Goal: Information Seeking & Learning: Learn about a topic

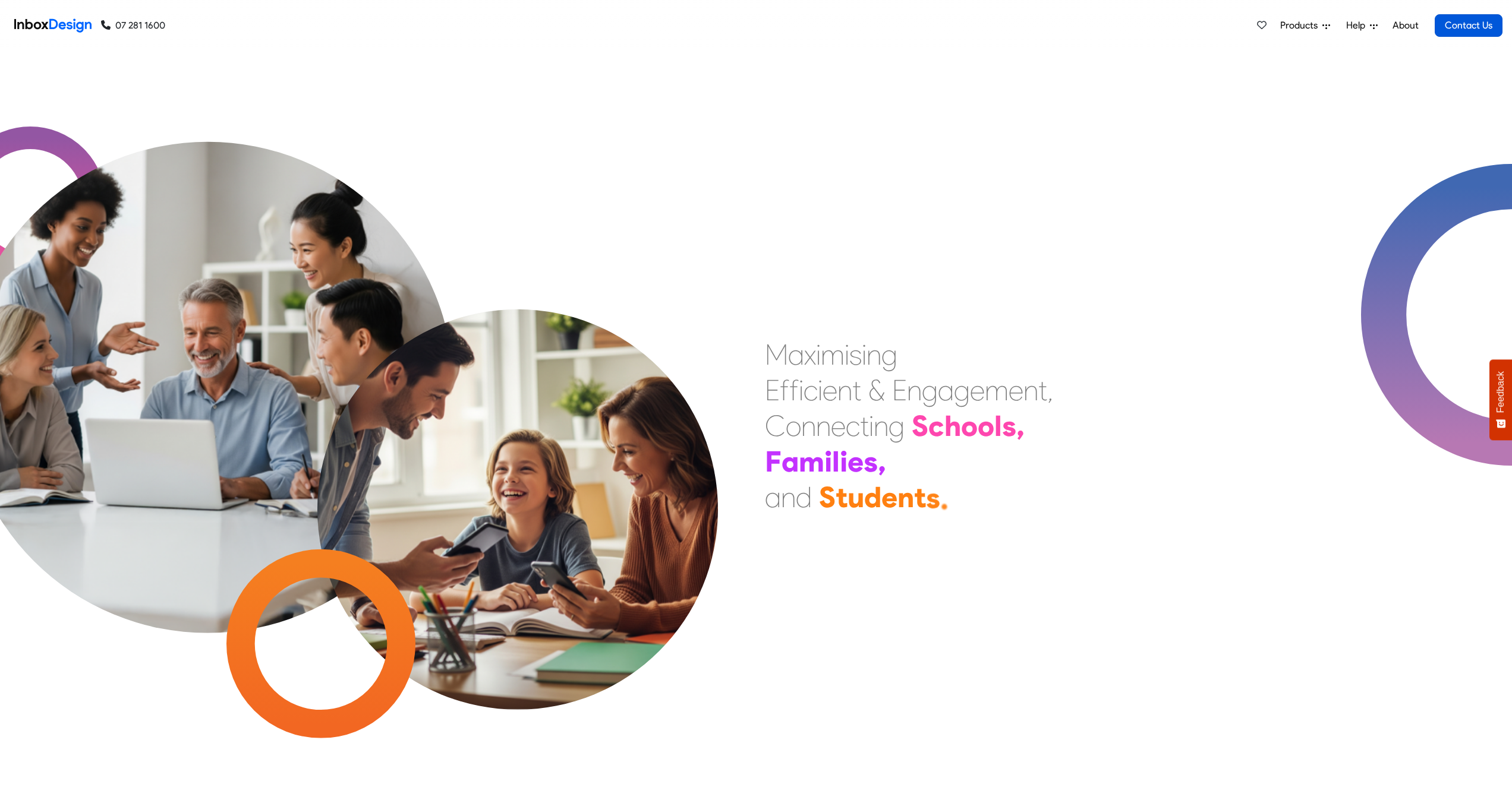
click at [1444, 21] on link "Contact Us" at bounding box center [1469, 25] width 68 height 23
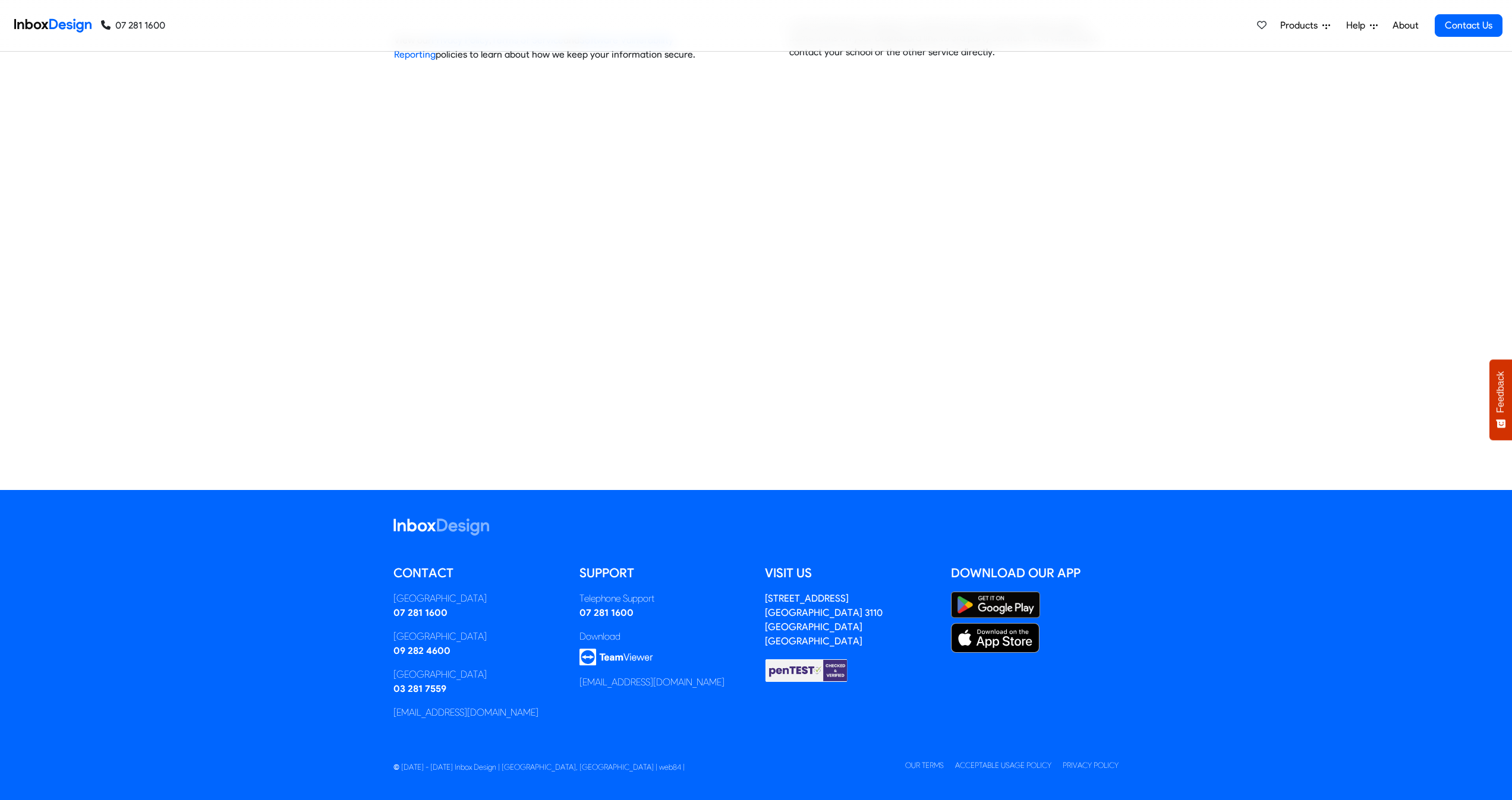
scroll to position [476, 0]
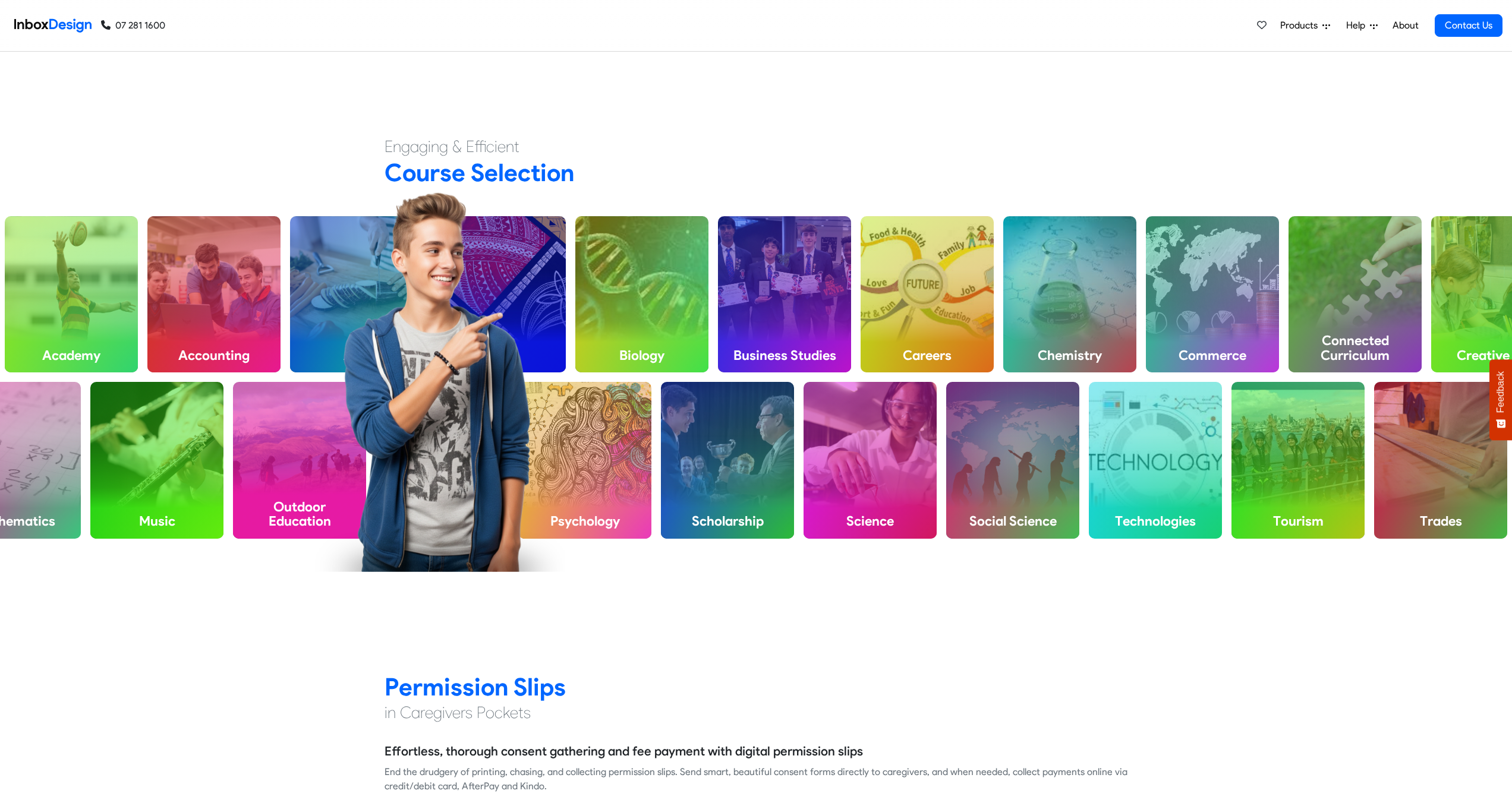
scroll to position [927, 0]
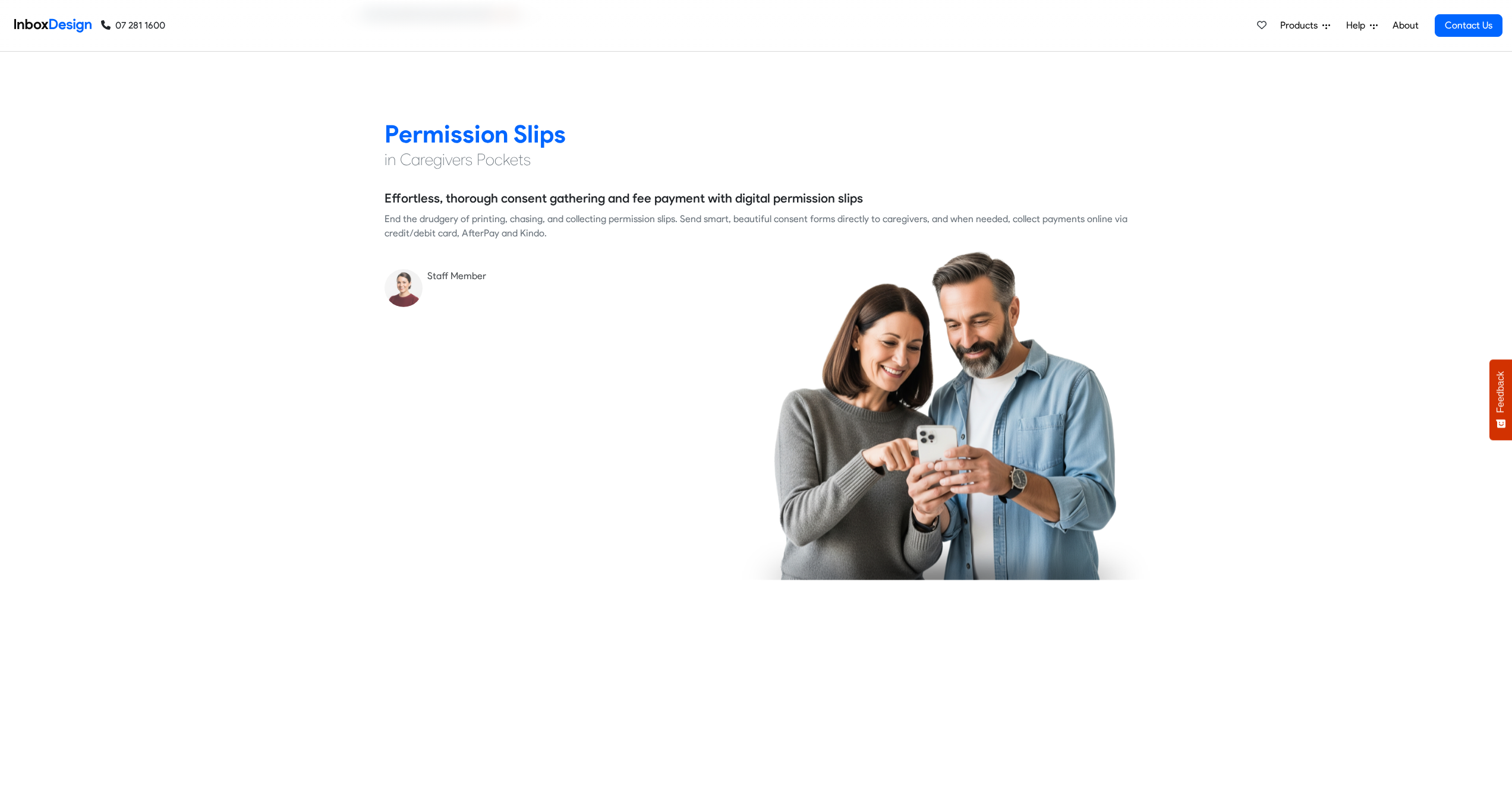
checkbox input "true"
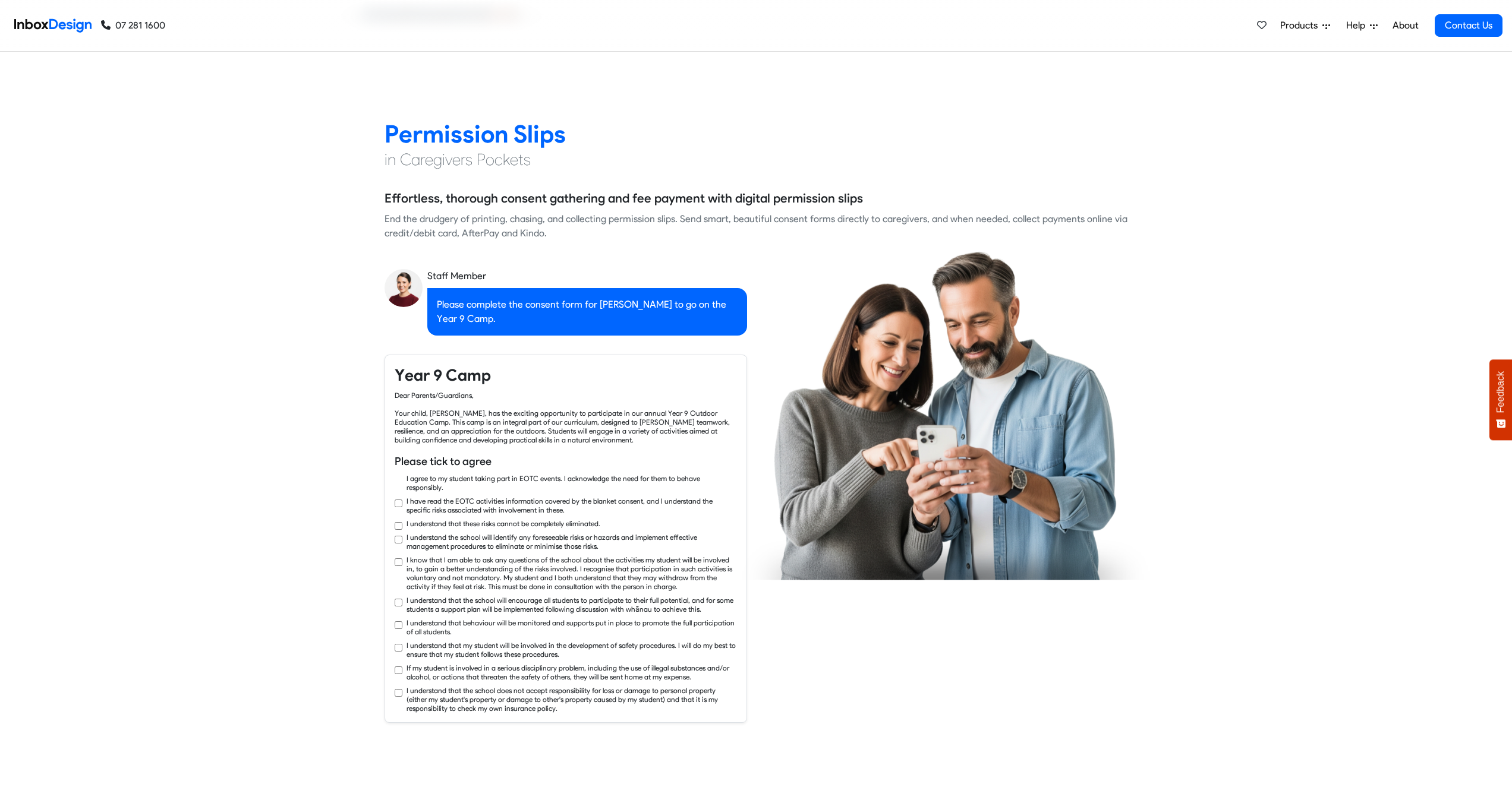
checkbox input "true"
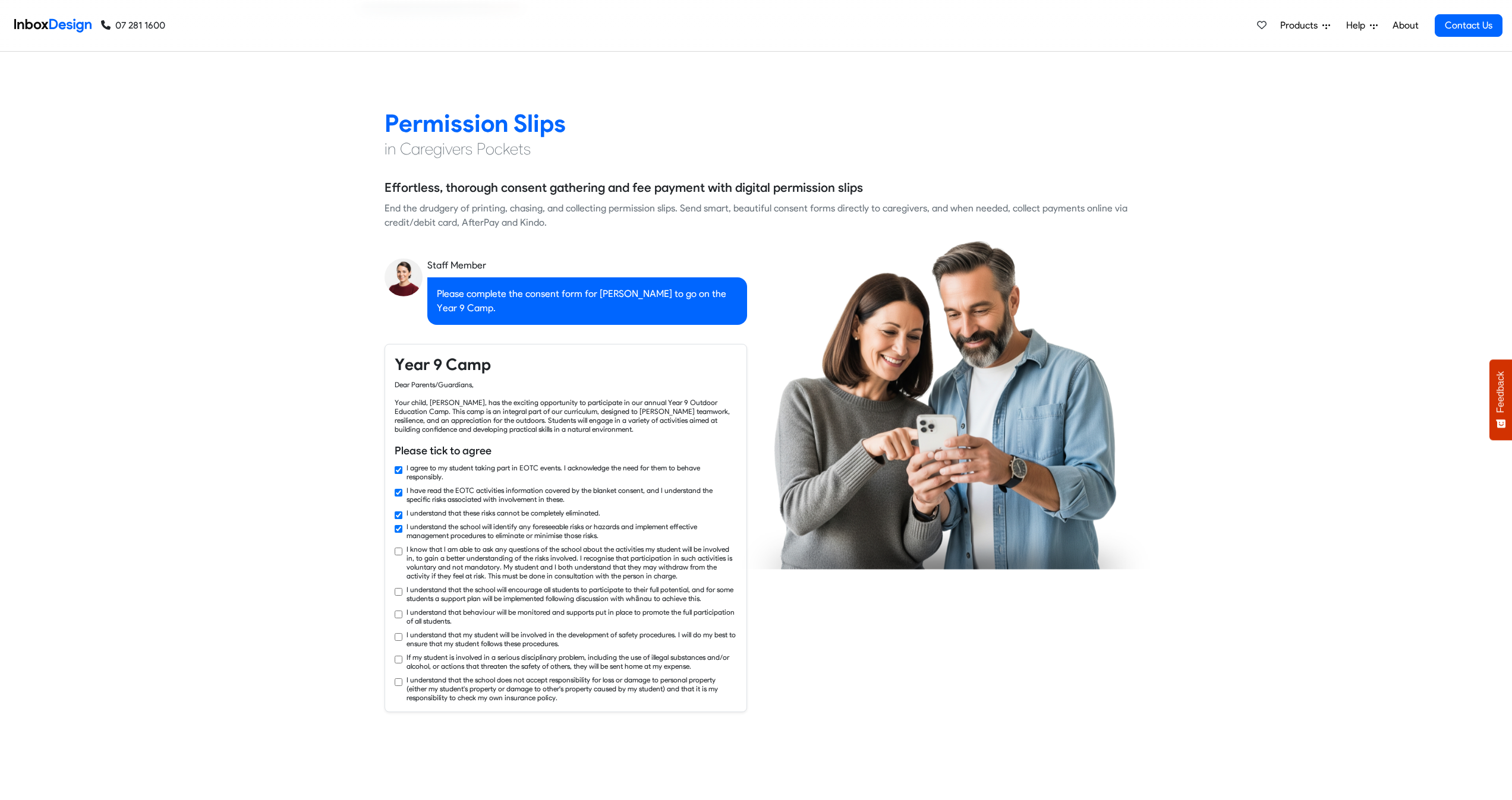
scroll to position [1371, 0]
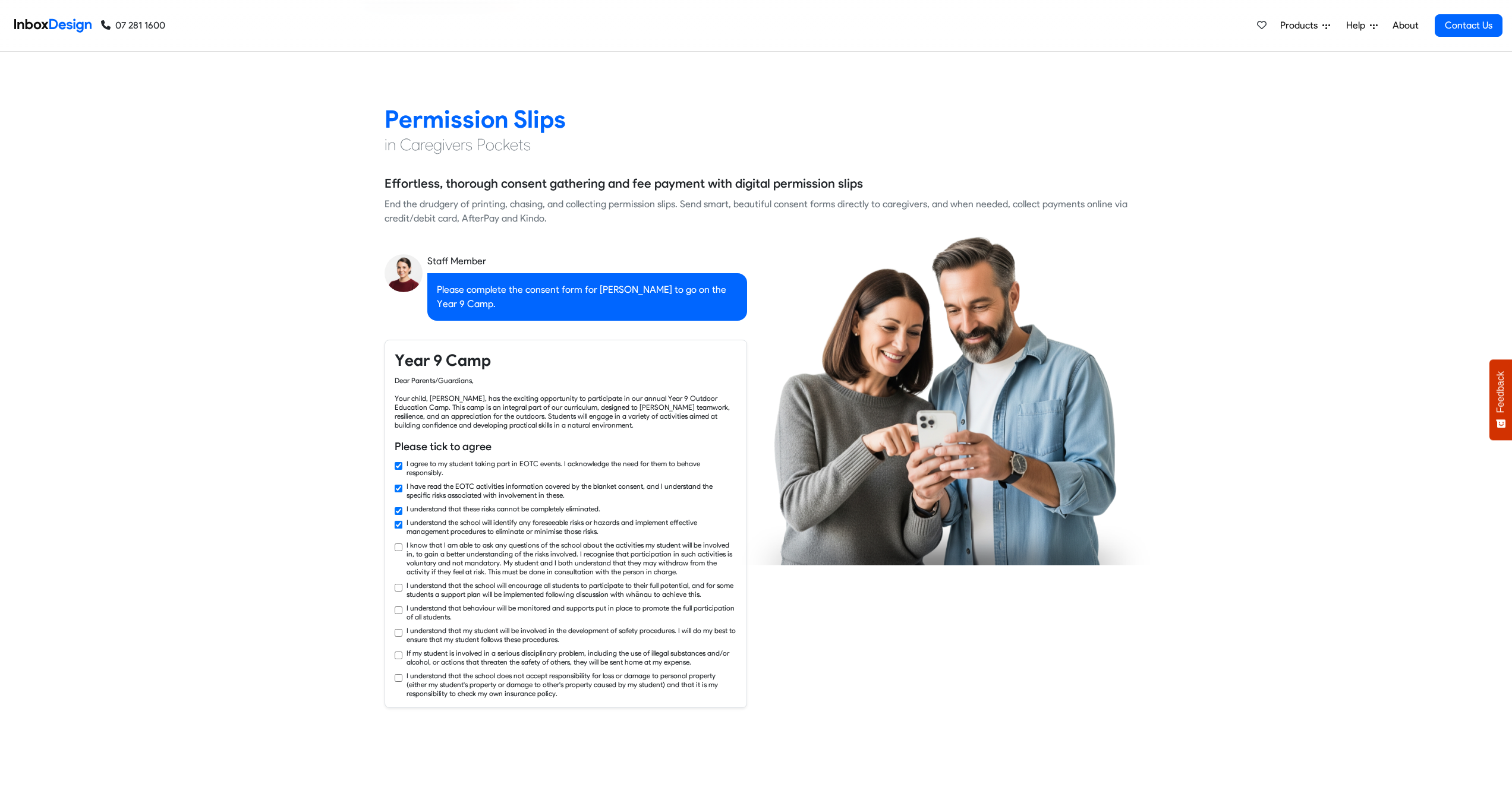
checkbox input "true"
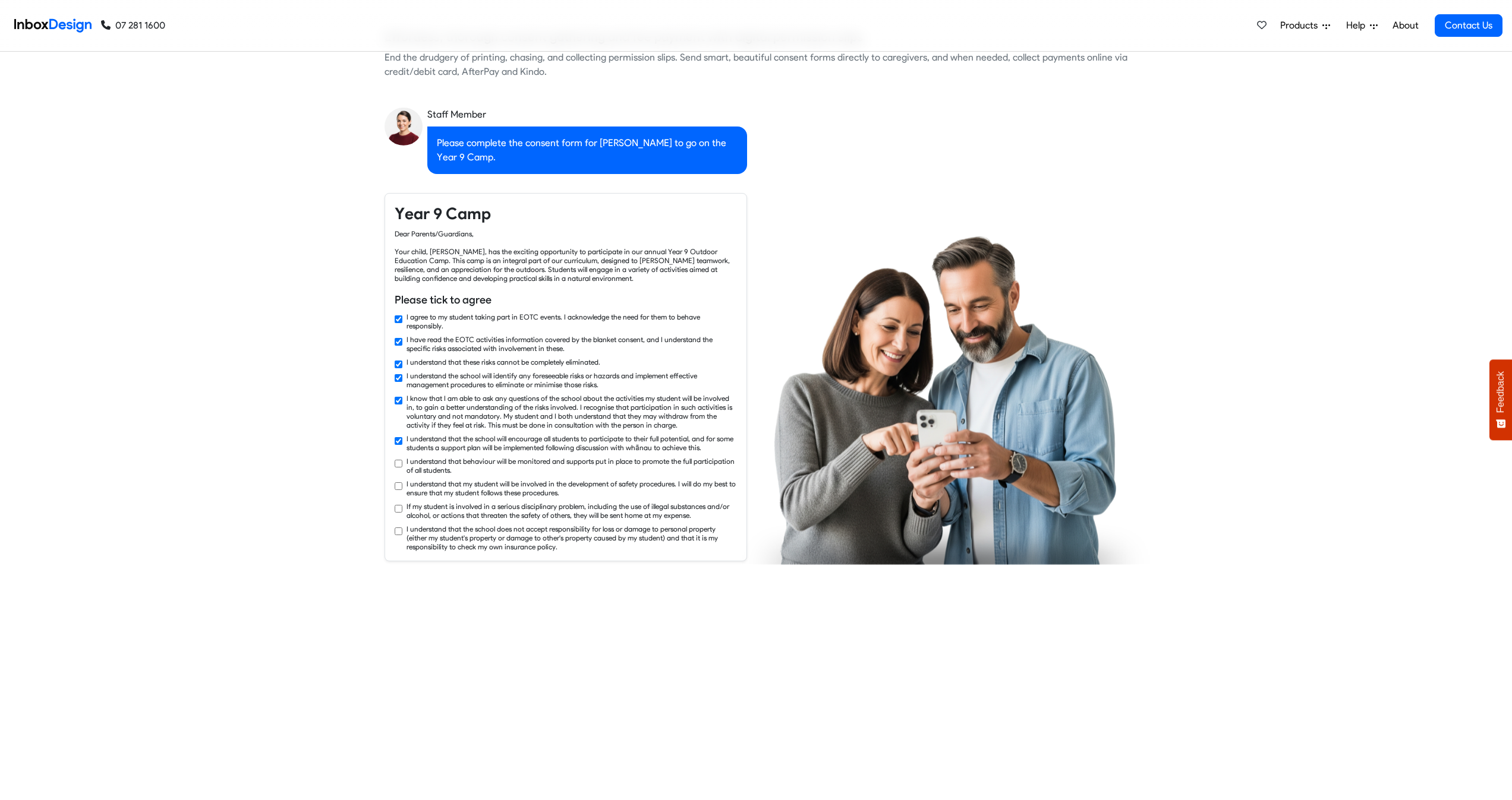
checkbox input "true"
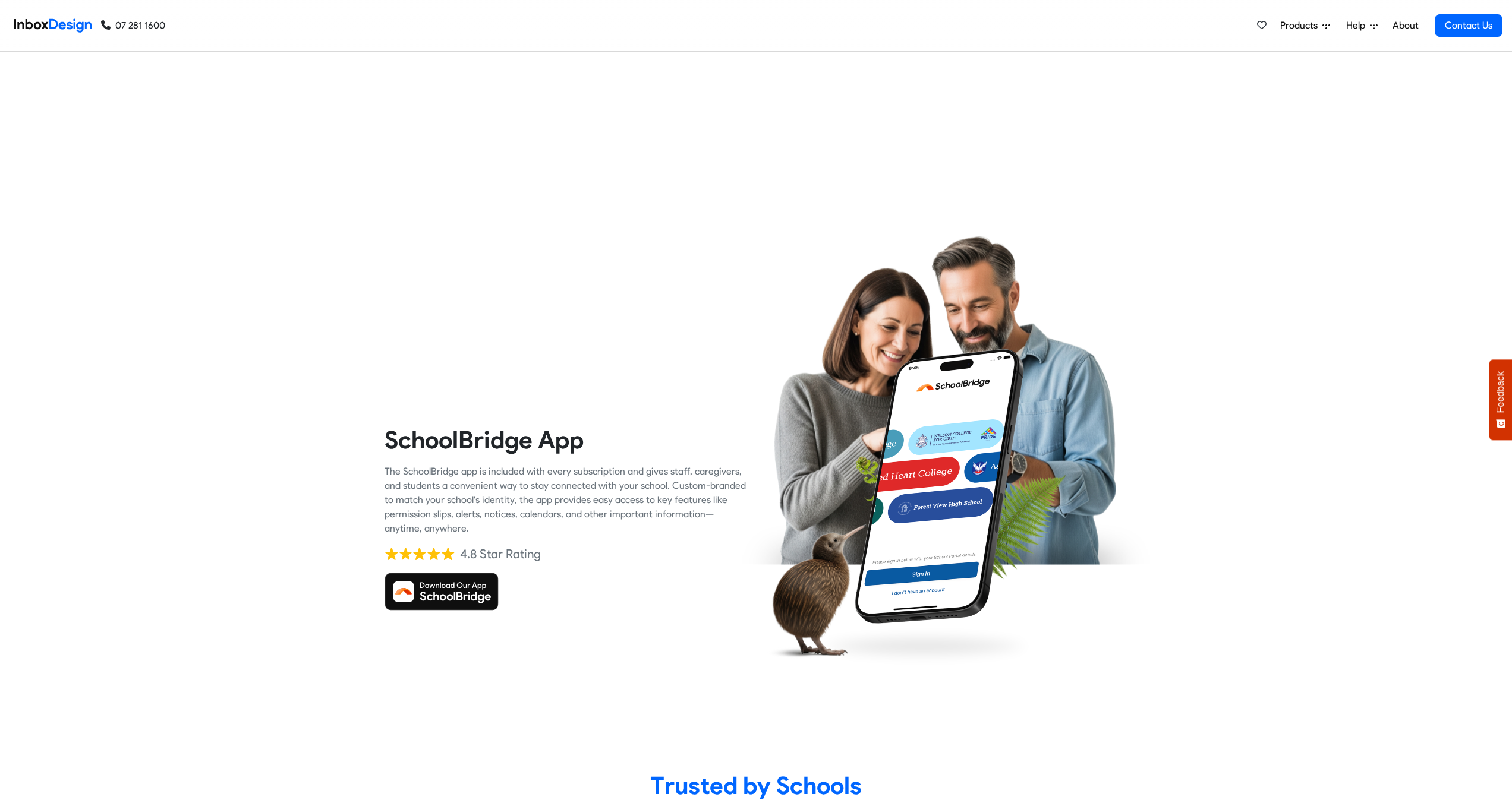
checkbox input "true"
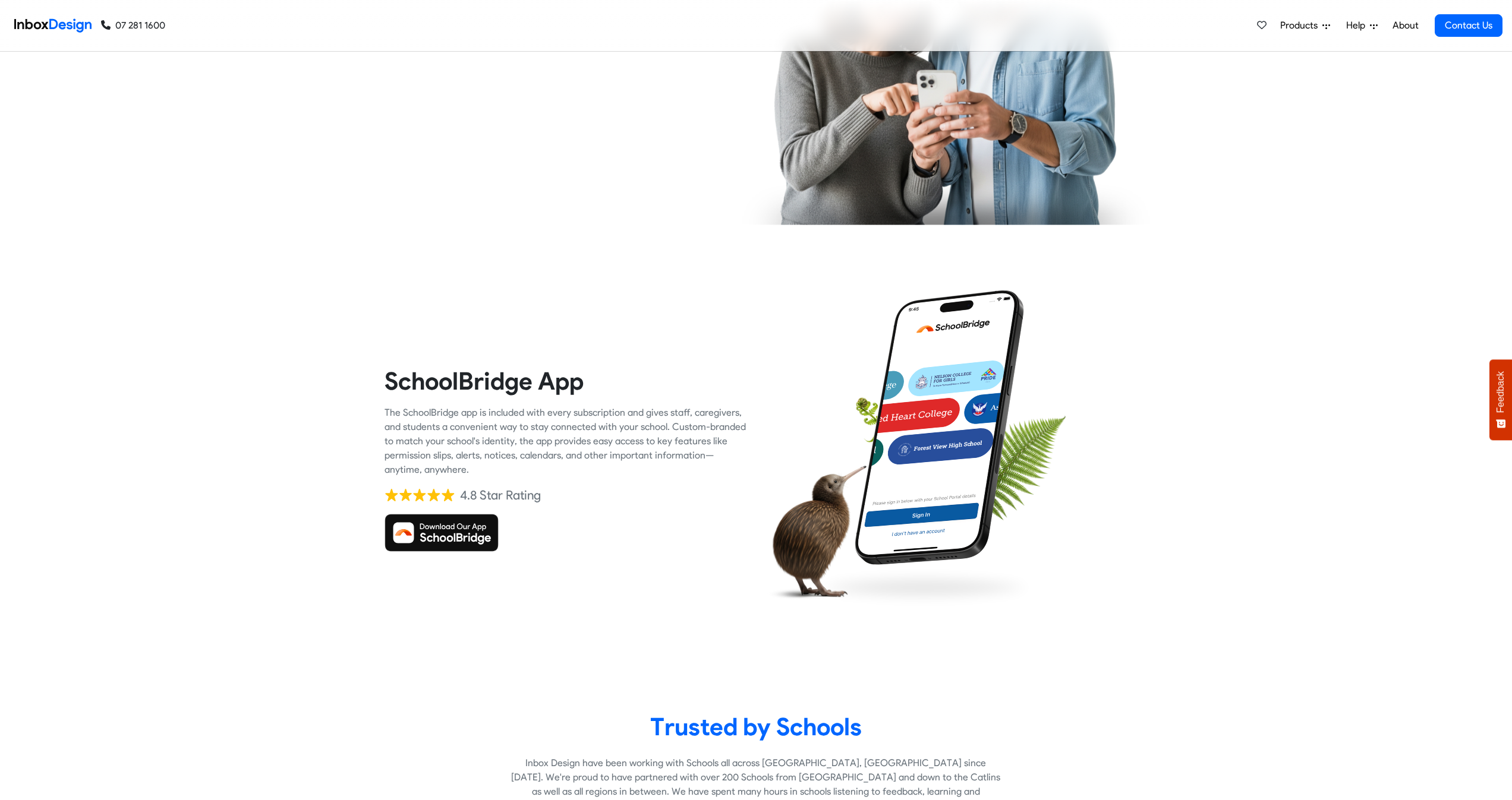
checkbox input "true"
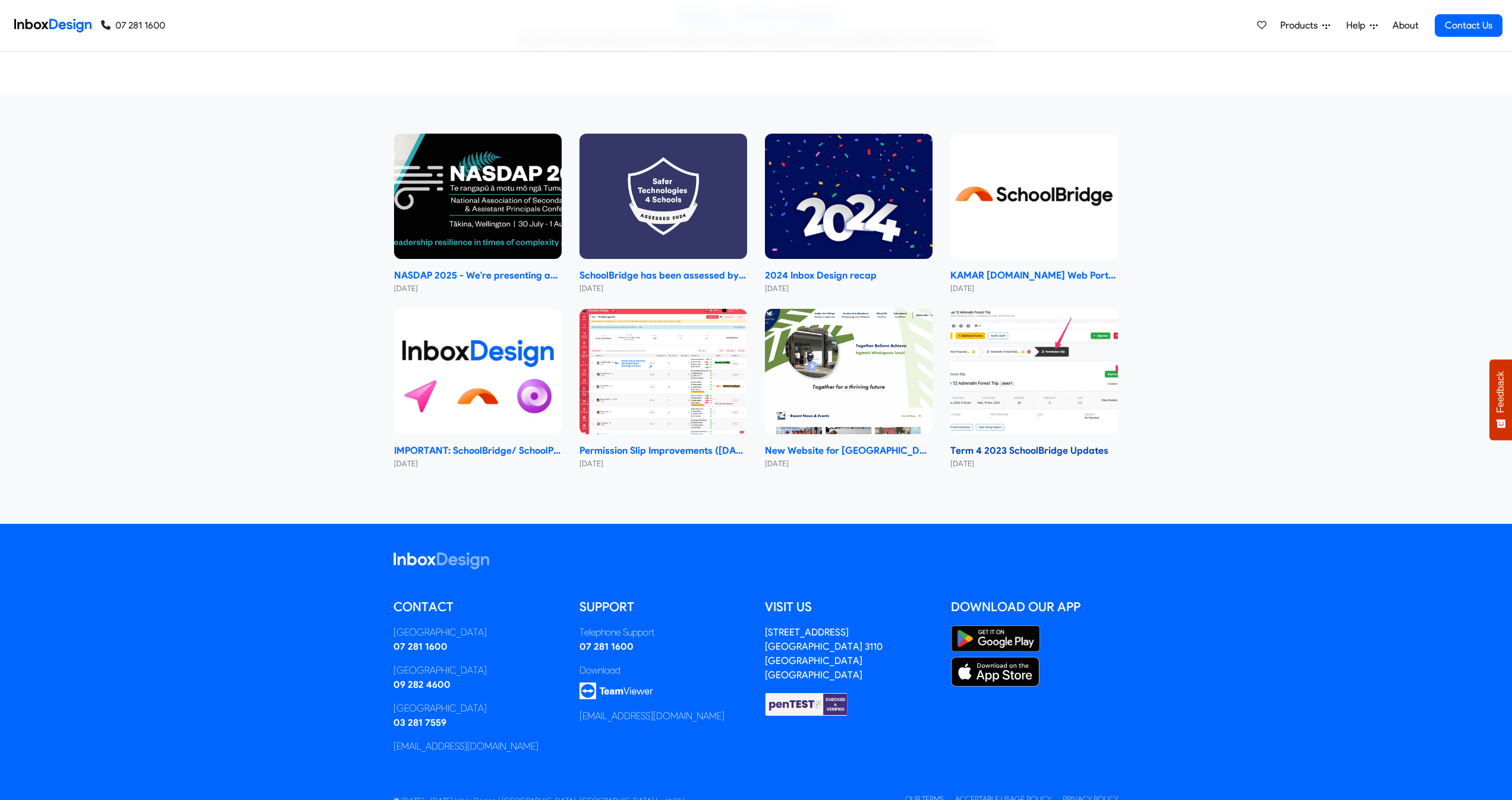
scroll to position [6562, 0]
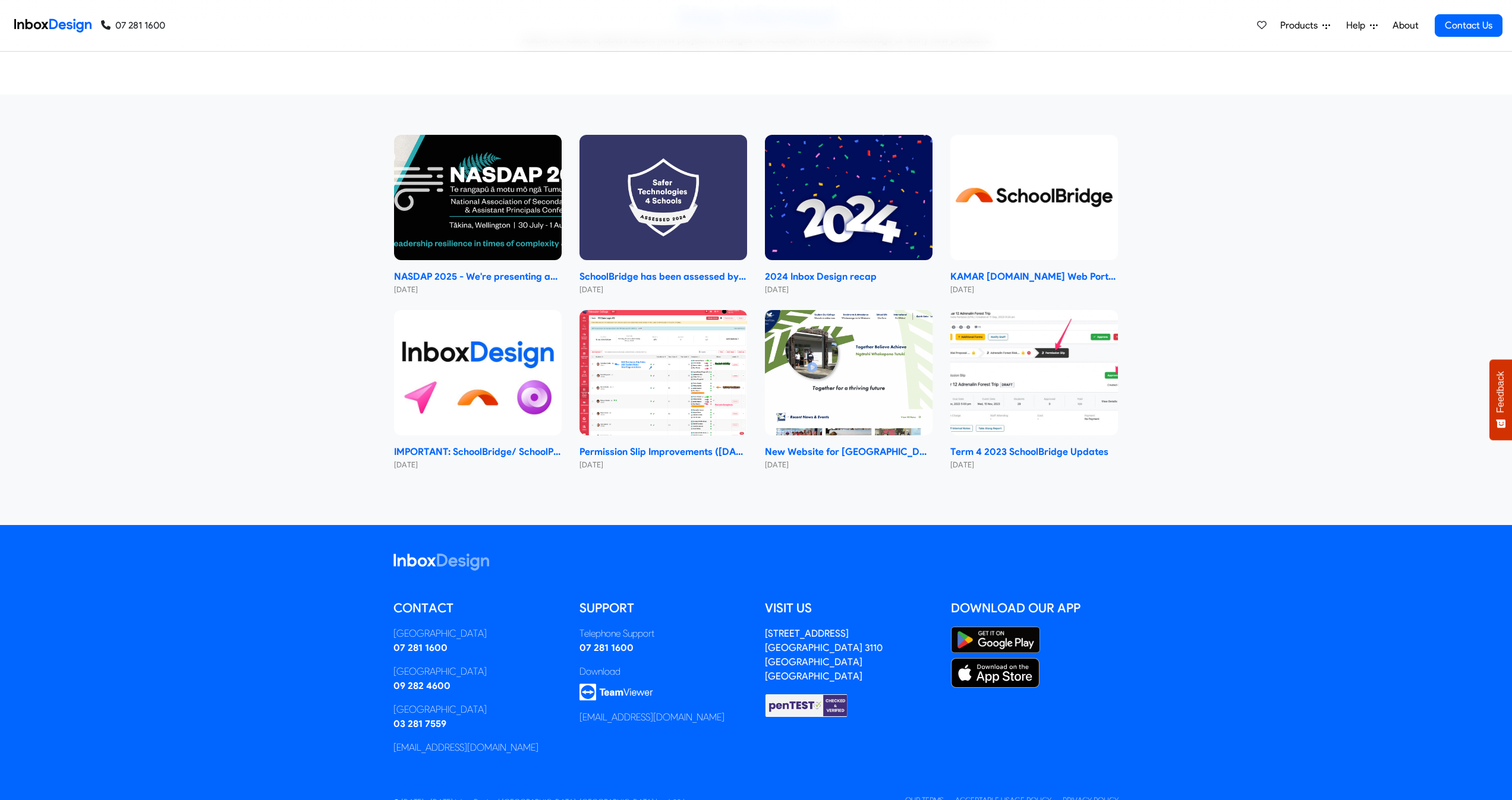
click at [934, 651] on div "Visit us 3/63 Farm Street Mt Maunganui 3110 Tauranga New Zealand" at bounding box center [849, 682] width 186 height 165
click at [783, 705] on div "Visit us 3/63 Farm Street Mt Maunganui 3110 Tauranga New Zealand" at bounding box center [849, 682] width 186 height 165
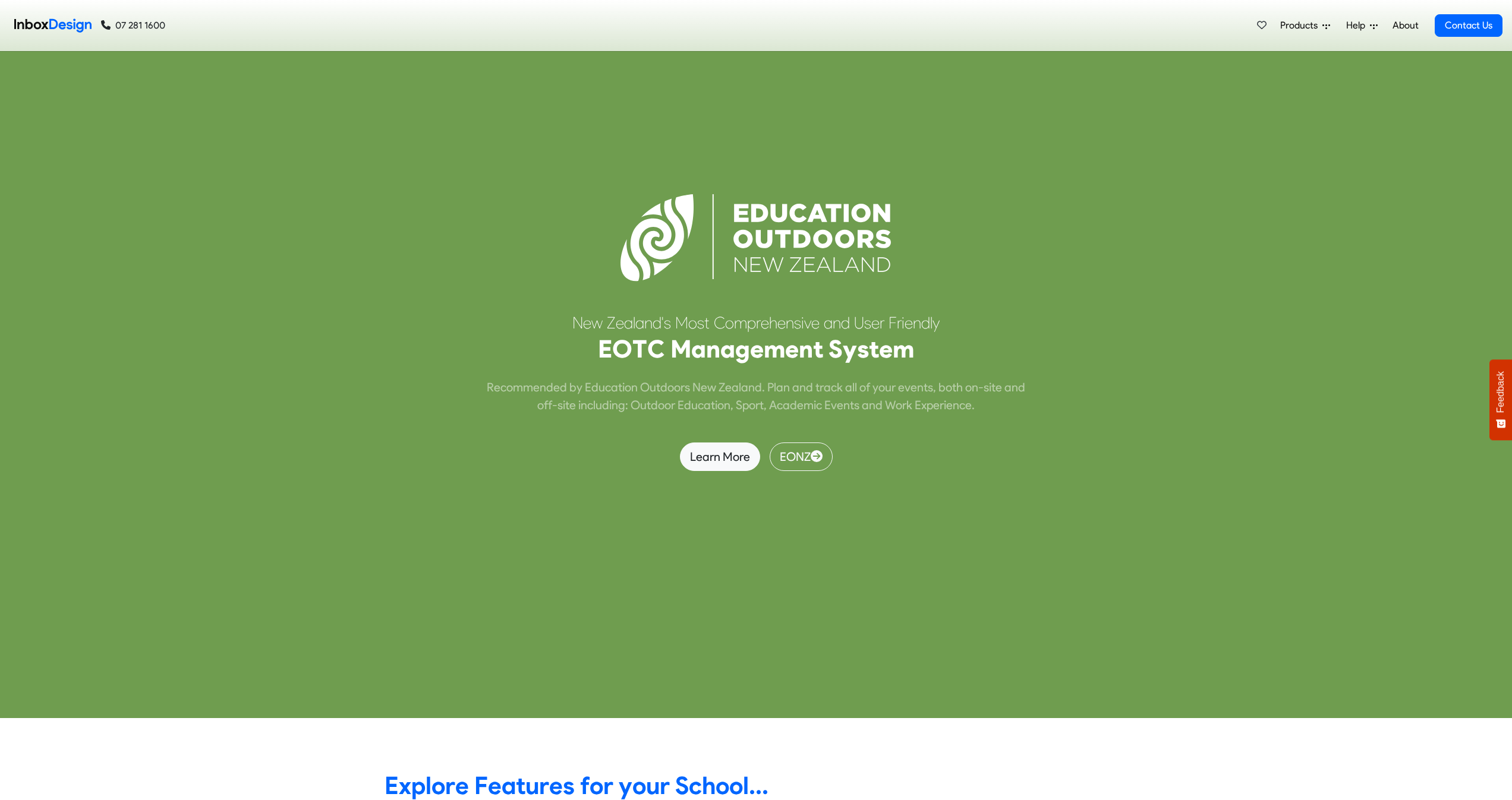
scroll to position [4356, 0]
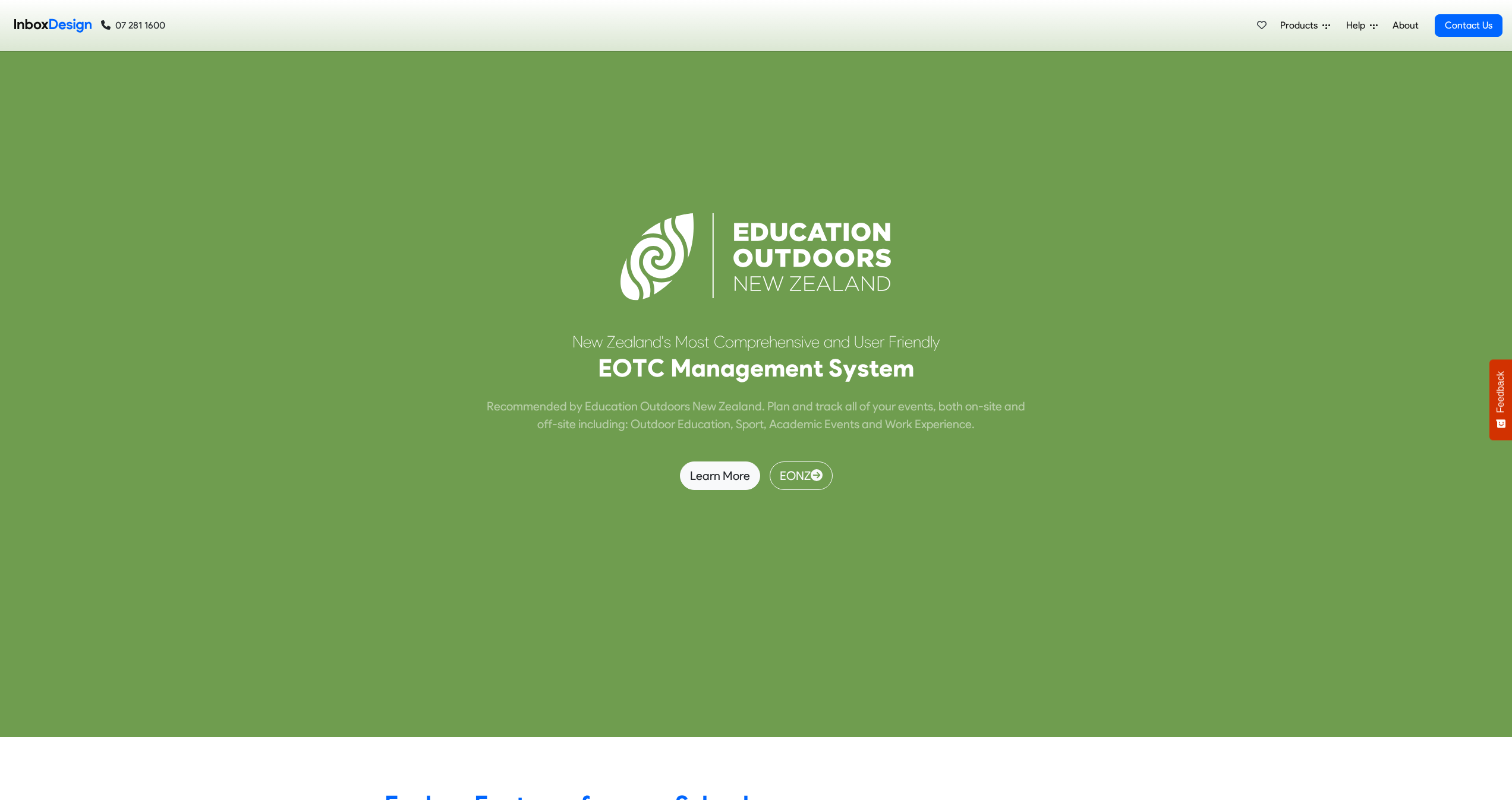
click at [1331, 24] on icon at bounding box center [1326, 26] width 8 height 8
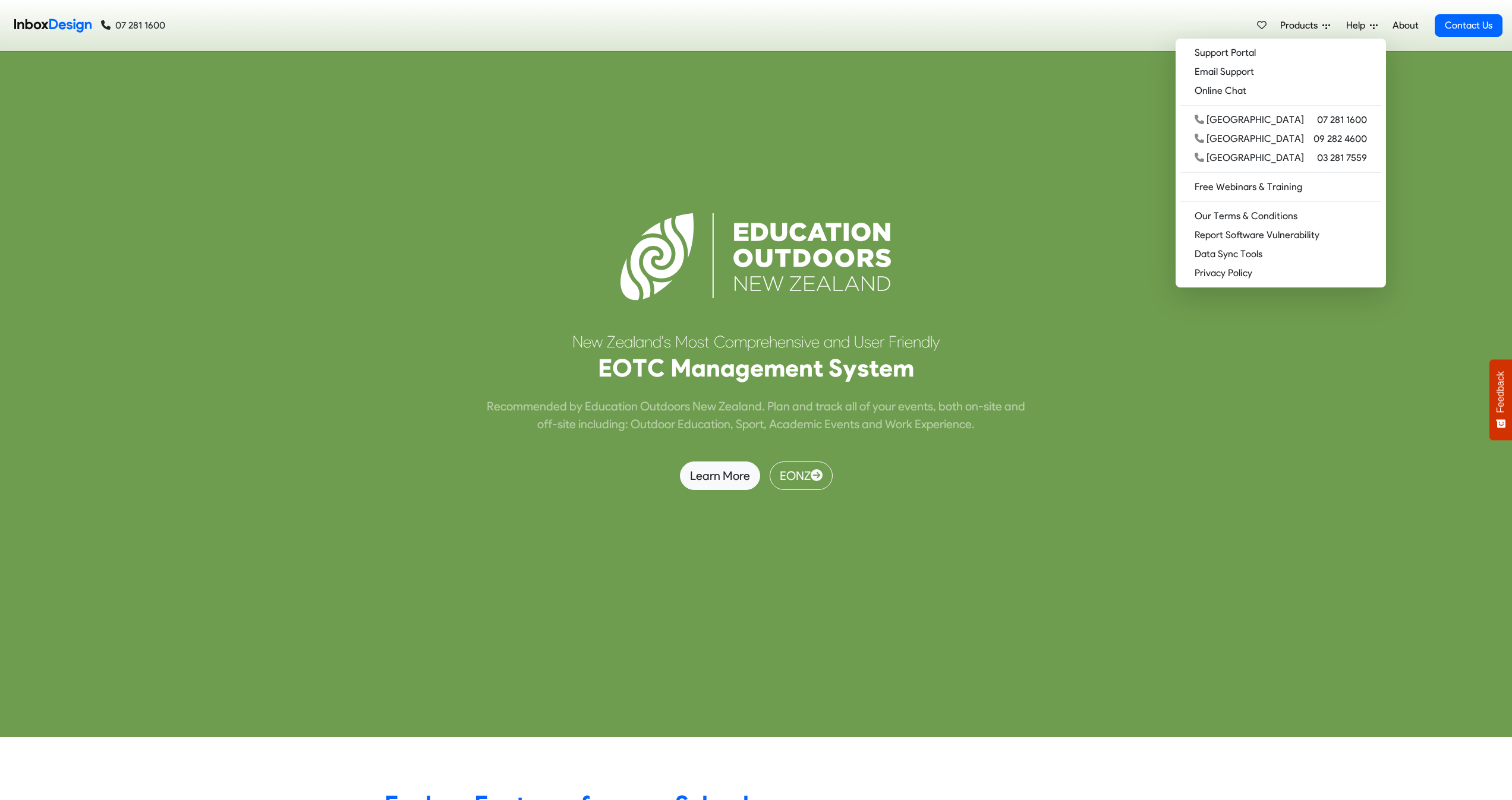
click at [1316, 28] on span "Products" at bounding box center [1302, 25] width 42 height 14
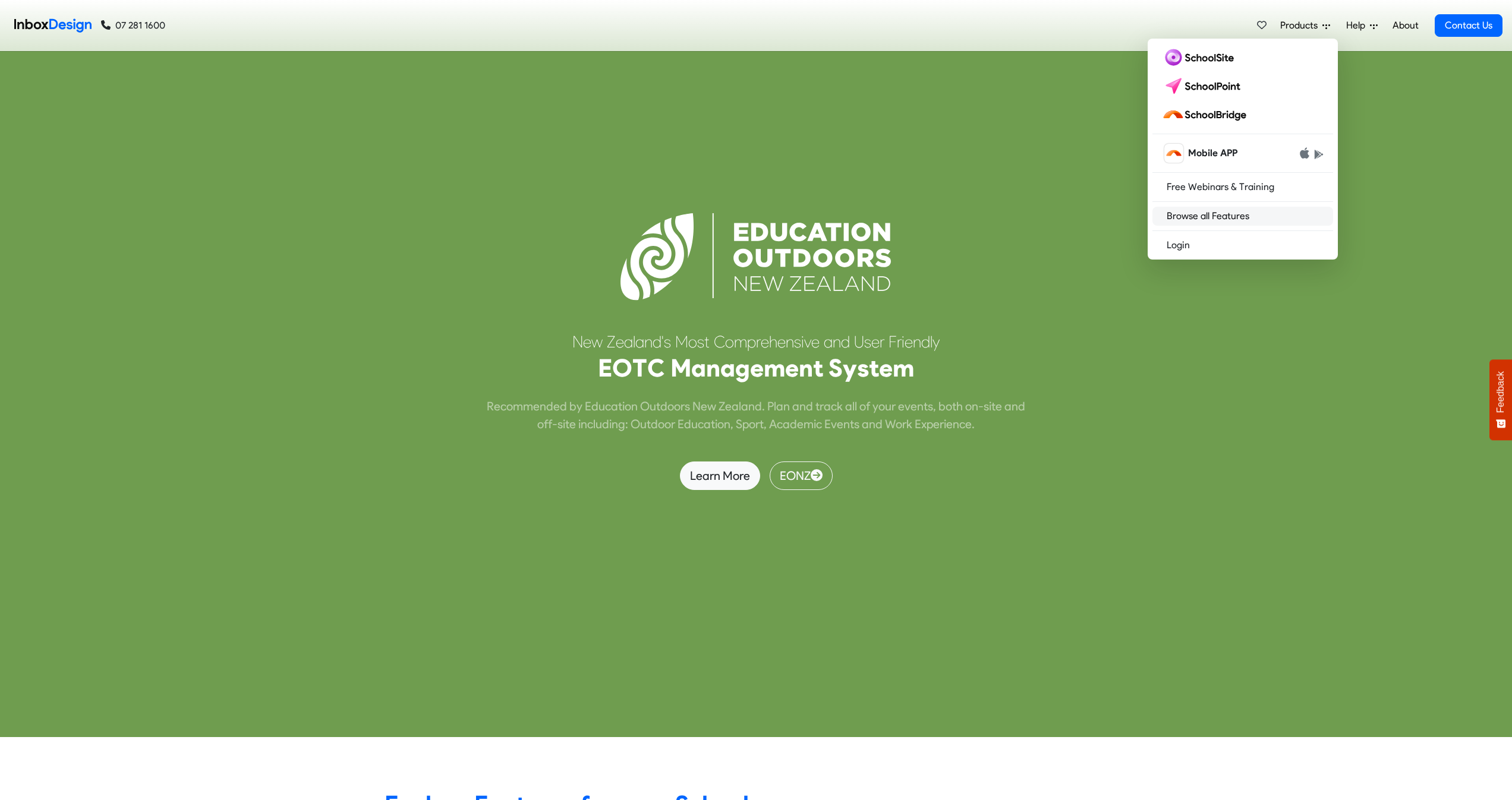
click at [1250, 211] on link "Browse all Features" at bounding box center [1243, 216] width 181 height 19
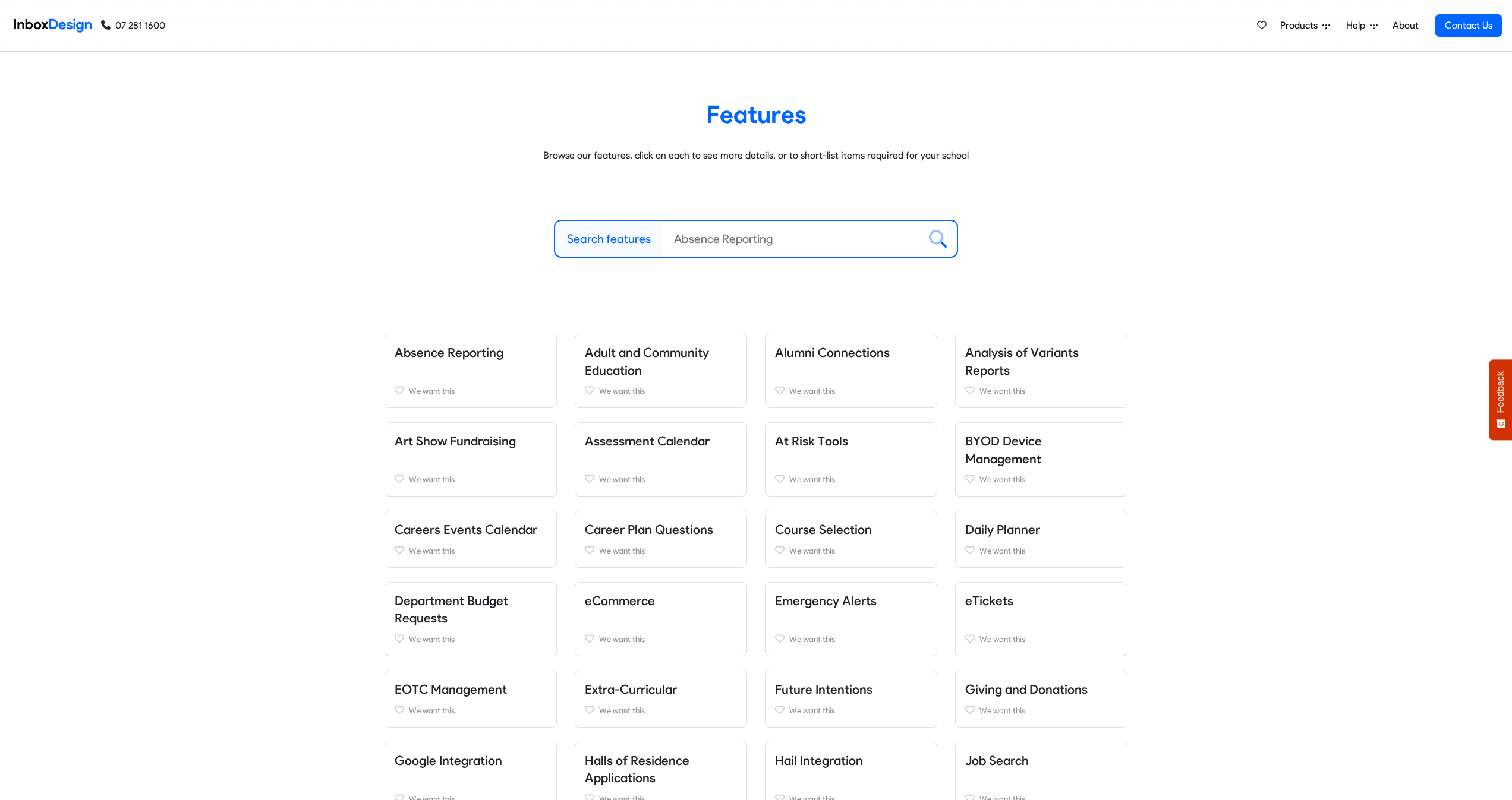
click at [1028, 293] on div "Search features Clear Browse all Features" at bounding box center [756, 239] width 761 height 133
click at [1132, 231] on div "Search features Clear Browse all Features" at bounding box center [756, 239] width 761 height 133
click at [1332, 25] on link "Products" at bounding box center [1305, 25] width 59 height 24
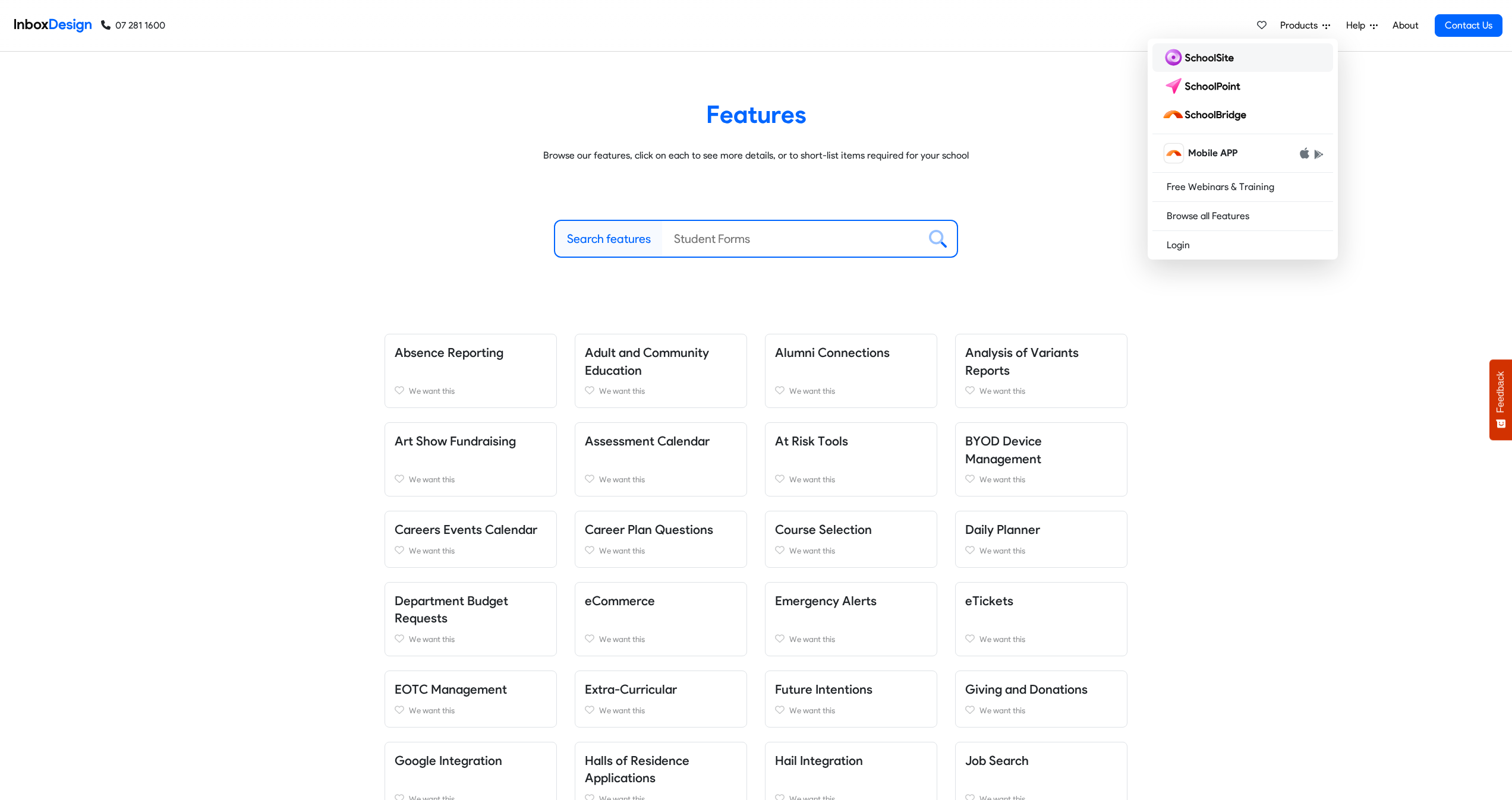
click at [1258, 56] on link at bounding box center [1243, 57] width 181 height 28
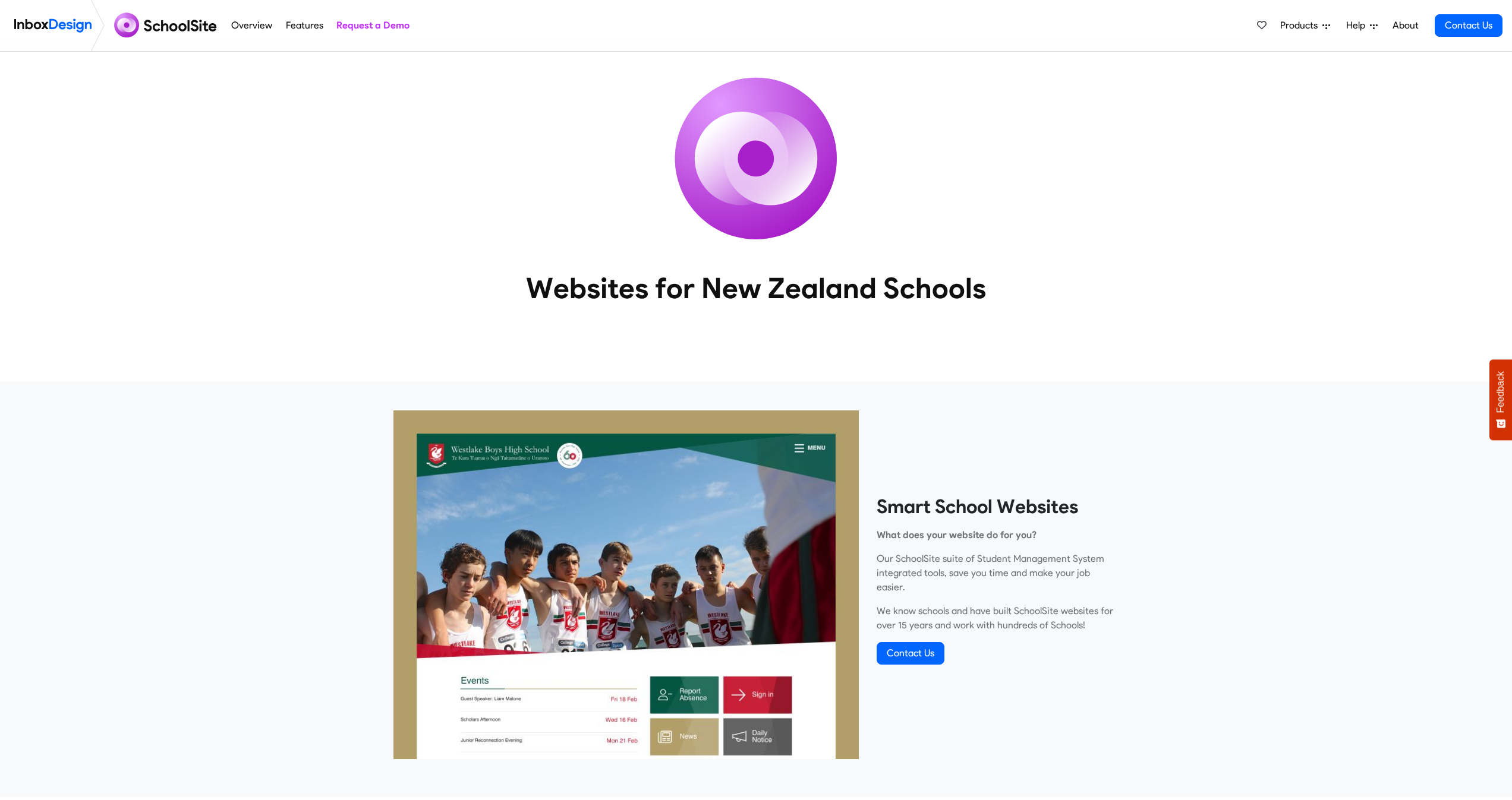
click at [1049, 105] on div "Websites for New Zealand Schools" at bounding box center [756, 198] width 761 height 292
click at [1332, 19] on link "Products" at bounding box center [1305, 25] width 59 height 24
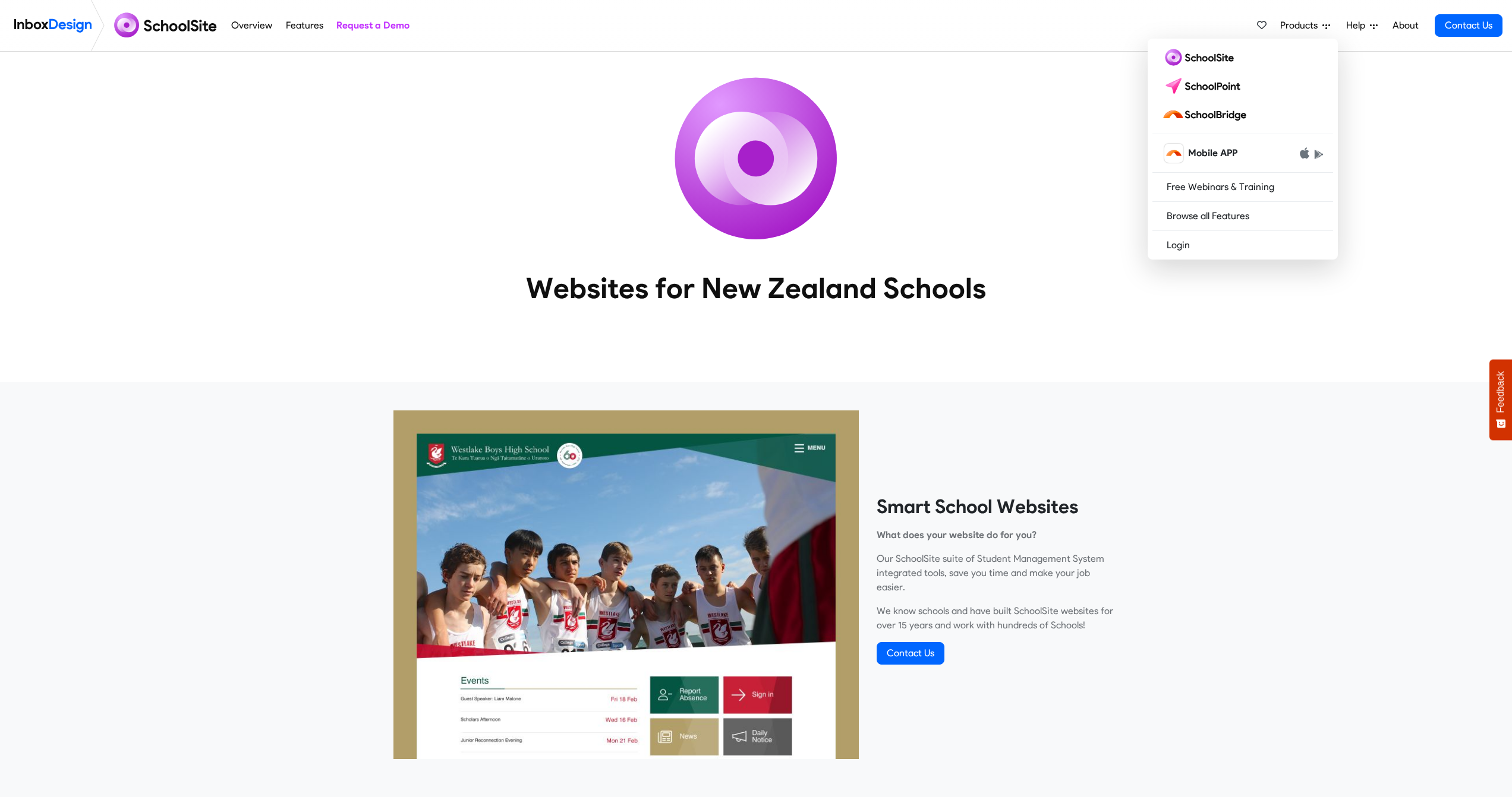
click at [1030, 455] on div "Smart School Websites What does your website do for you? Our SchoolSite suite o…" at bounding box center [998, 590] width 260 height 358
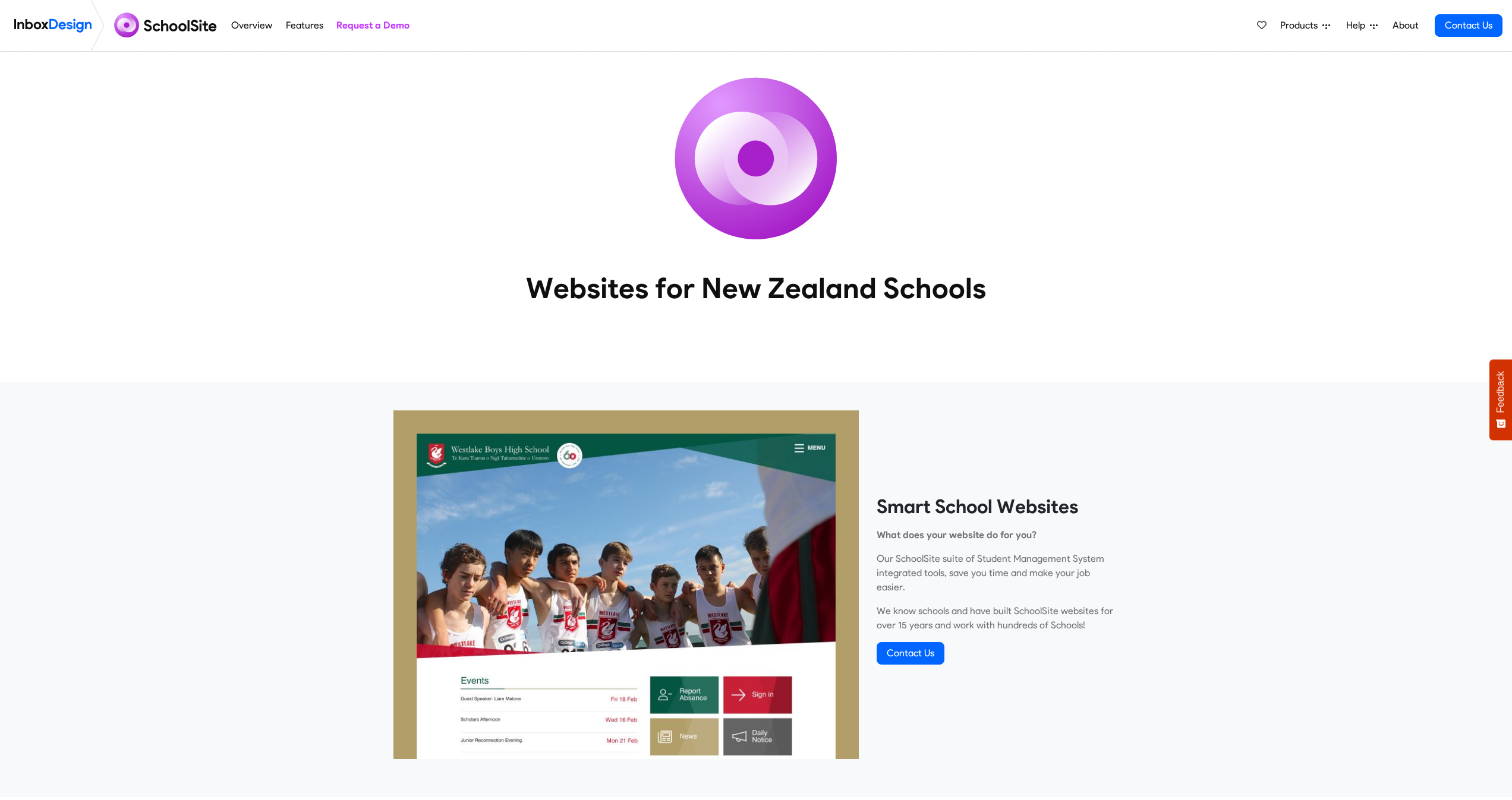
click at [1323, 22] on span "Help" at bounding box center [1302, 25] width 42 height 14
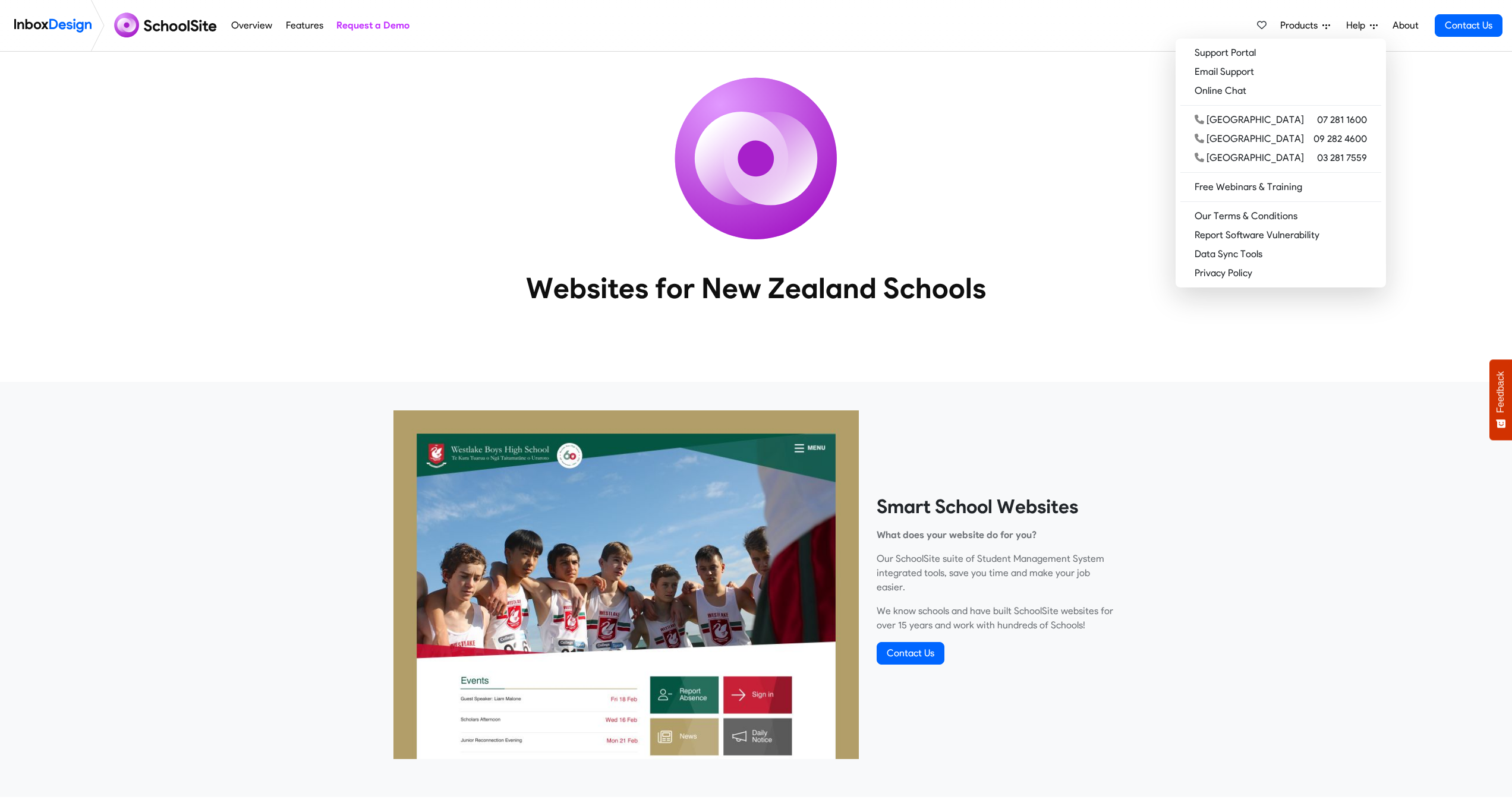
click at [1411, 78] on div "Websites for New Zealand Schools" at bounding box center [756, 198] width 1512 height 292
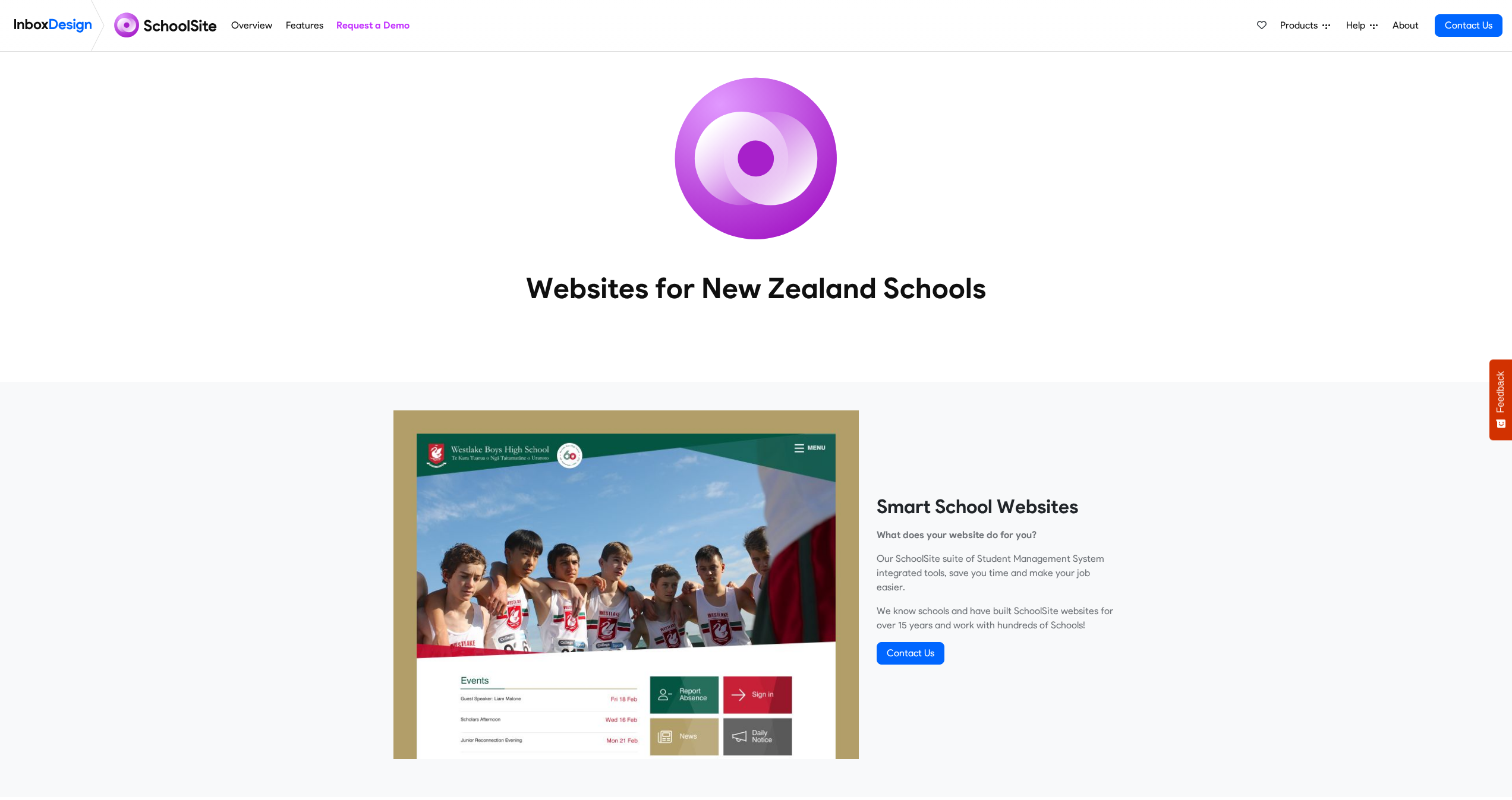
click at [1329, 22] on icon at bounding box center [1326, 26] width 8 height 8
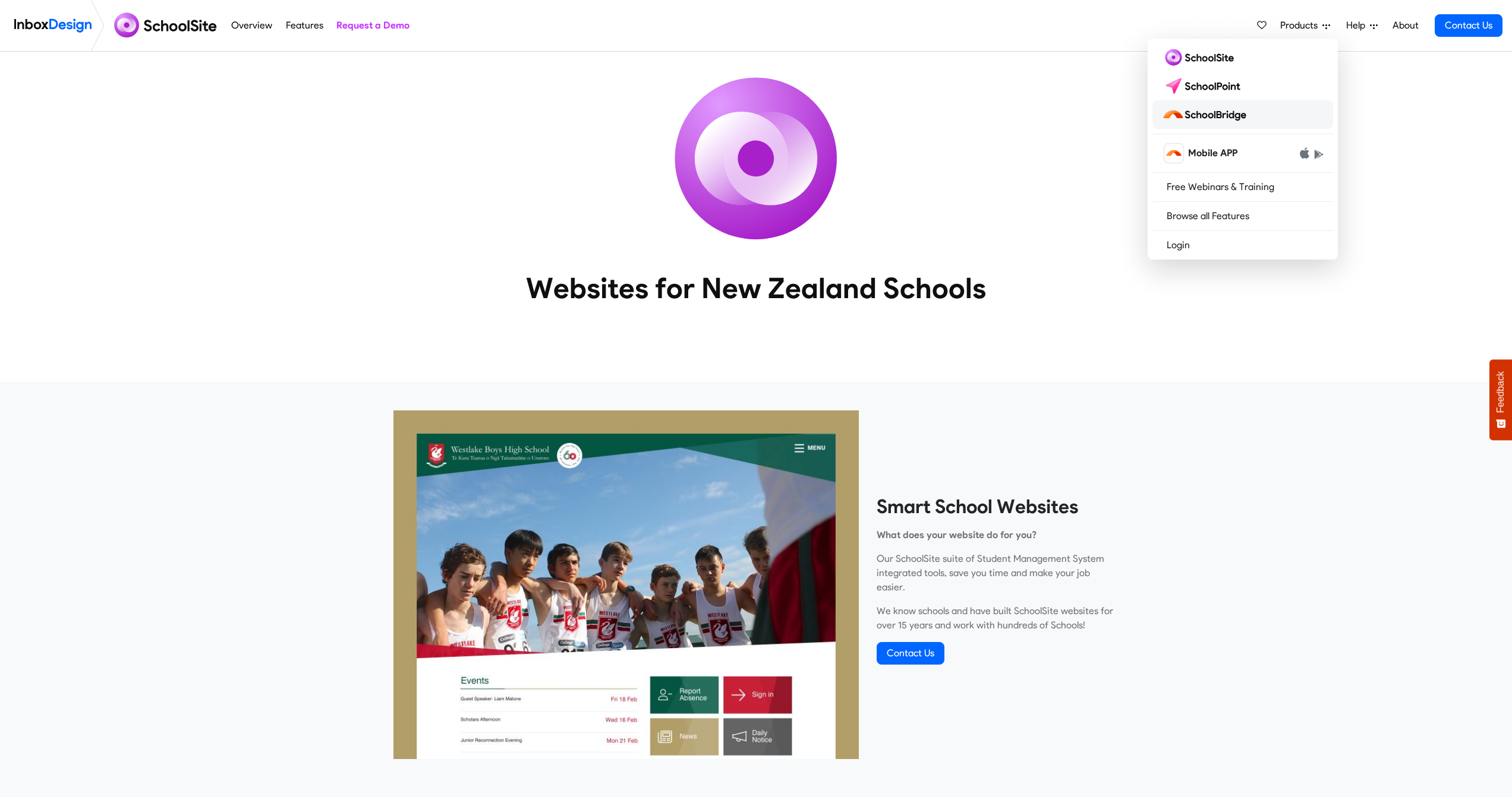
click at [1185, 120] on img at bounding box center [1207, 114] width 89 height 19
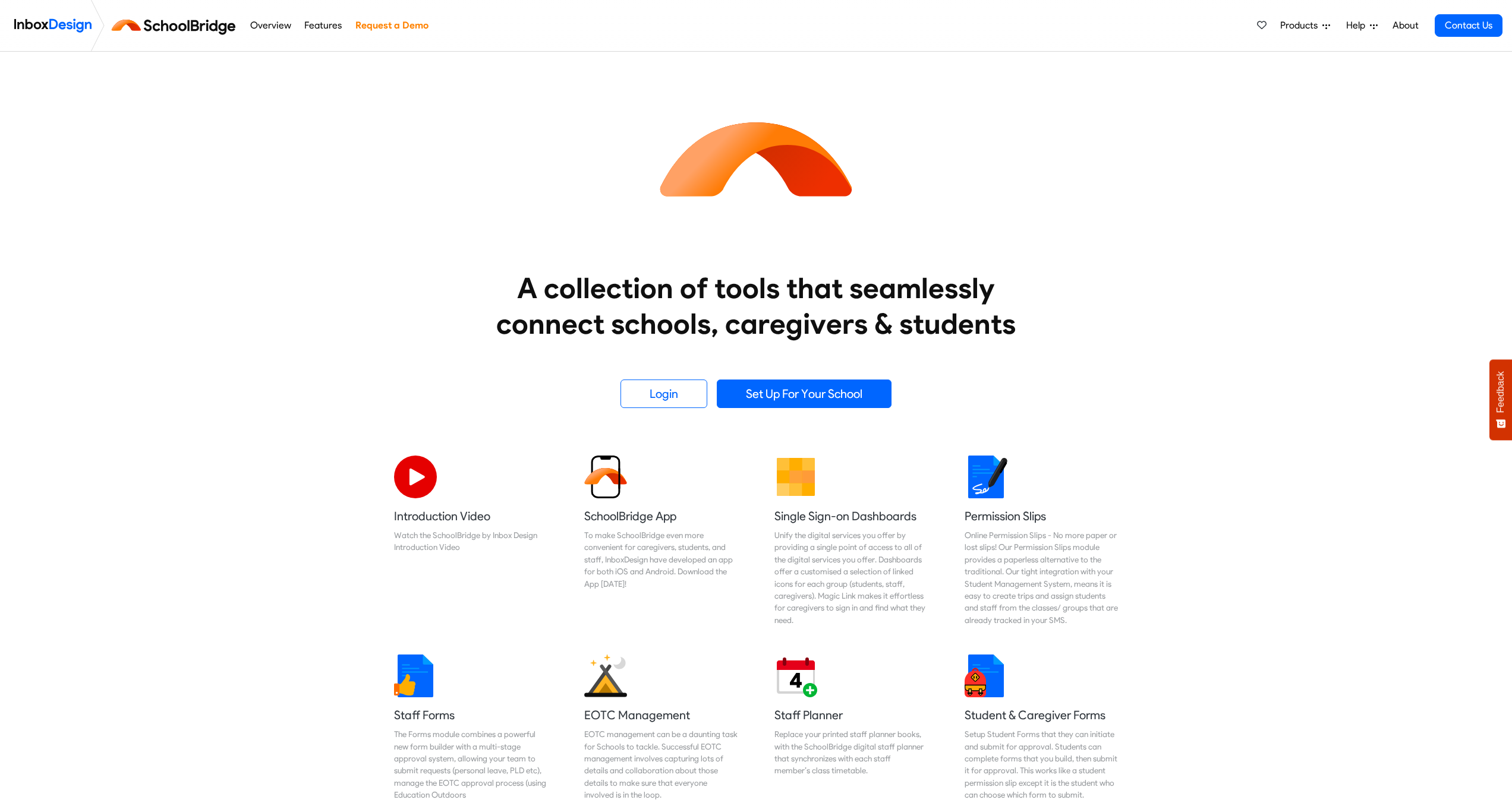
click at [793, 312] on heading "A collection of tools that seamlessly connect schools, caregivers & students" at bounding box center [756, 306] width 565 height 72
click at [686, 529] on div "To make SchoolBridge even more convenient for caregivers, students, and staff, …" at bounding box center [661, 559] width 154 height 60
click at [764, 309] on heading "A collection of tools that seamlessly connect schools, caregivers & students" at bounding box center [756, 306] width 565 height 72
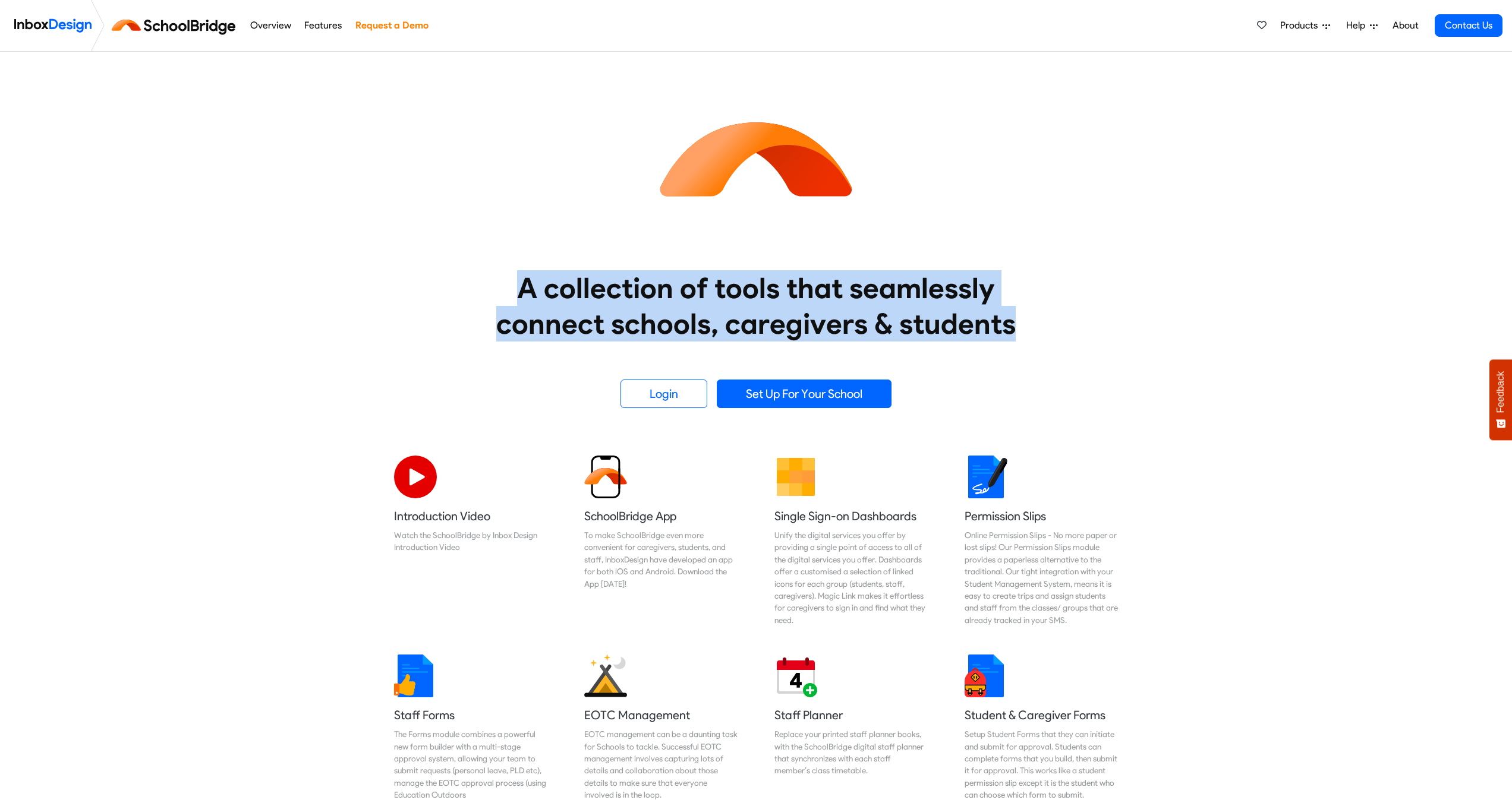
click at [762, 326] on heading "A collection of tools that seamlessly connect schools, caregivers & students" at bounding box center [756, 306] width 565 height 72
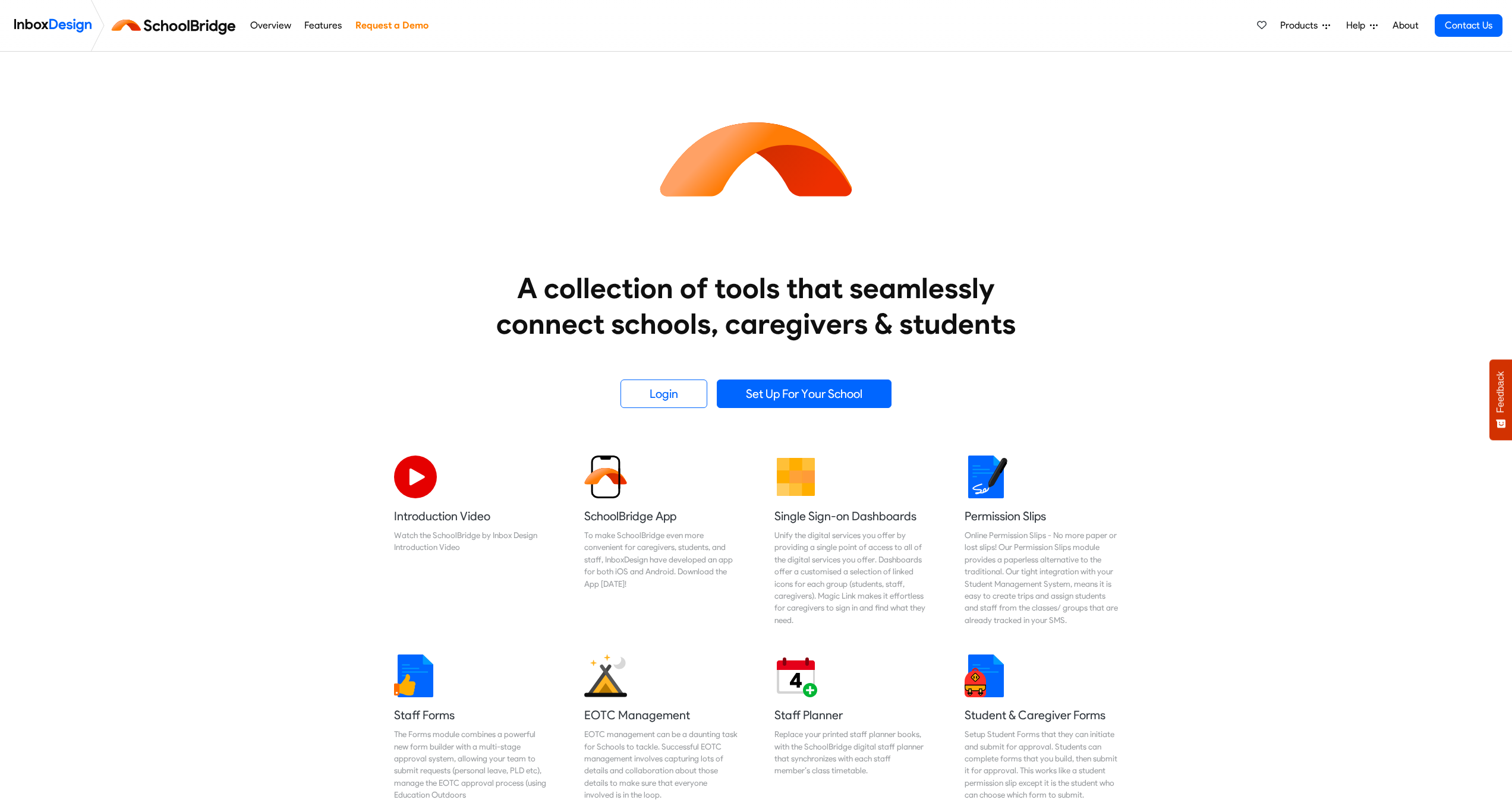
click at [762, 326] on heading "A collection of tools that seamlessly connect schools, caregivers & students" at bounding box center [756, 306] width 565 height 72
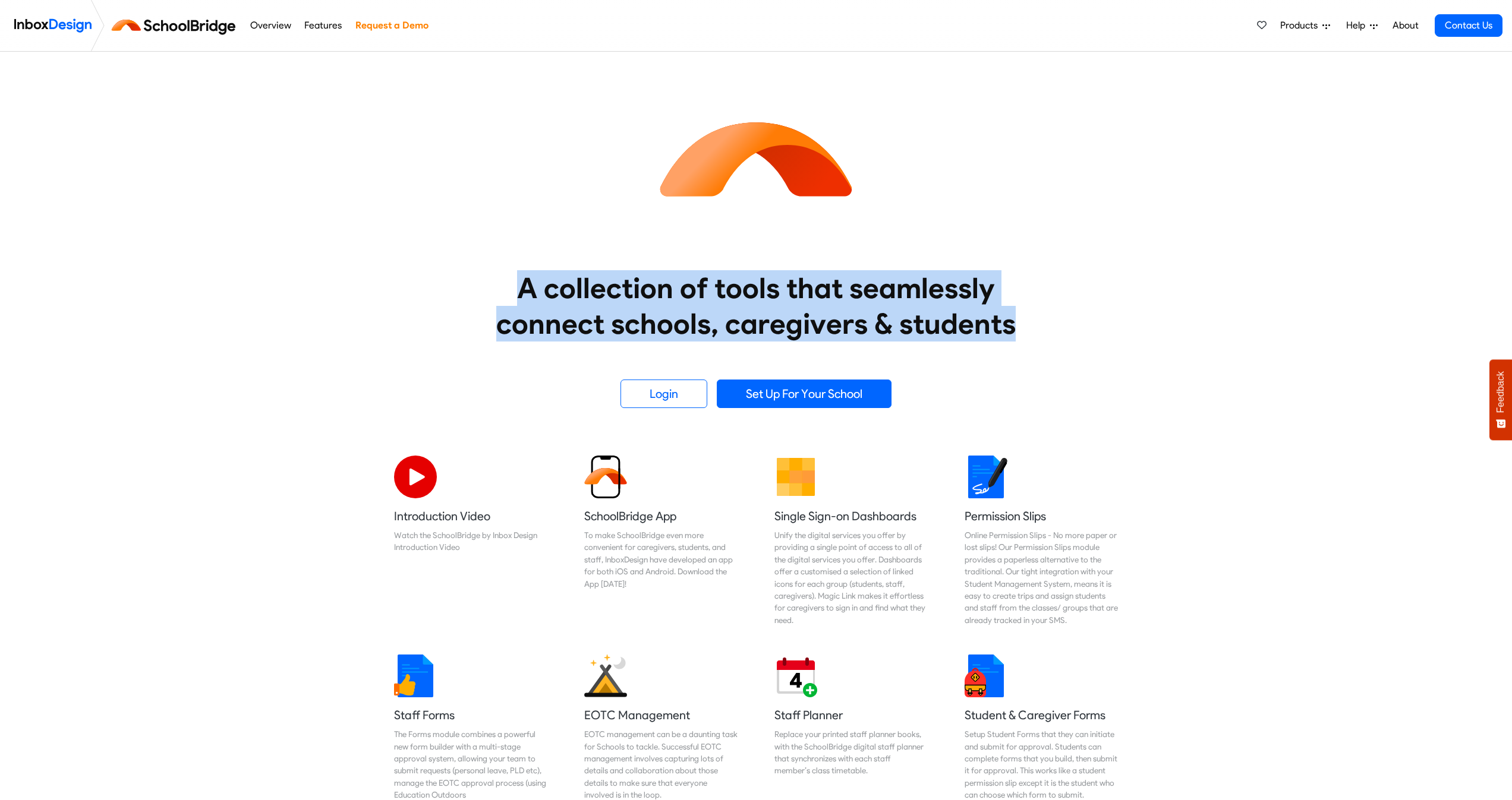
click at [762, 338] on heading "A collection of tools that seamlessly connect schools, caregivers & students" at bounding box center [756, 306] width 565 height 72
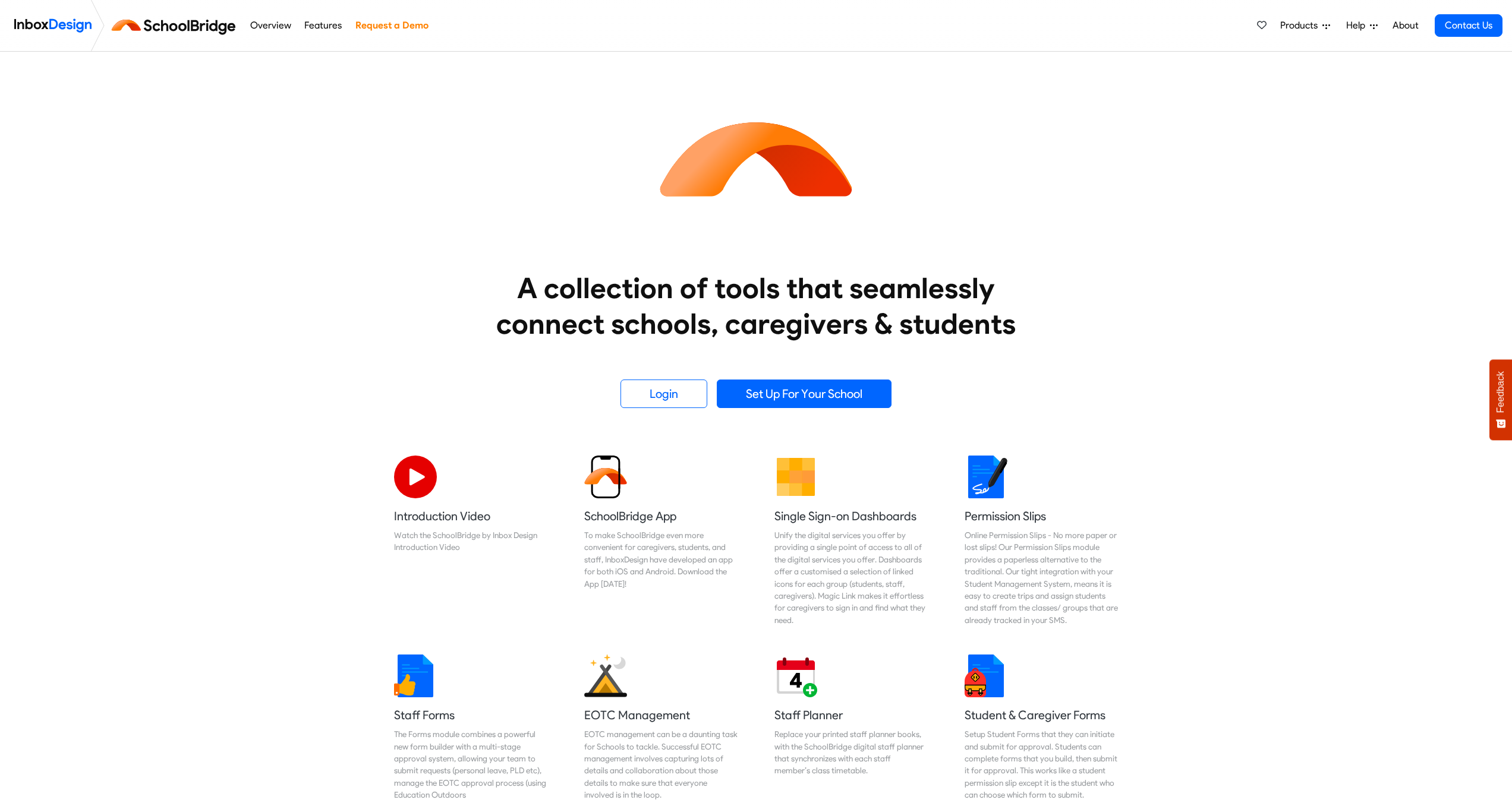
click at [908, 329] on heading "A collection of tools that seamlessly connect schools, caregivers & students" at bounding box center [756, 306] width 565 height 72
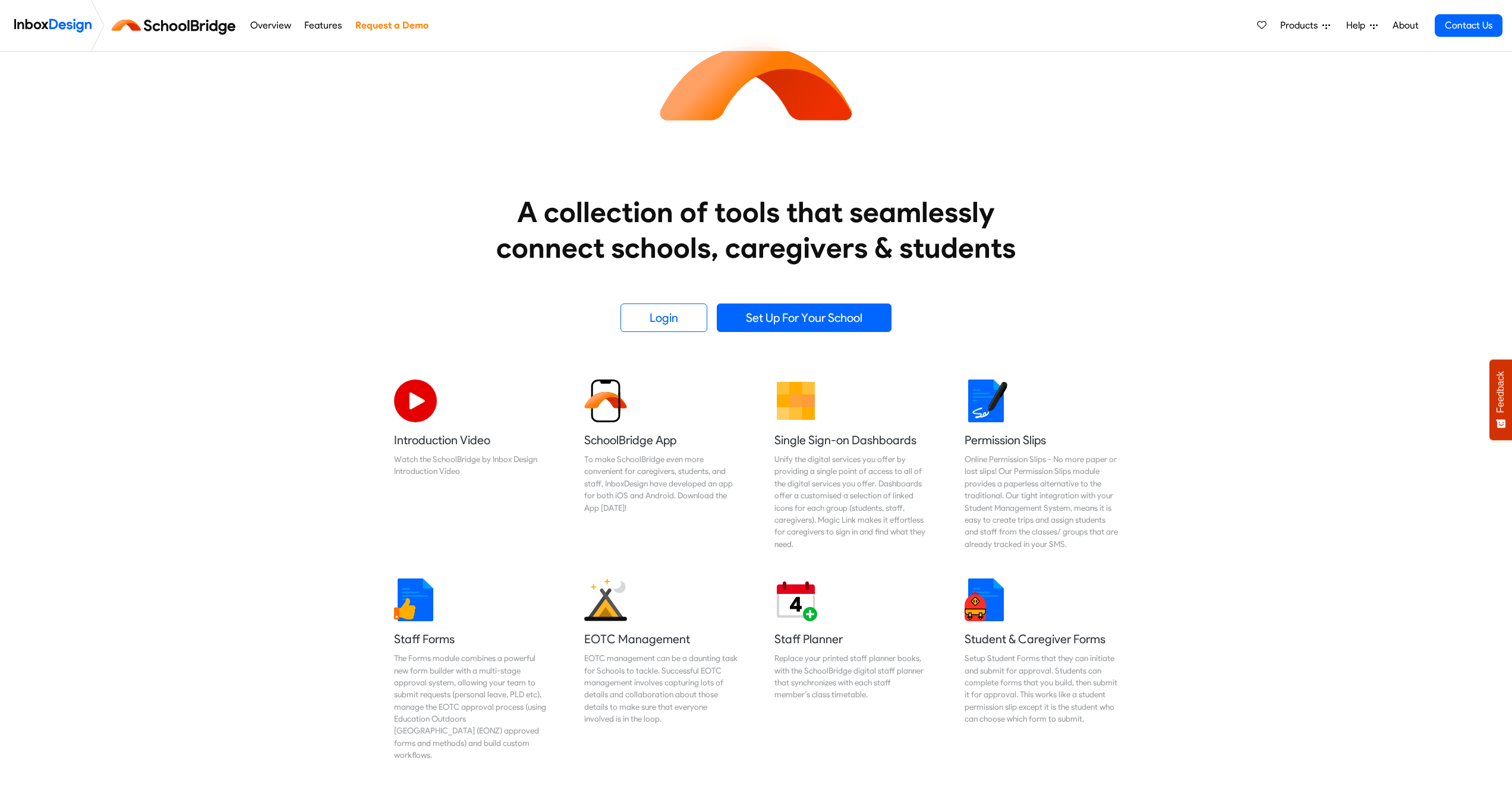
scroll to position [173, 0]
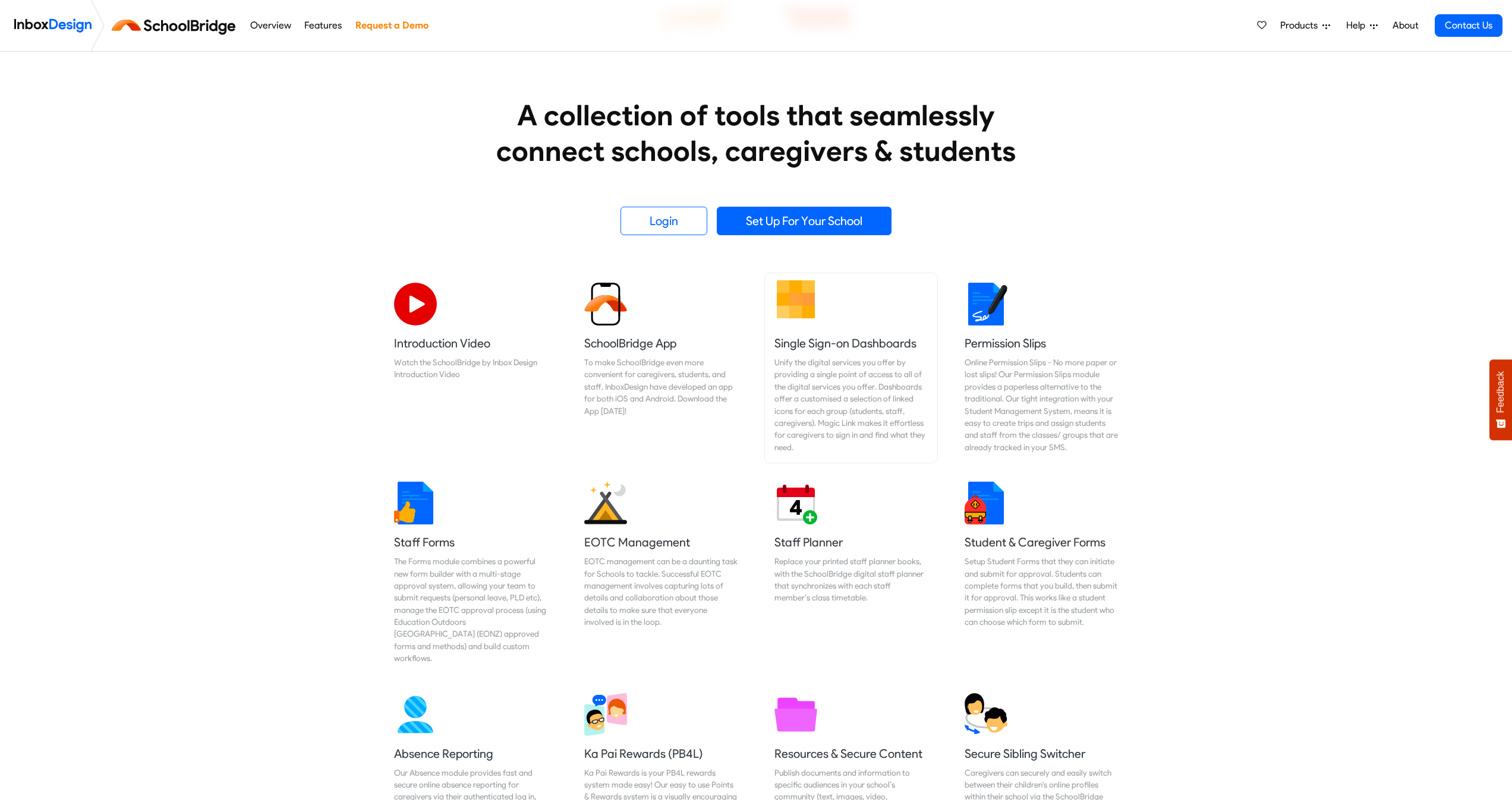
click at [878, 400] on div "Unify the digital services you offer by providing a single point of access to a…" at bounding box center [851, 405] width 154 height 97
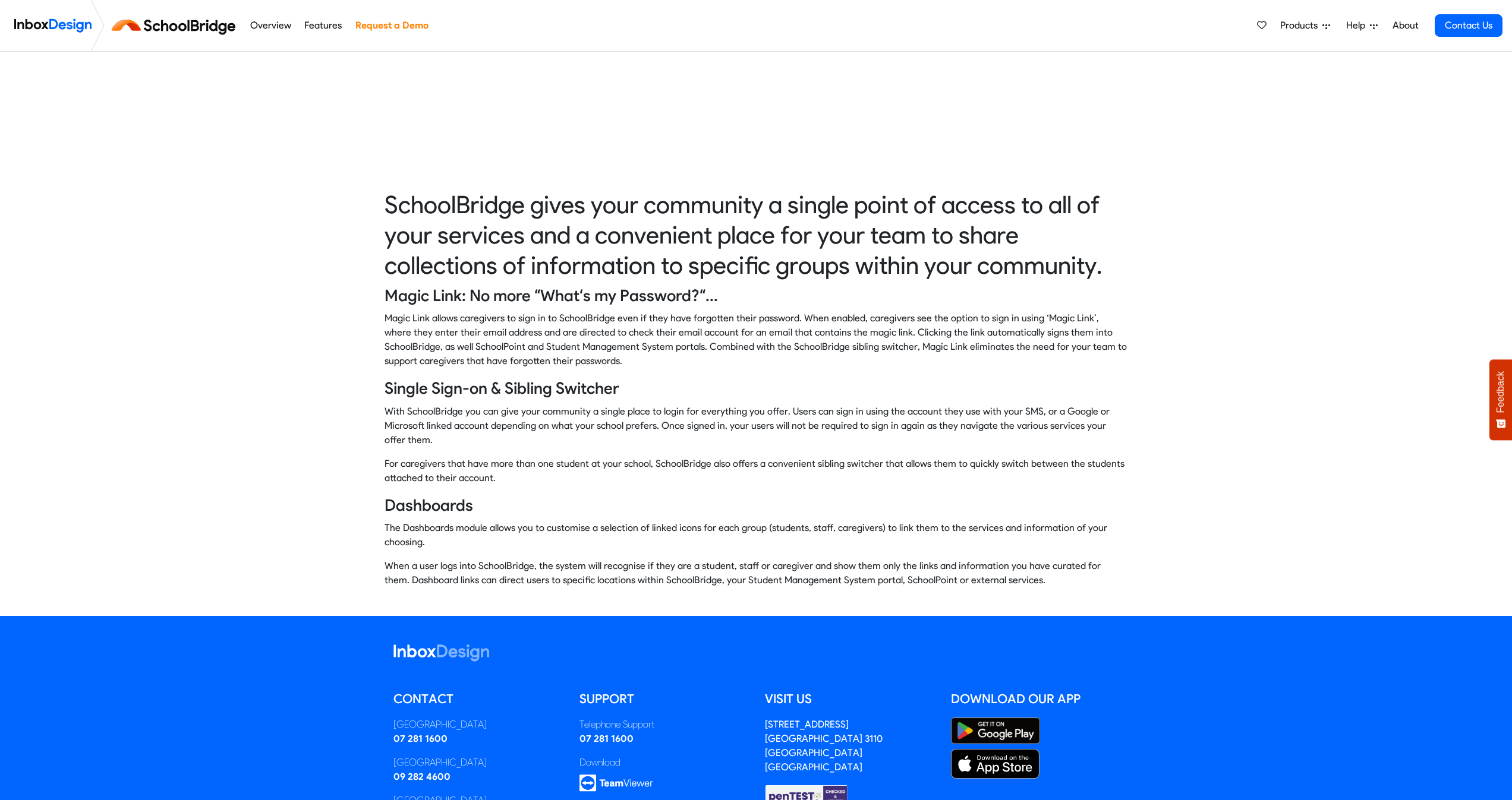
scroll to position [588, 0]
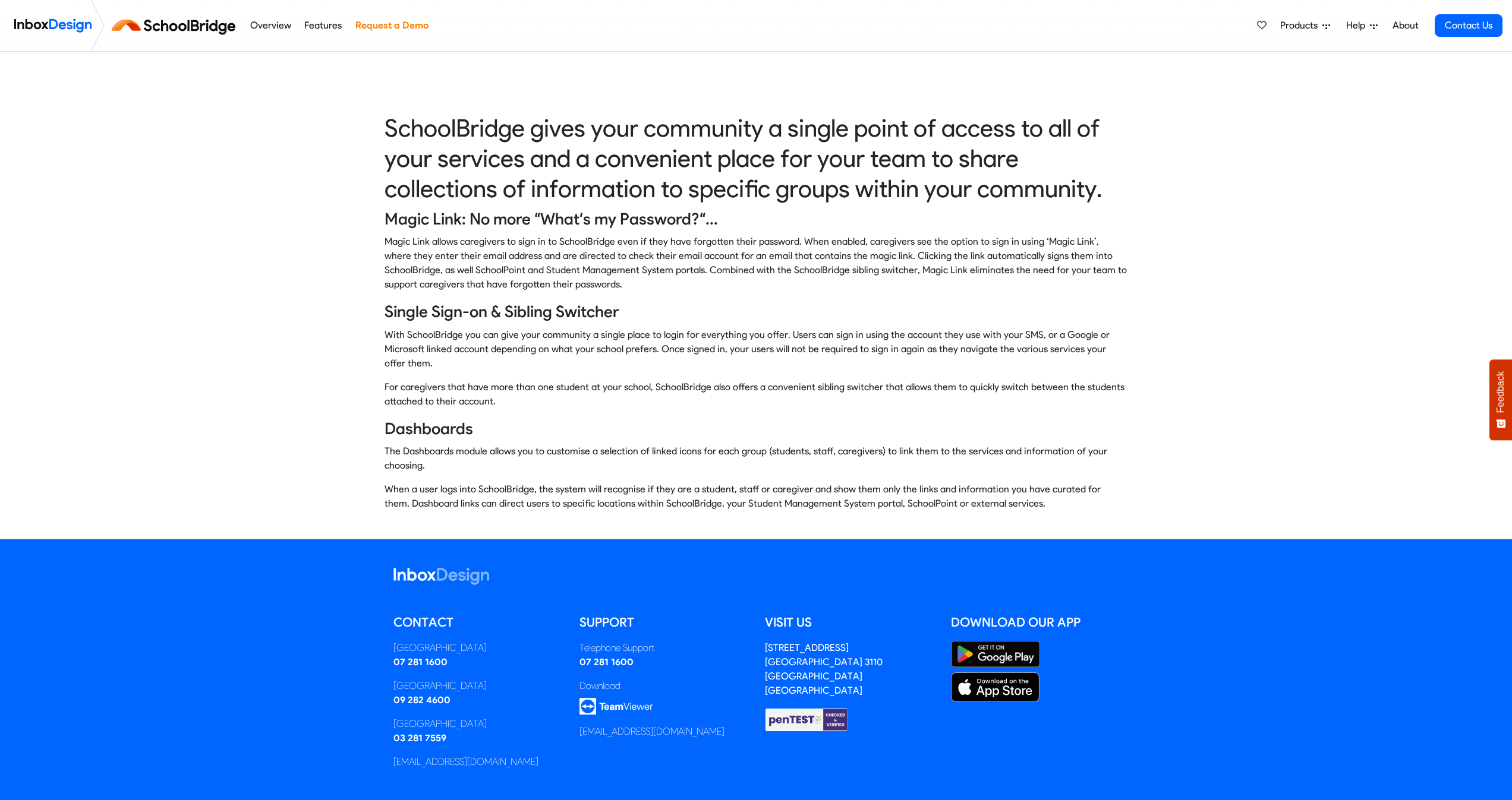
click at [654, 270] on p "Magic Link allows caregivers to sign in to SchoolBridge even if they have forgo…" at bounding box center [756, 263] width 743 height 57
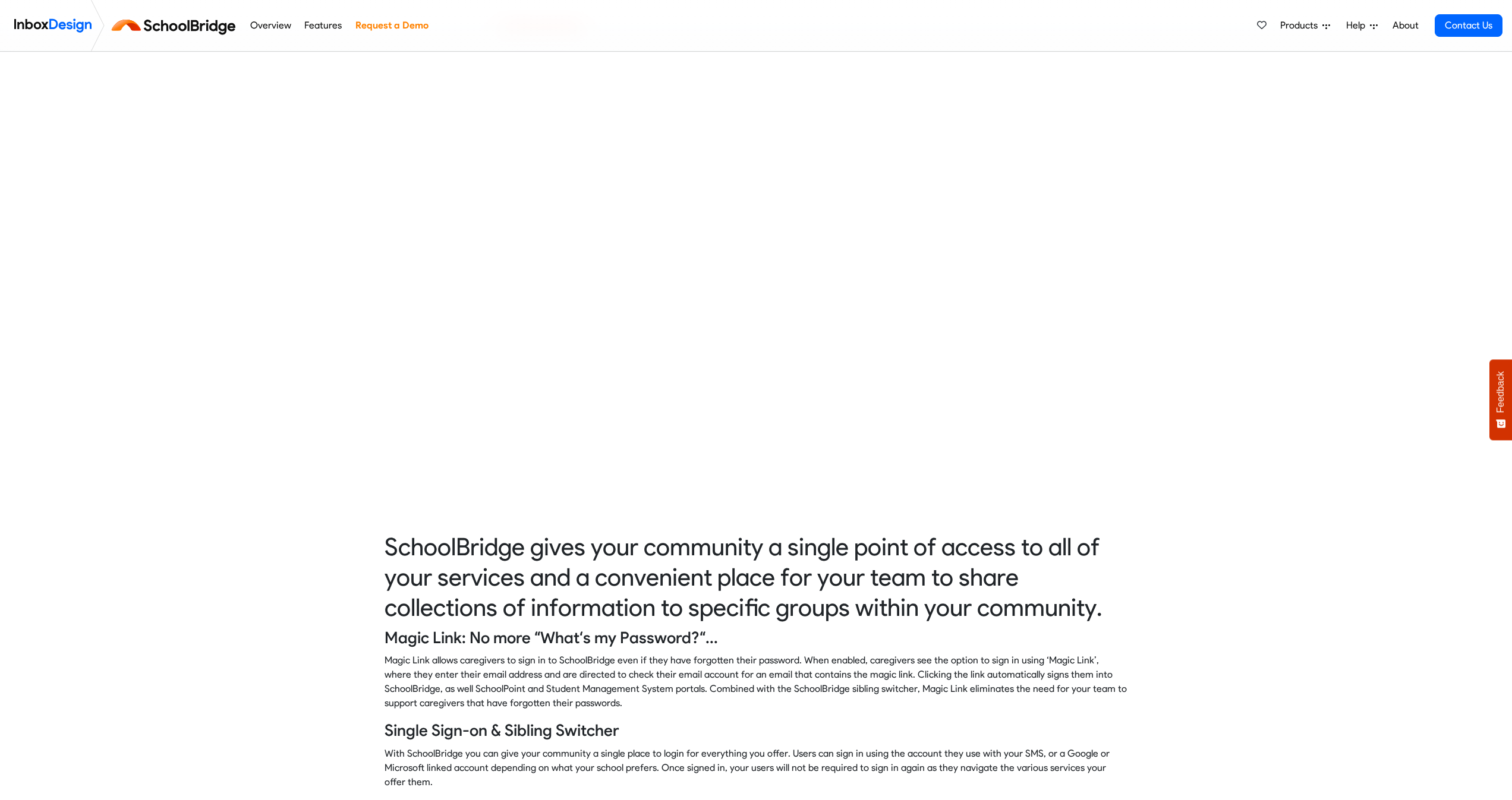
scroll to position [142, 0]
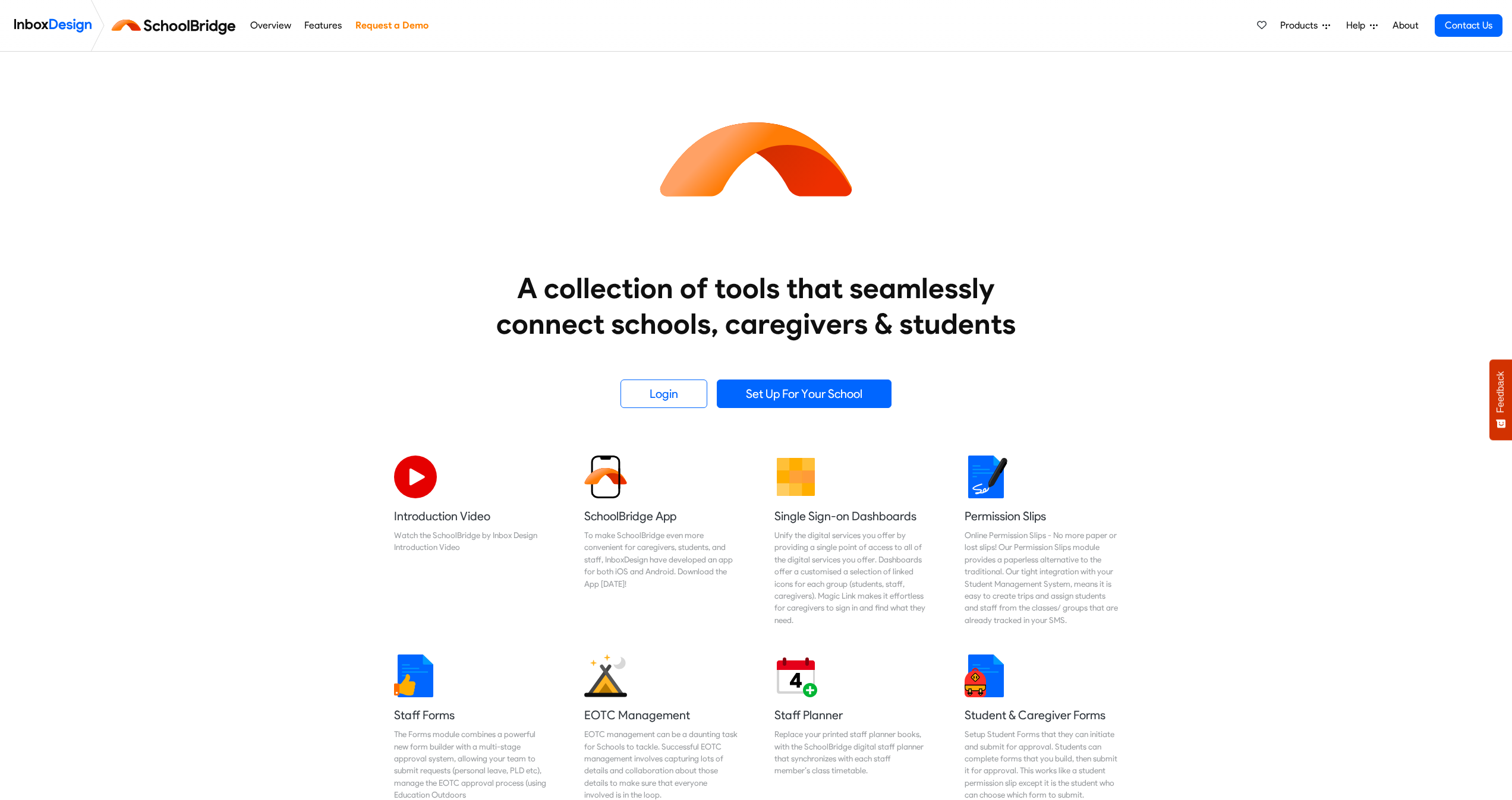
click at [1025, 379] on div "Login Set Up For Your School" at bounding box center [756, 394] width 725 height 28
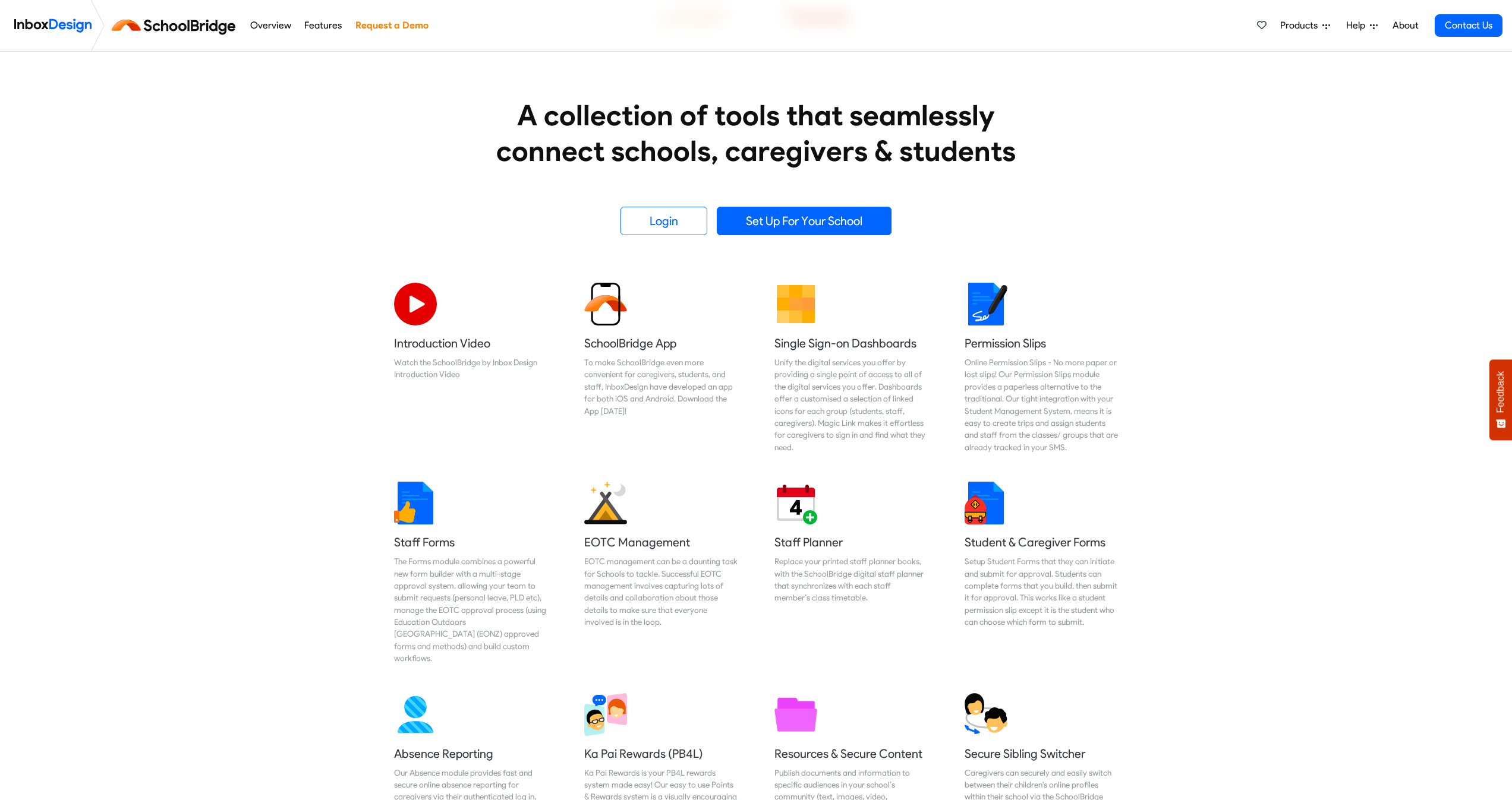
click at [1315, 25] on span "Products" at bounding box center [1302, 25] width 42 height 14
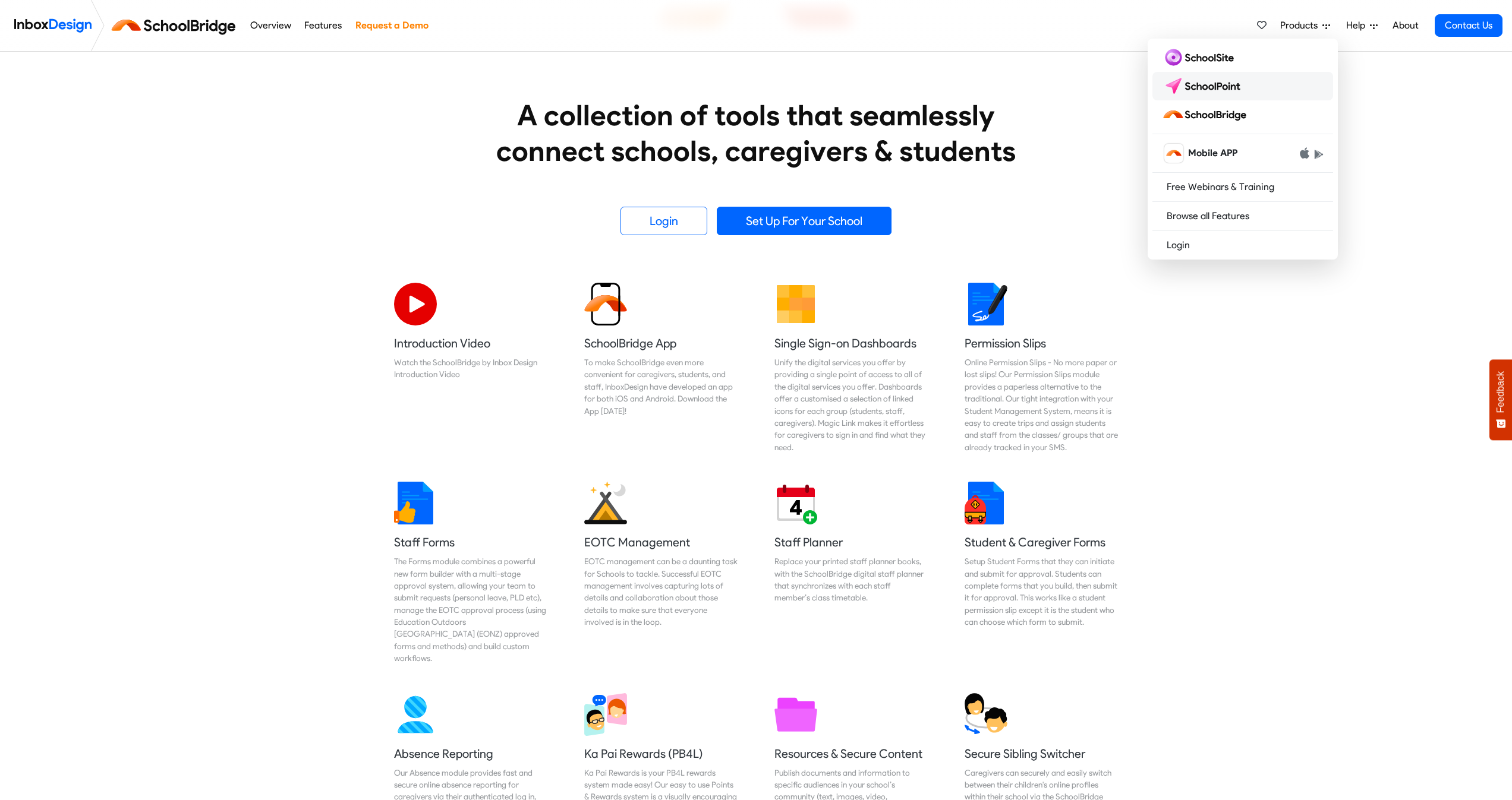
click at [1284, 93] on link at bounding box center [1243, 86] width 181 height 28
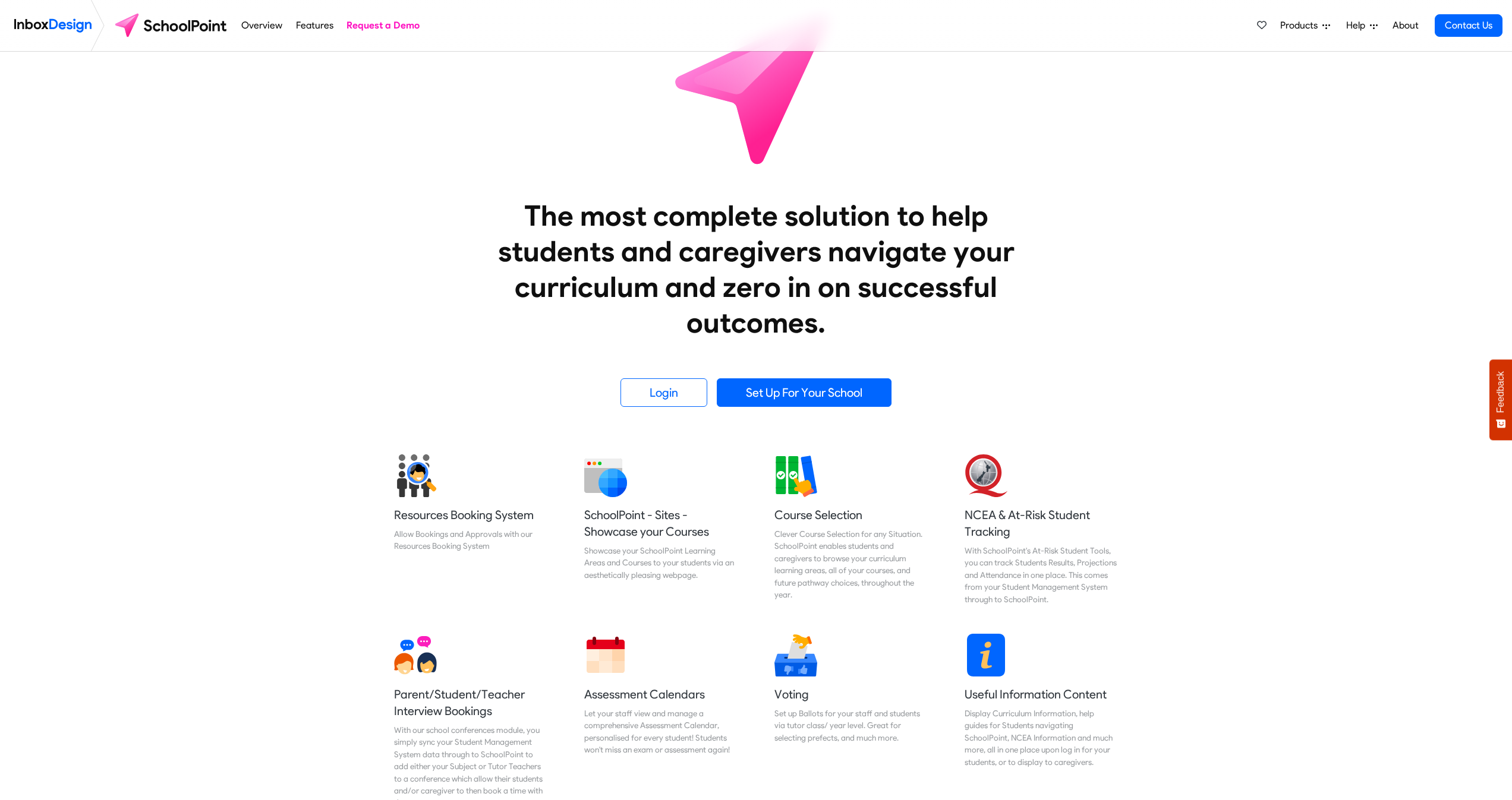
scroll to position [216, 0]
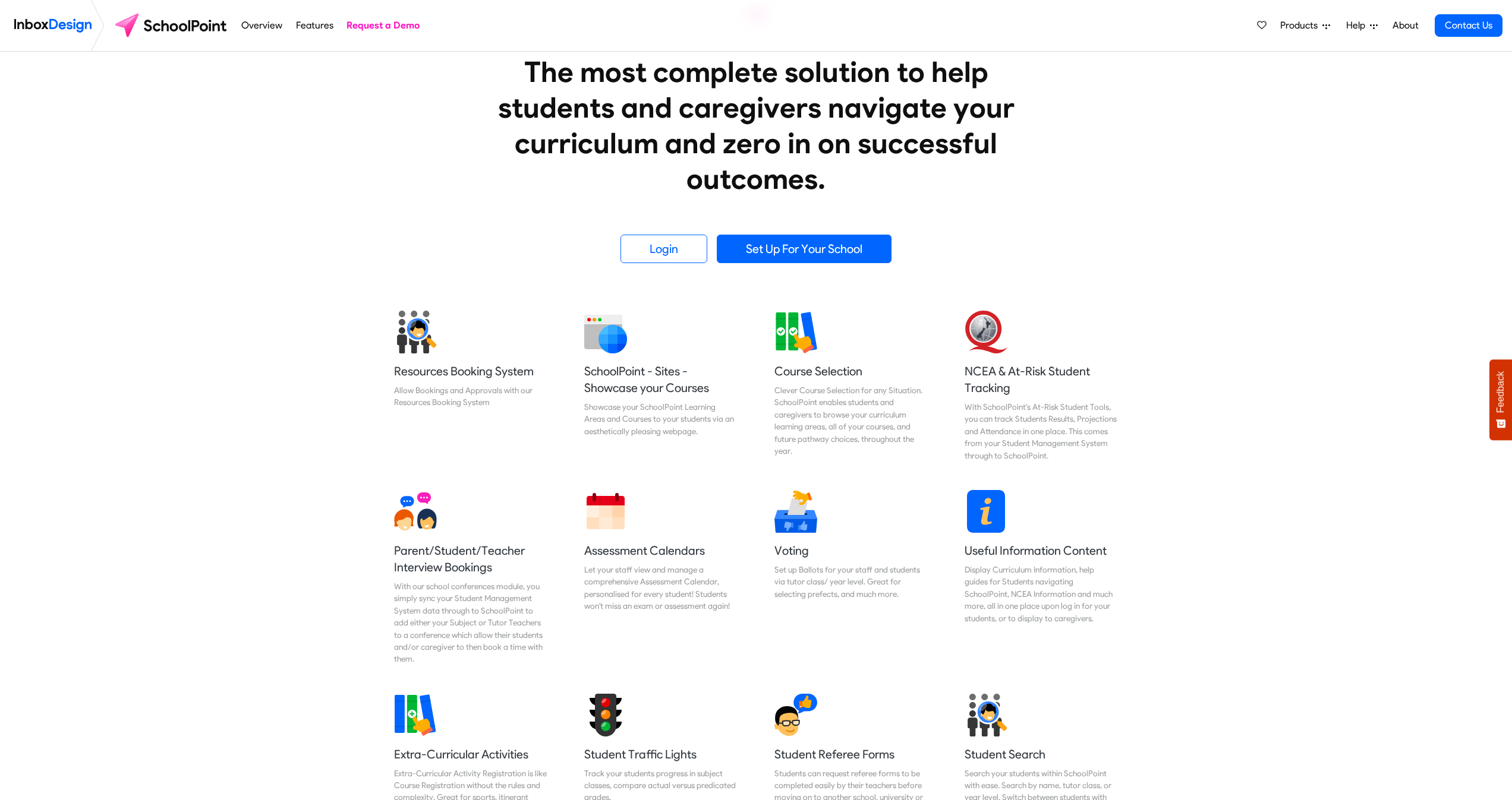
click at [1097, 208] on div "The most complete solution to help students and caregivers navigate your curric…" at bounding box center [756, 49] width 761 height 427
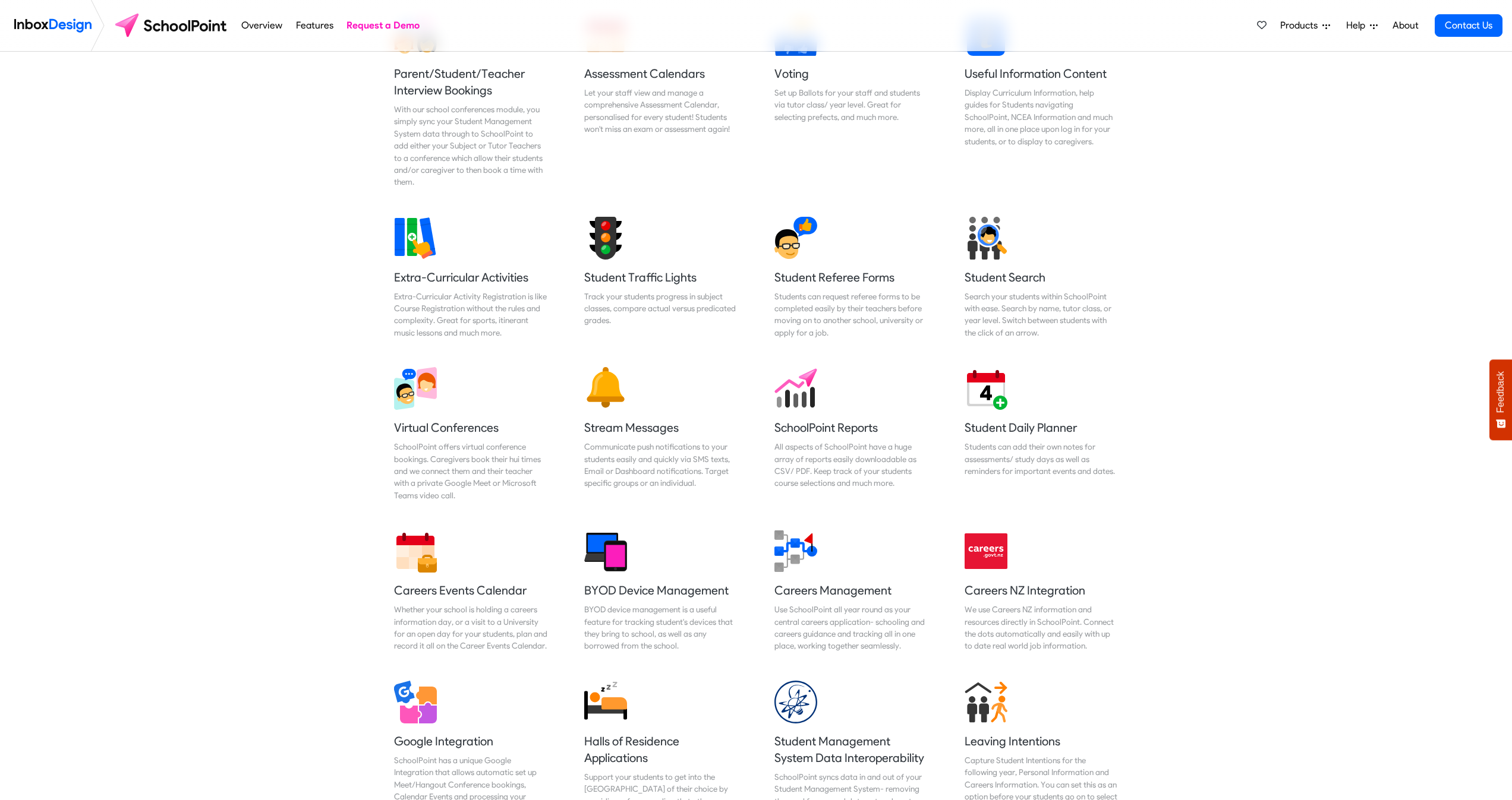
scroll to position [587, 0]
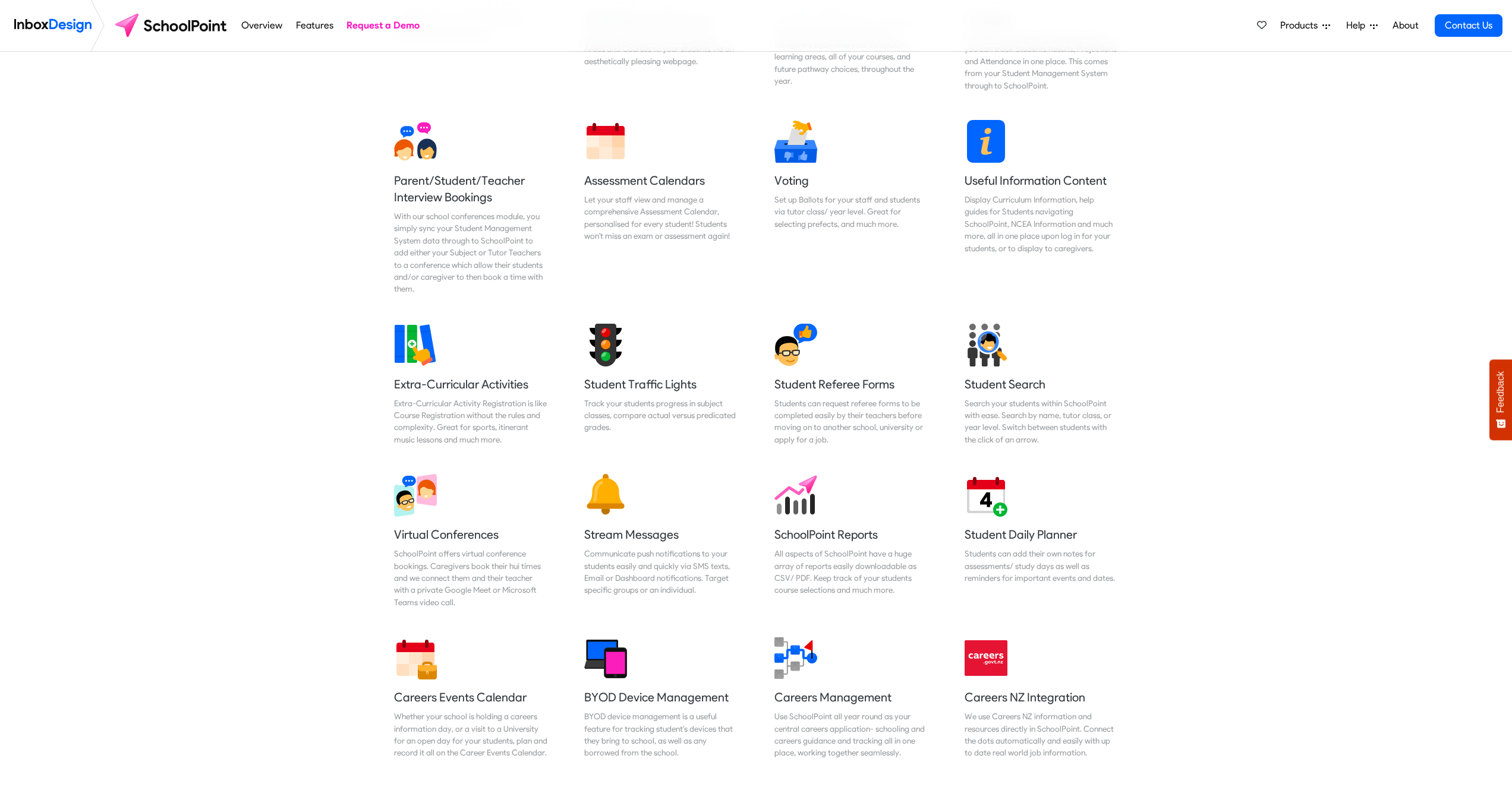
click at [1329, 25] on icon at bounding box center [1326, 26] width 8 height 8
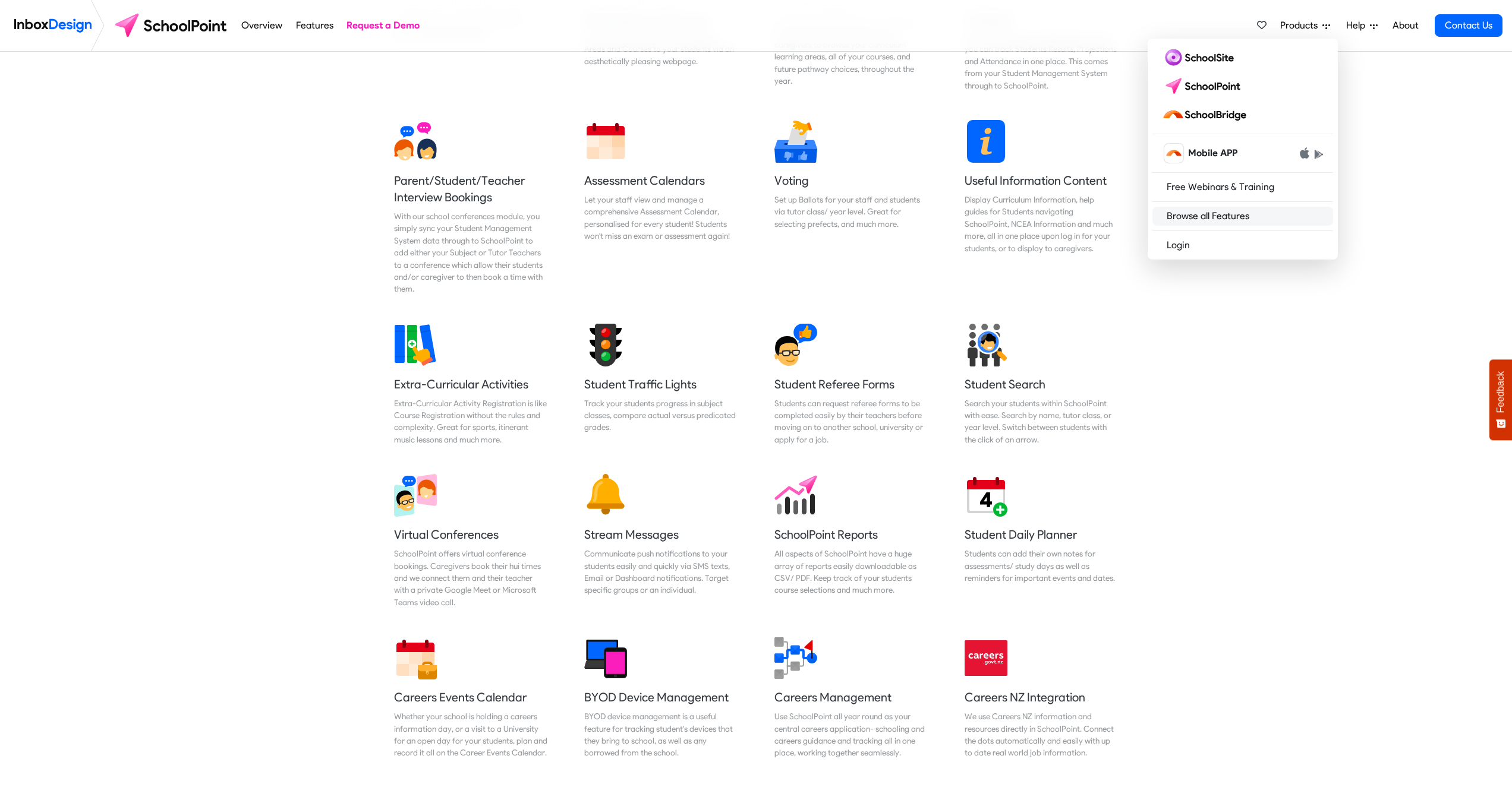
click at [1259, 212] on link "Browse all Features" at bounding box center [1243, 216] width 181 height 19
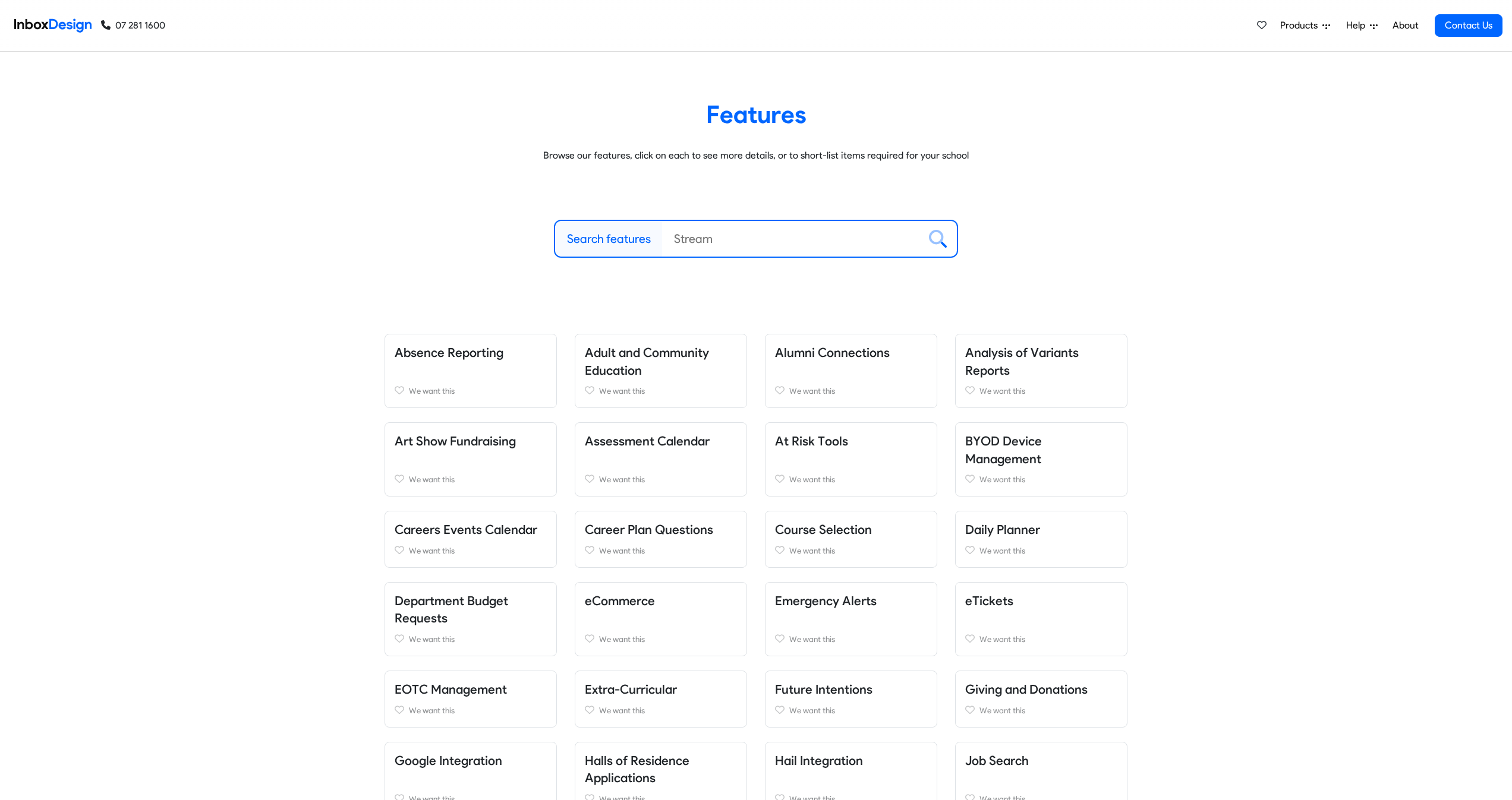
click at [968, 280] on div "Search features Clear Browse all Features" at bounding box center [756, 239] width 761 height 133
click at [1316, 32] on span "Products" at bounding box center [1302, 25] width 42 height 14
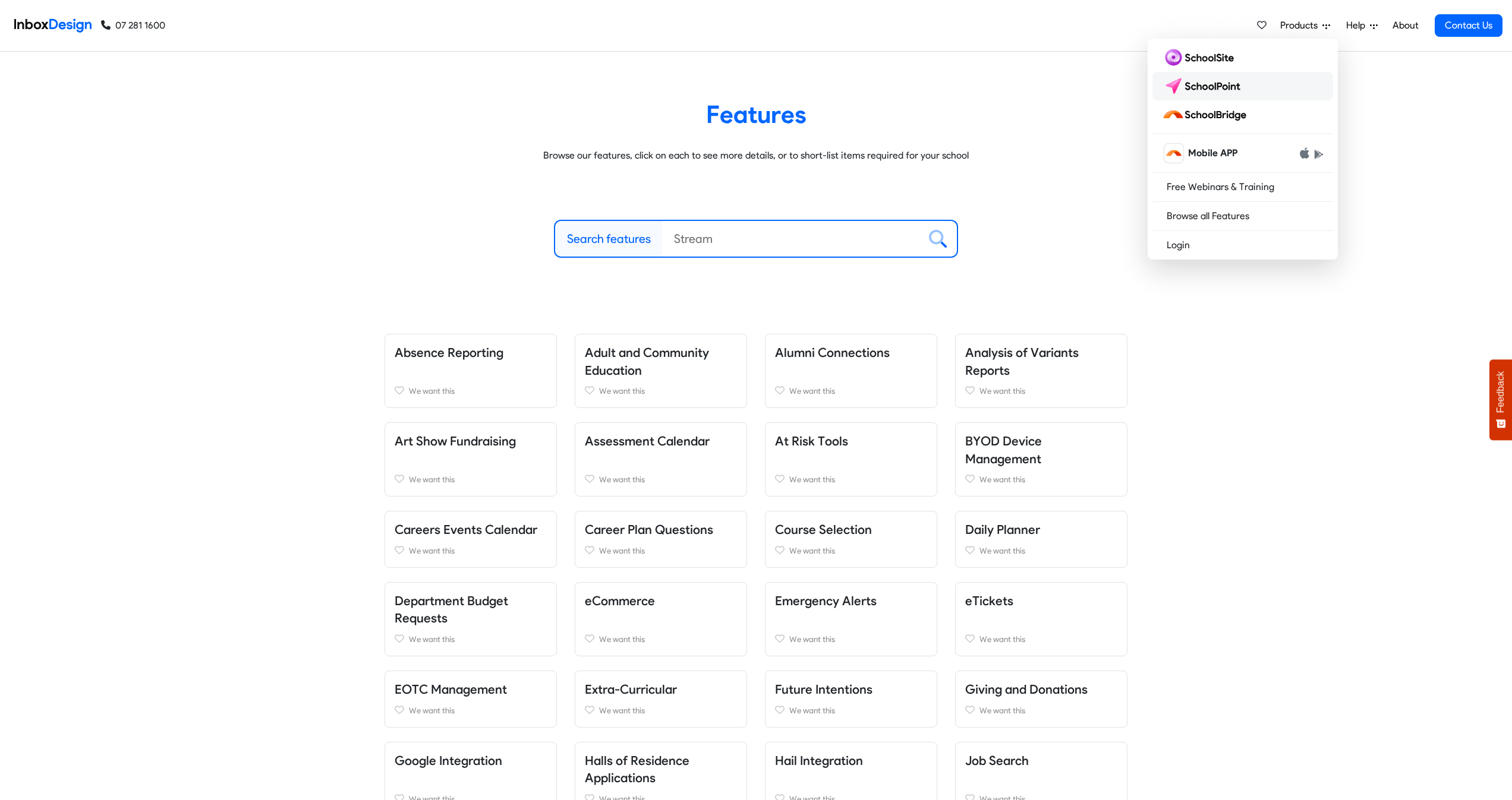
click at [1270, 96] on link at bounding box center [1243, 86] width 181 height 28
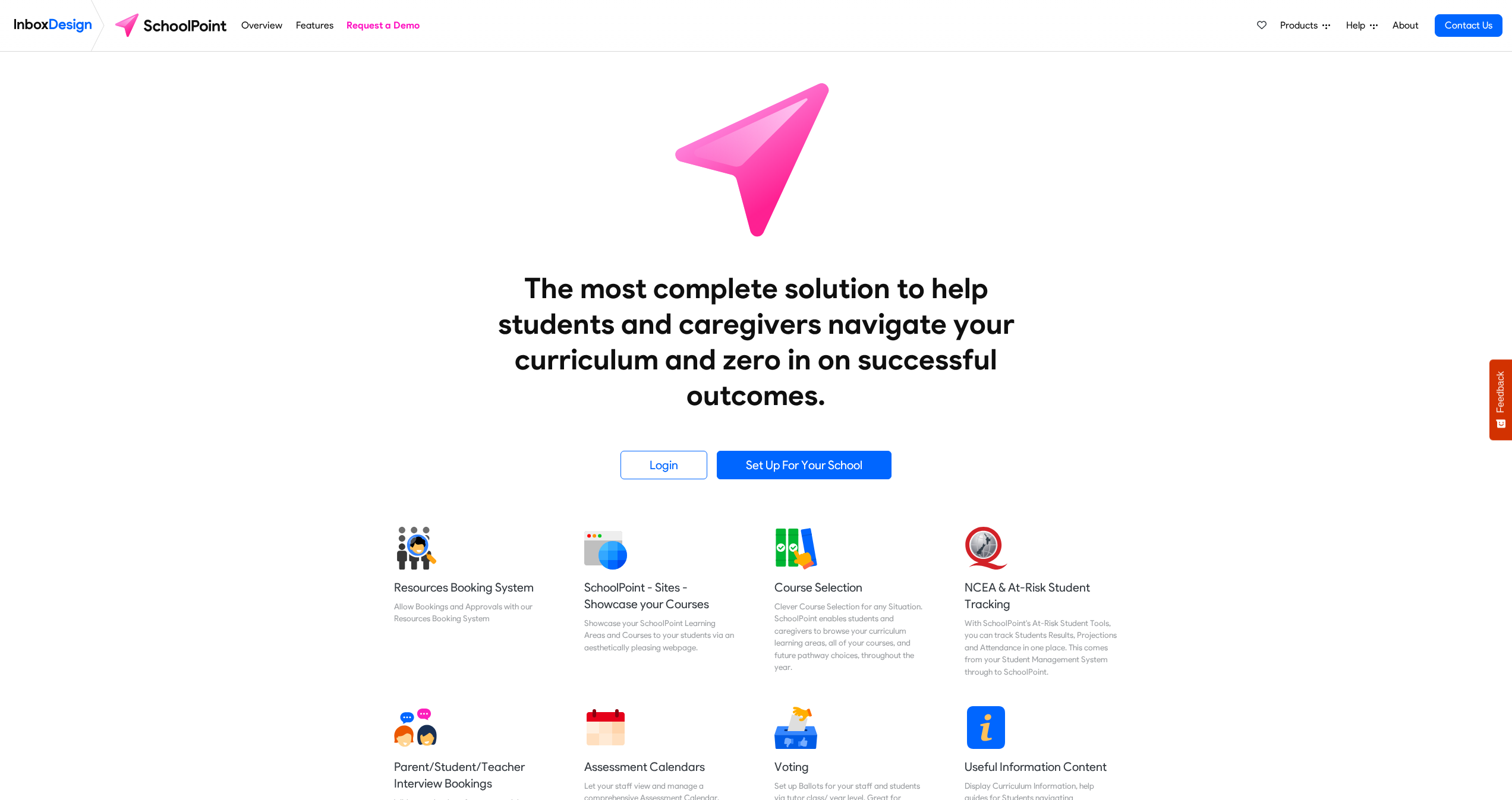
click at [1306, 21] on span "Products" at bounding box center [1302, 25] width 42 height 14
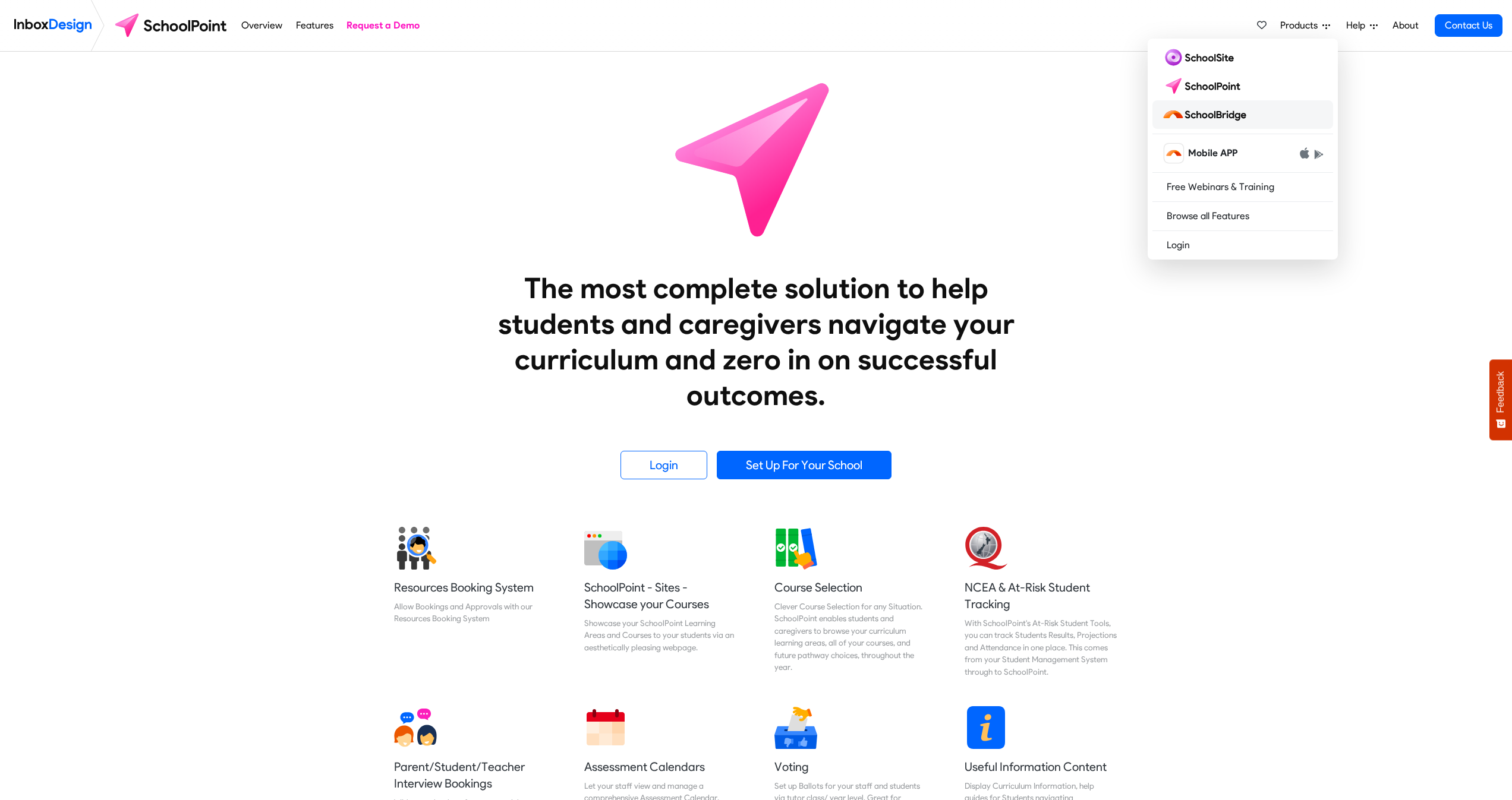
click at [1252, 116] on img at bounding box center [1207, 114] width 89 height 19
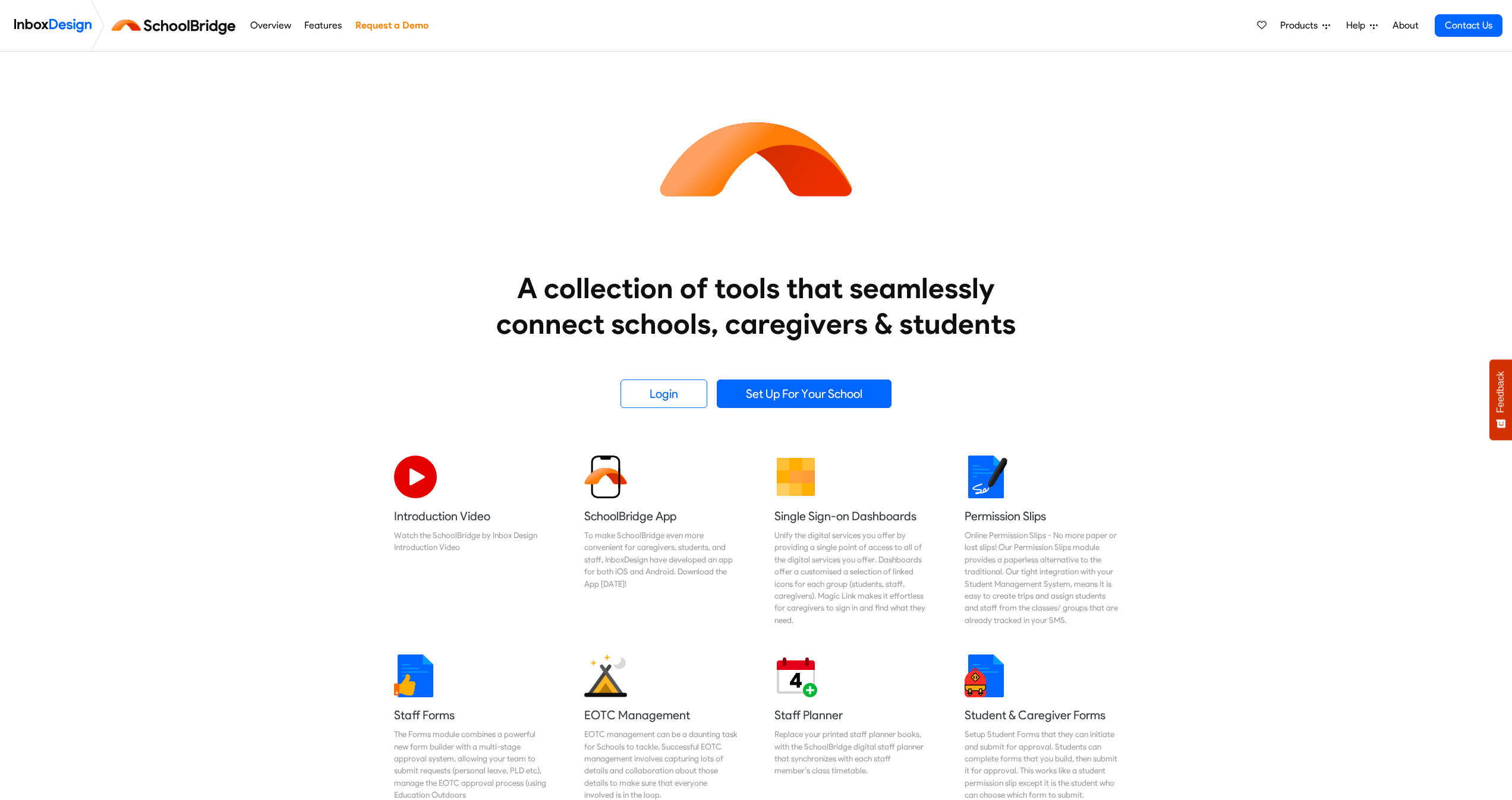
click at [999, 324] on heading "A collection of tools that seamlessly connect schools, caregivers & students" at bounding box center [756, 306] width 565 height 72
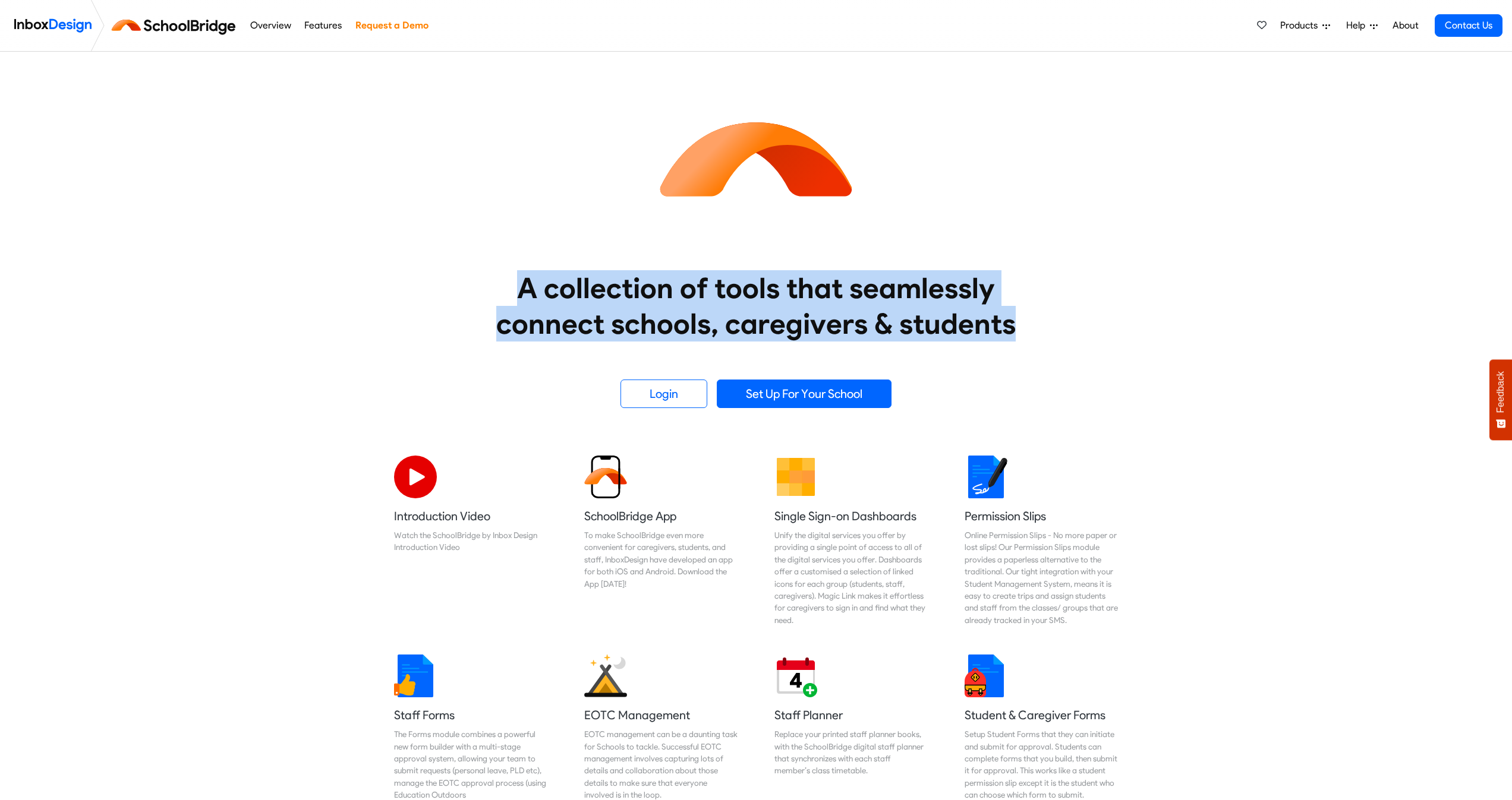
click at [1016, 330] on heading "A collection of tools that seamlessly connect schools, caregivers & students" at bounding box center [756, 306] width 565 height 72
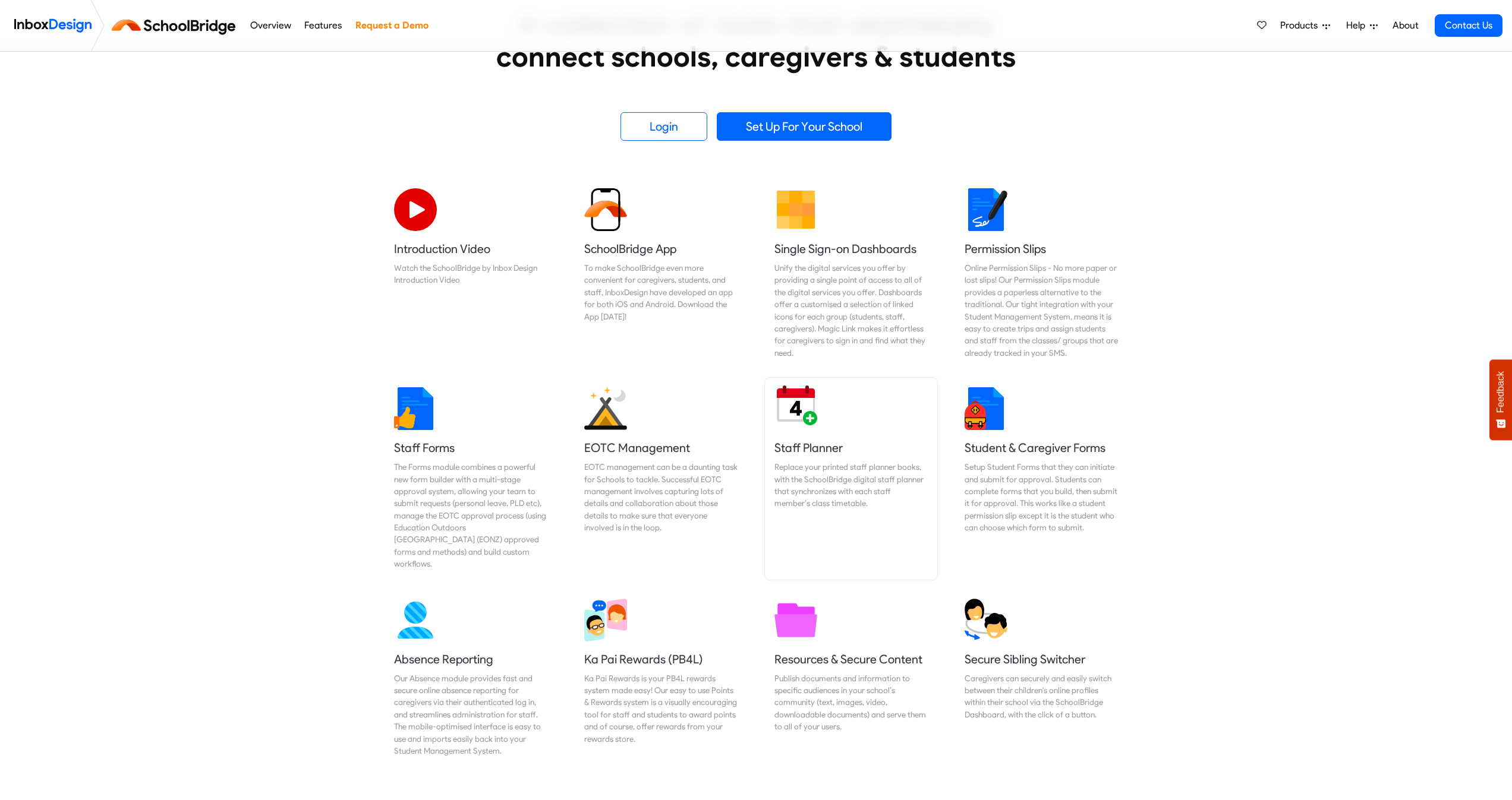
scroll to position [122, 0]
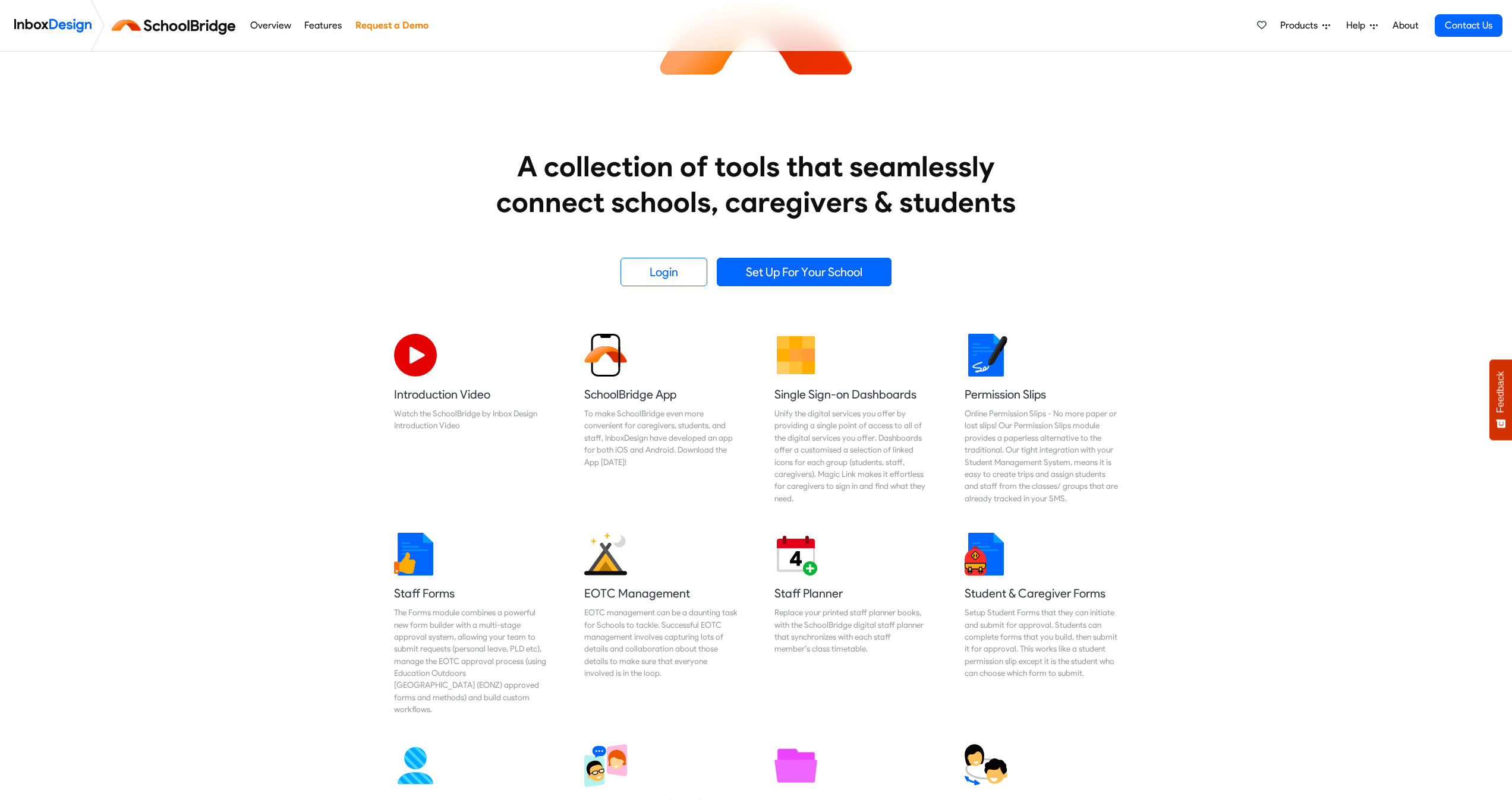
click at [1314, 20] on span "Products" at bounding box center [1302, 25] width 42 height 14
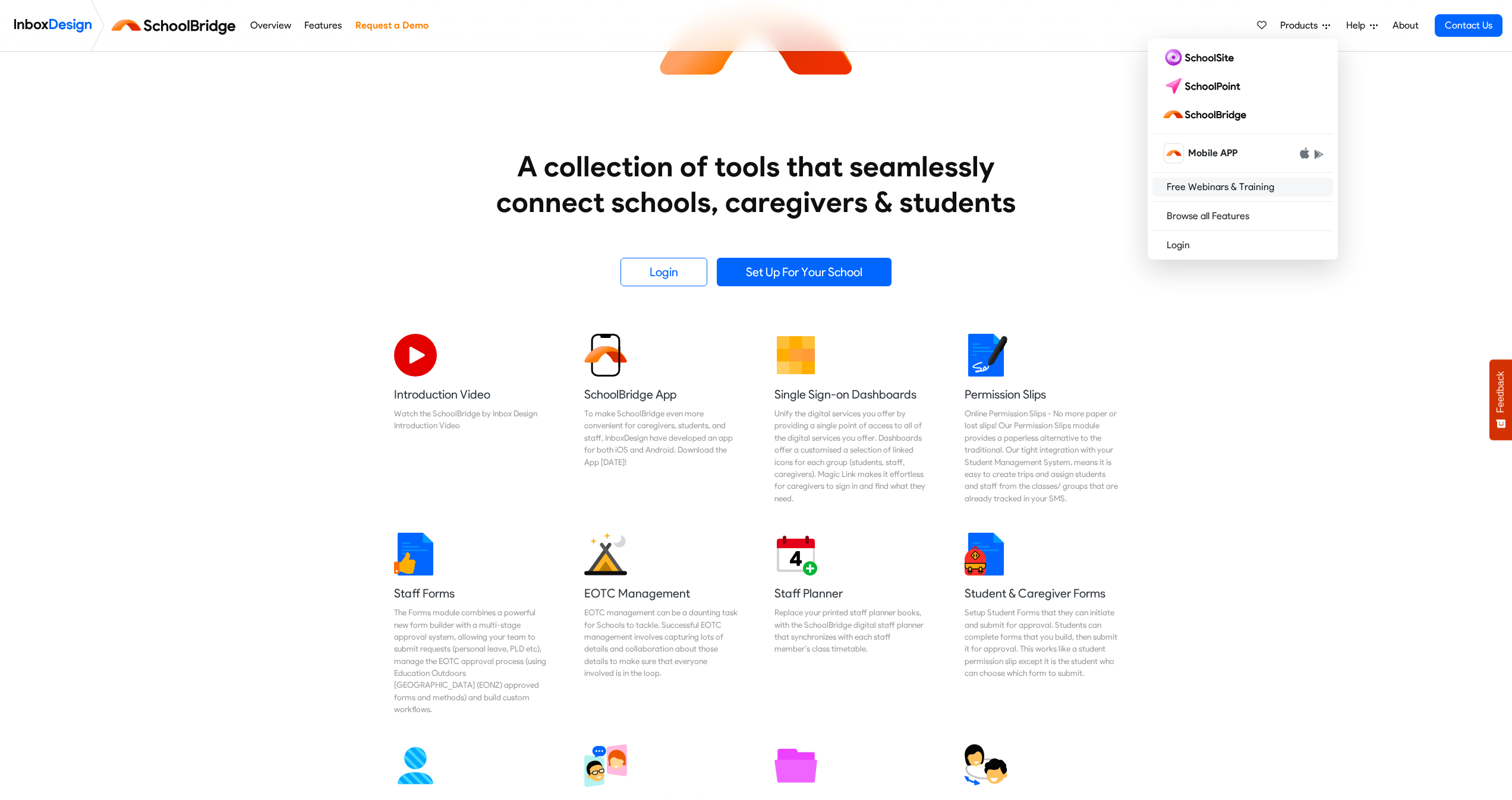
click at [1223, 186] on link "Free Webinars & Training" at bounding box center [1243, 187] width 181 height 19
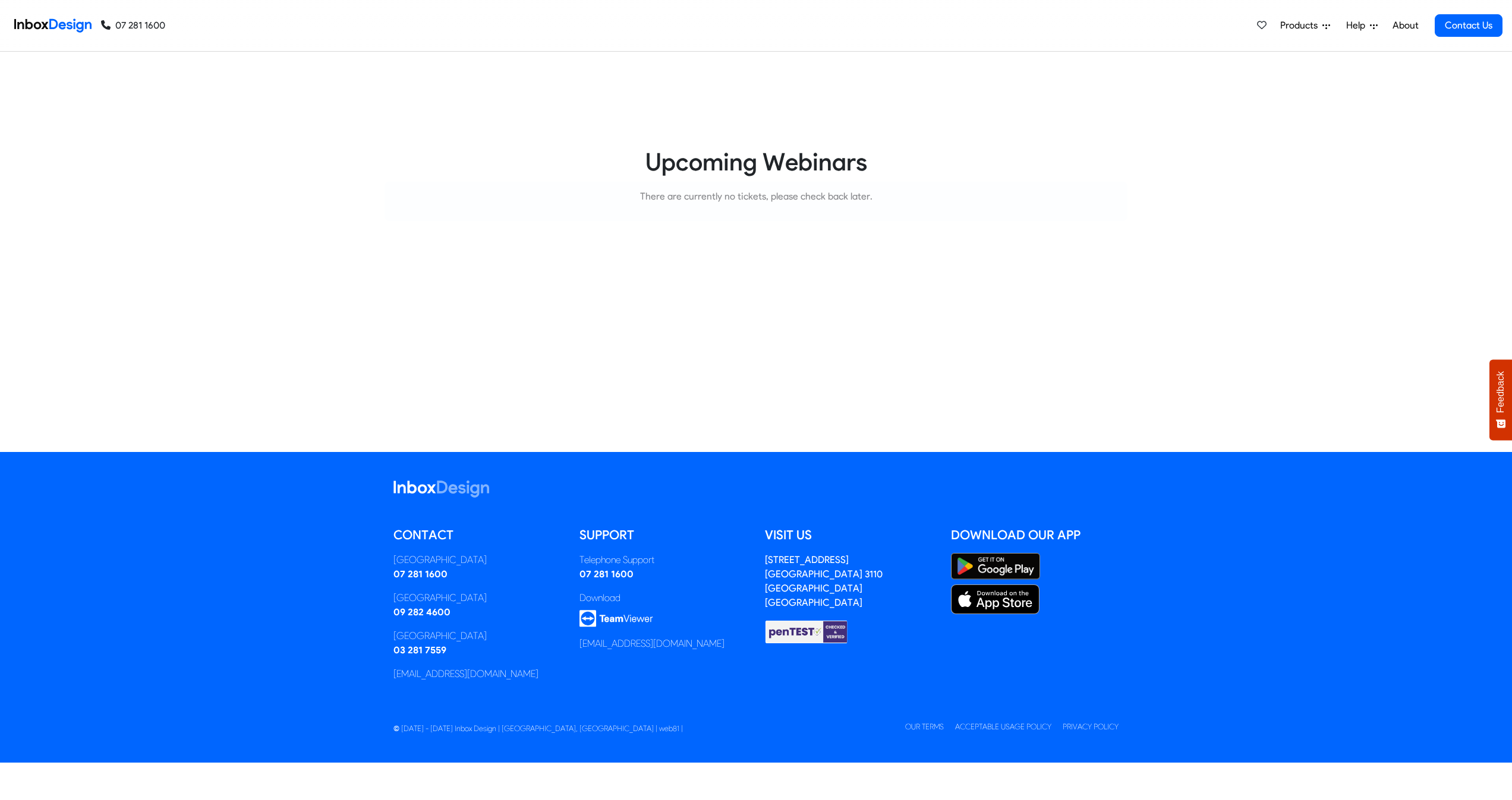
click at [1326, 23] on icon at bounding box center [1326, 26] width 8 height 8
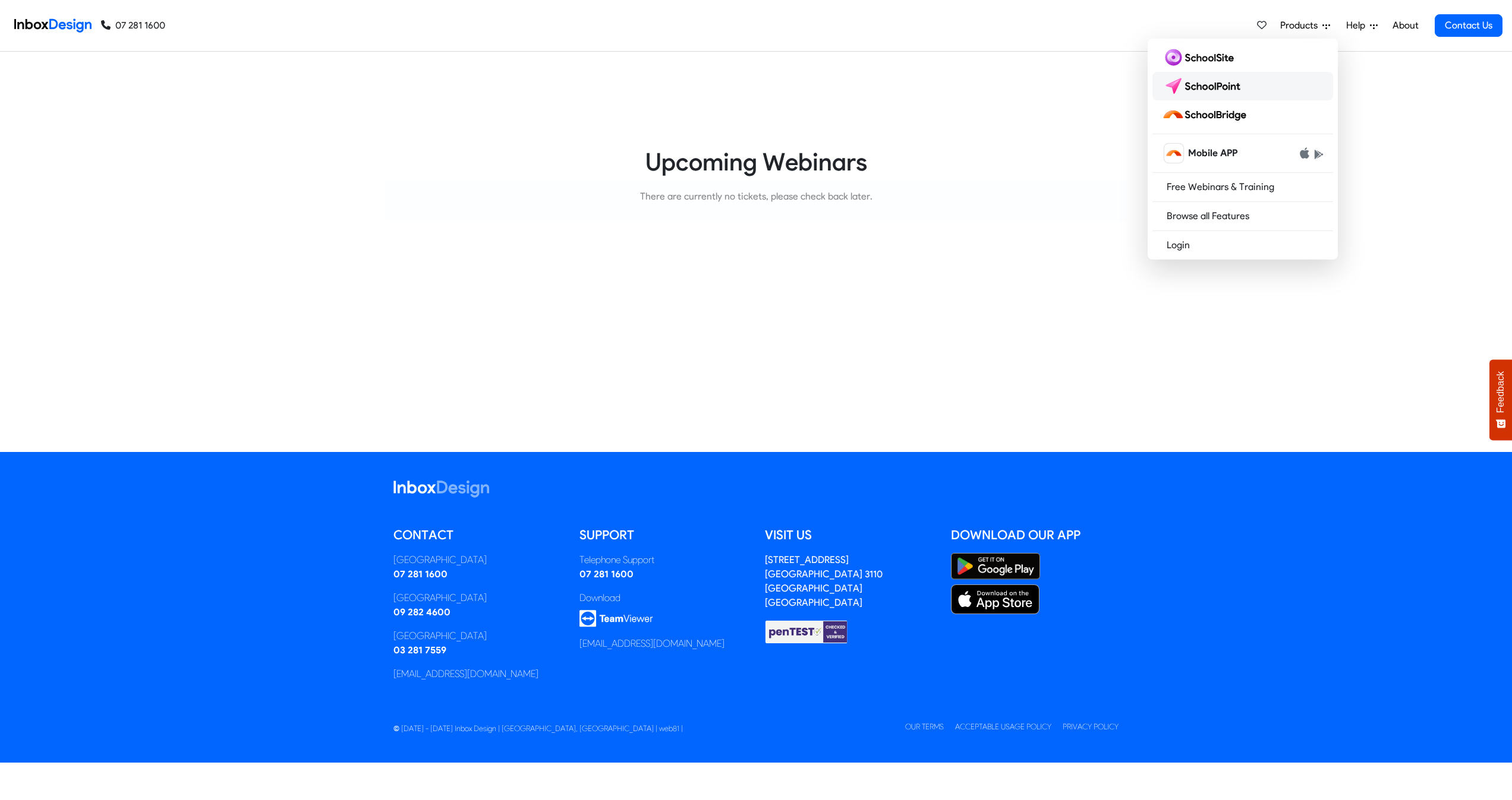
click at [1243, 75] on link at bounding box center [1243, 86] width 181 height 28
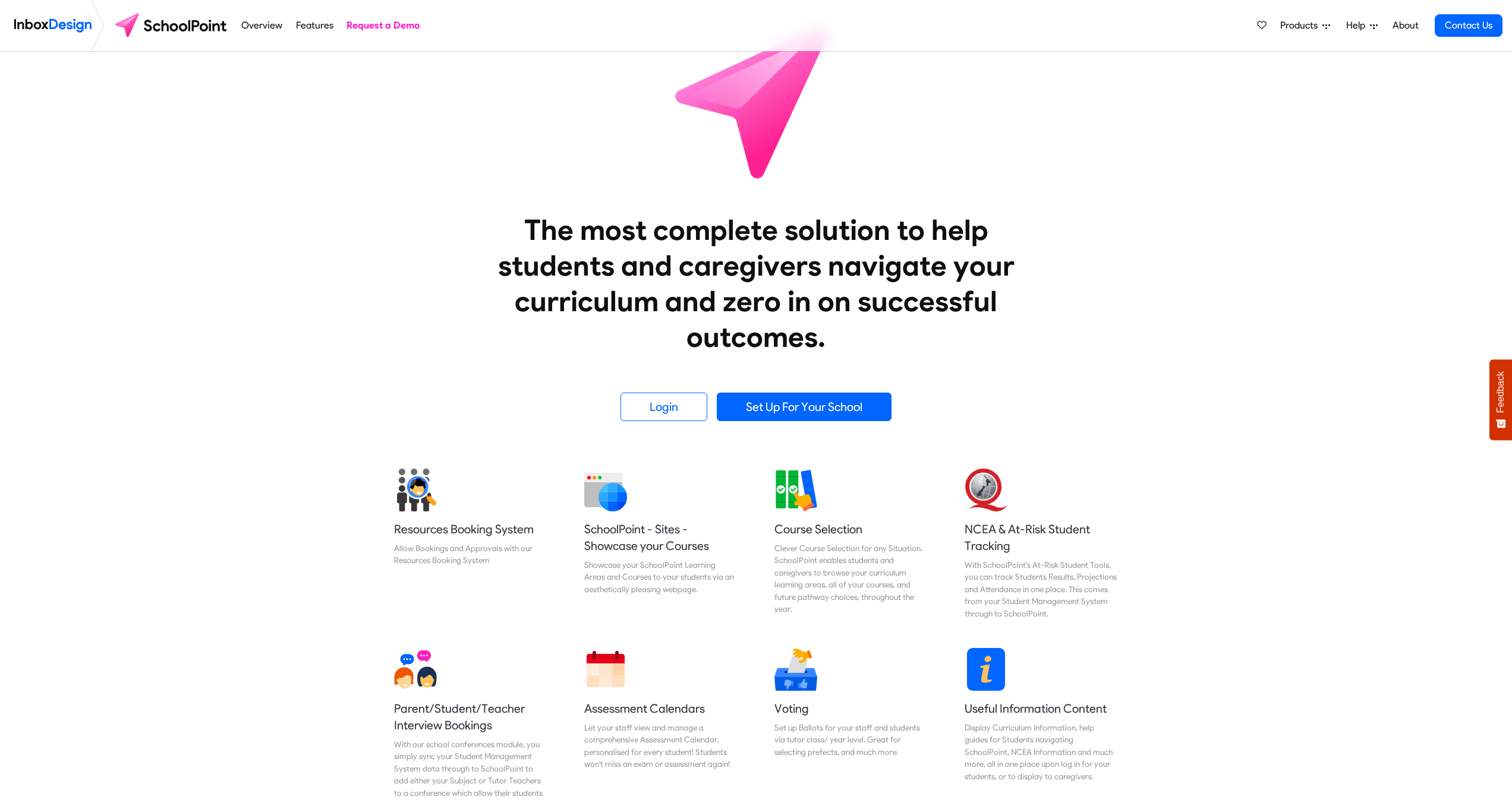
scroll to position [225, 0]
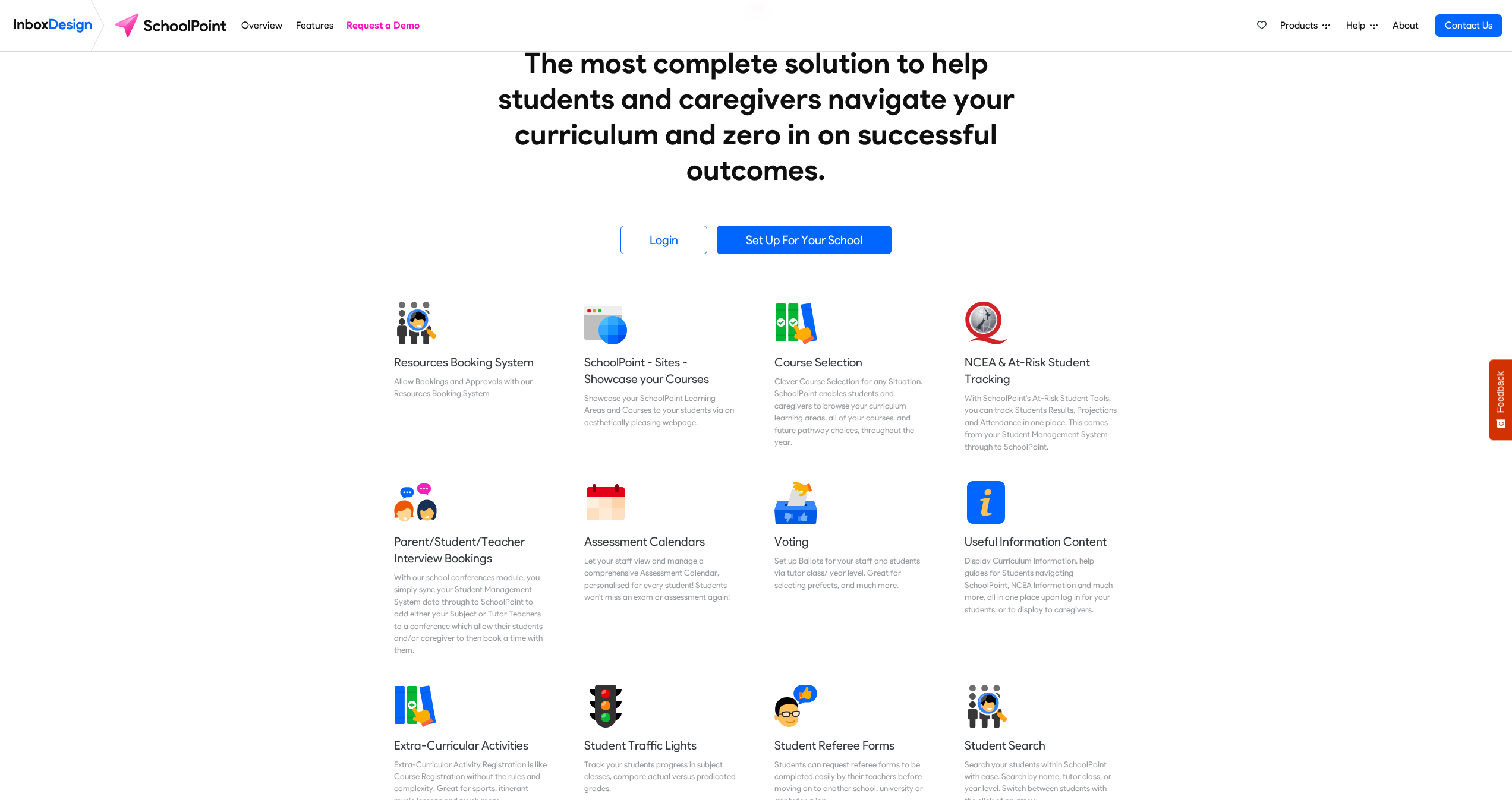
click at [1212, 260] on div "The most complete solution to help students and caregivers navigate your curric…" at bounding box center [756, 59] width 1530 height 466
click at [1332, 35] on link "Products" at bounding box center [1305, 25] width 59 height 24
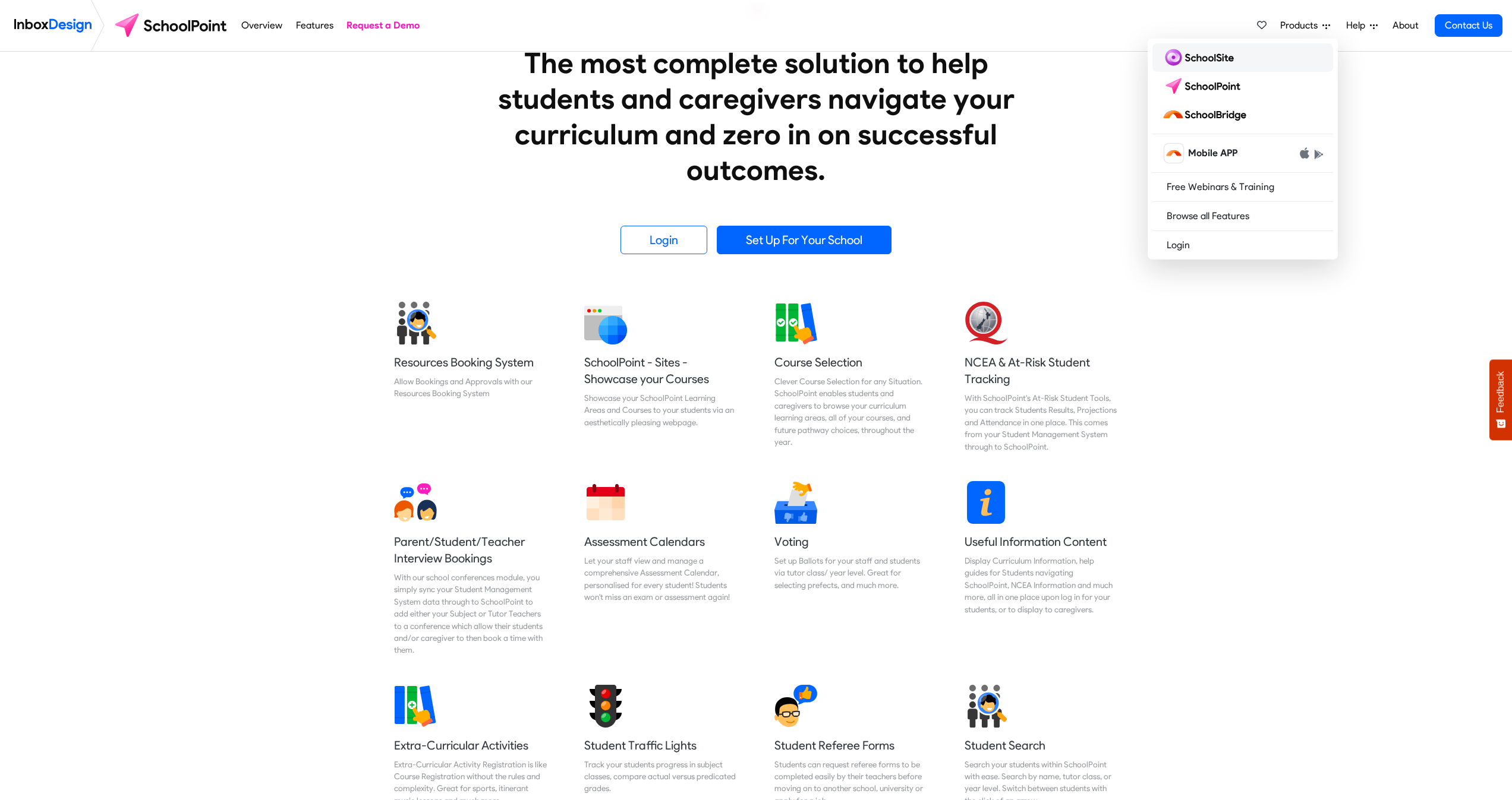
click at [1294, 62] on link at bounding box center [1243, 57] width 181 height 28
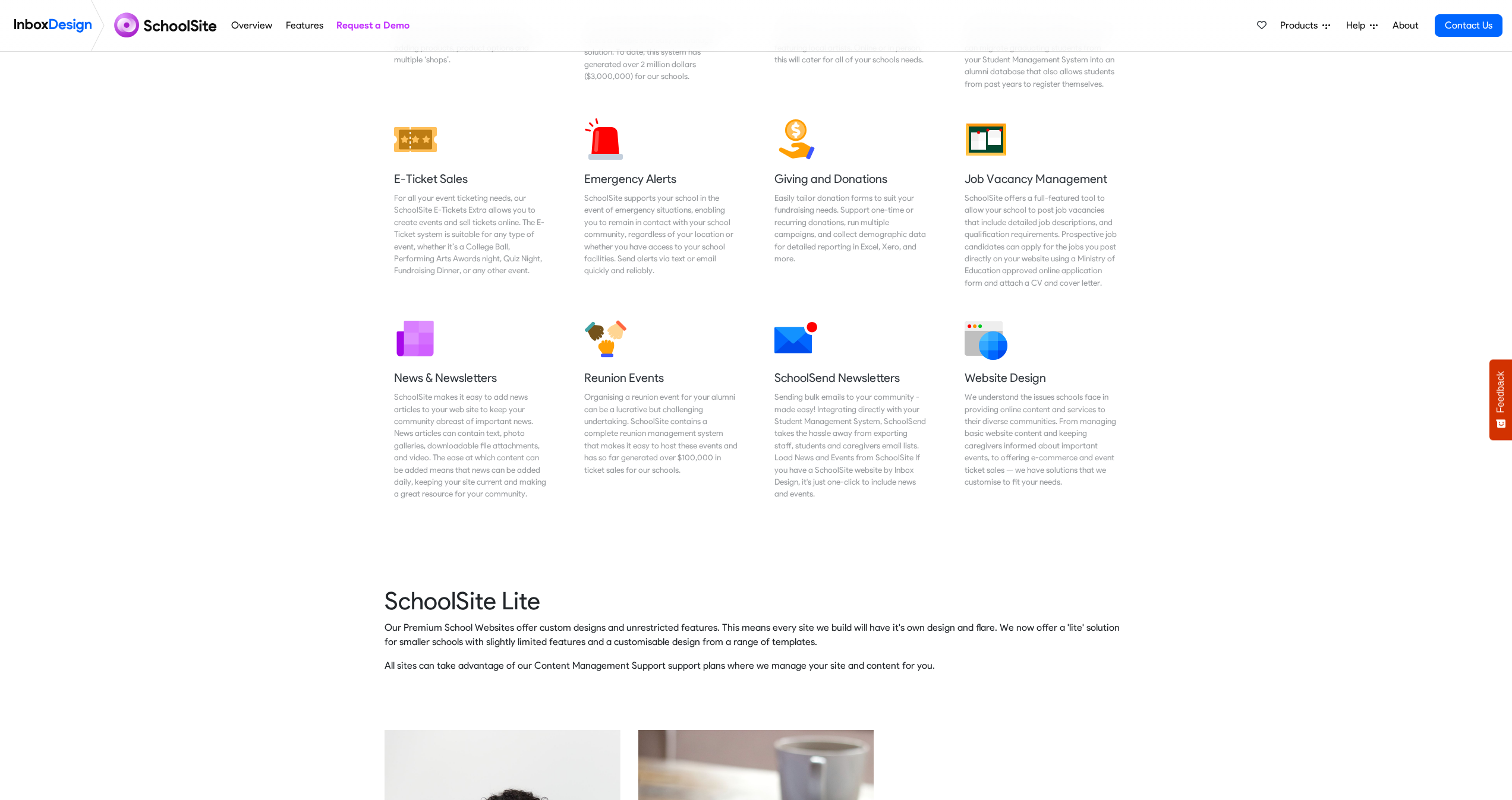
scroll to position [1791, 0]
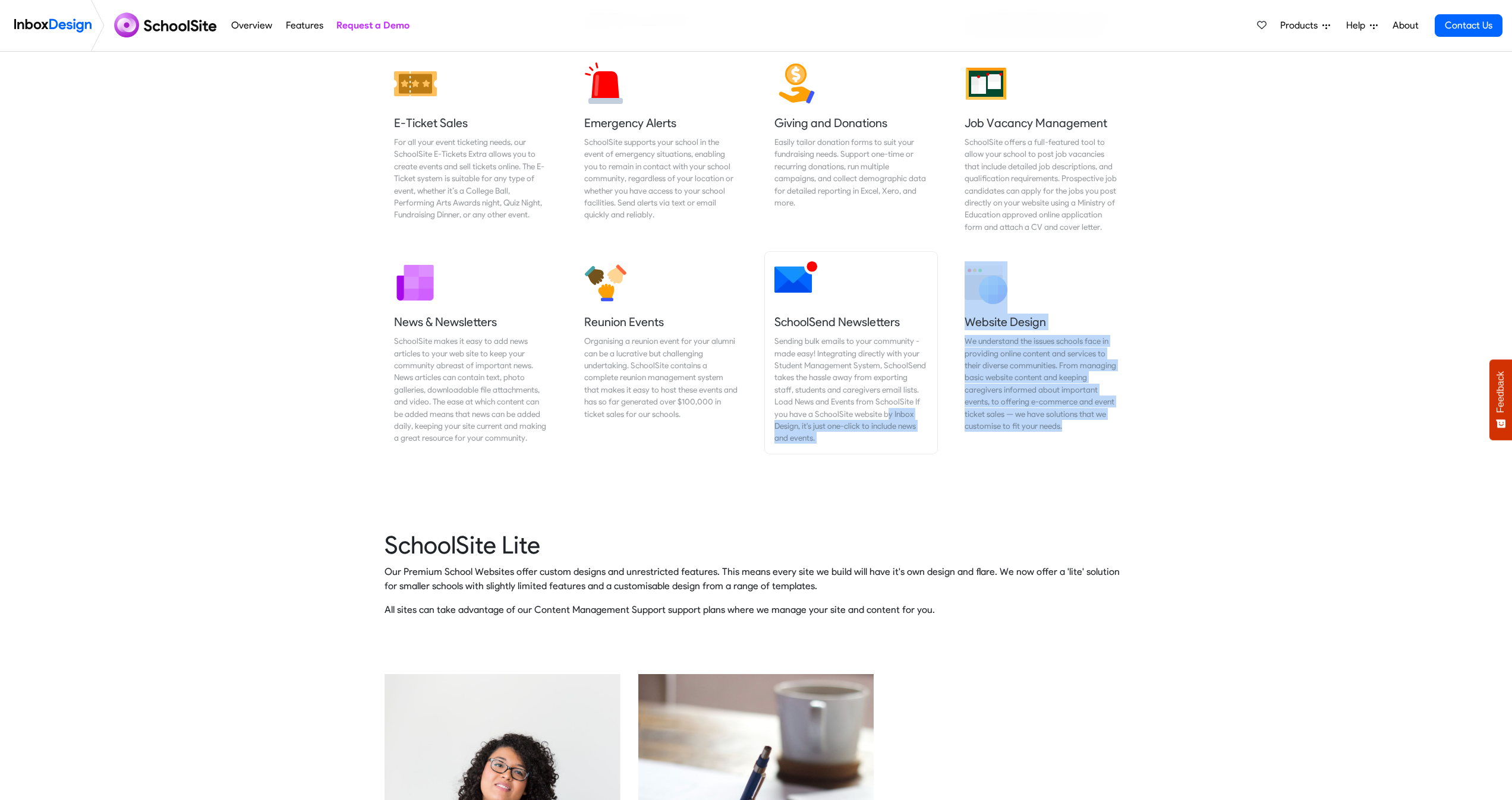
drag, startPoint x: 1206, startPoint y: 440, endPoint x: 889, endPoint y: 411, distance: 318.3
click at [889, 411] on div "E-Commerce SchoolSite enables your school to sell uniforms, stationary or anyth…" at bounding box center [756, 159] width 1512 height 609
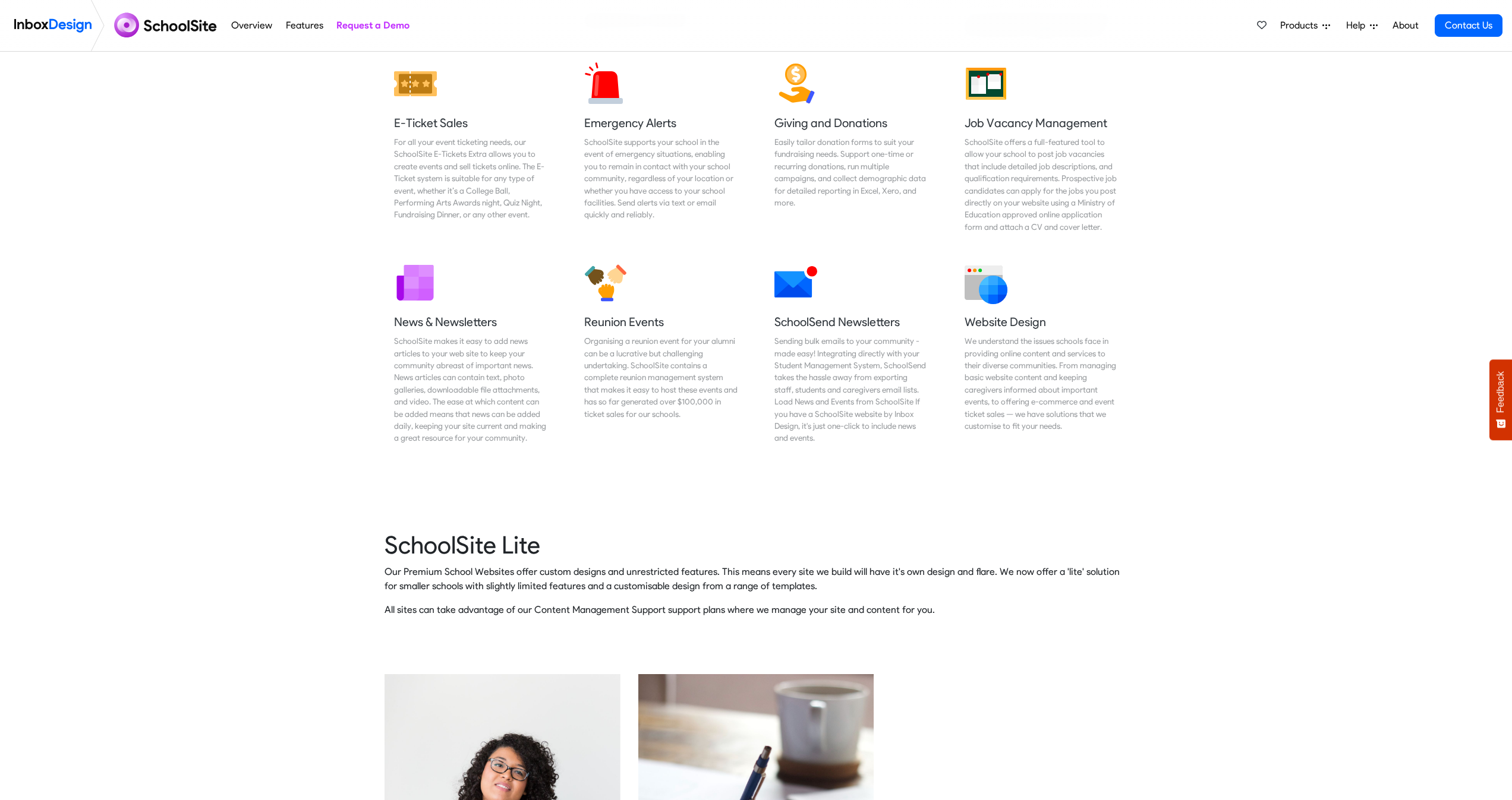
click at [902, 506] on div "E-Commerce SchoolSite enables your school to sell uniforms, stationary or anyth…" at bounding box center [756, 187] width 1530 height 667
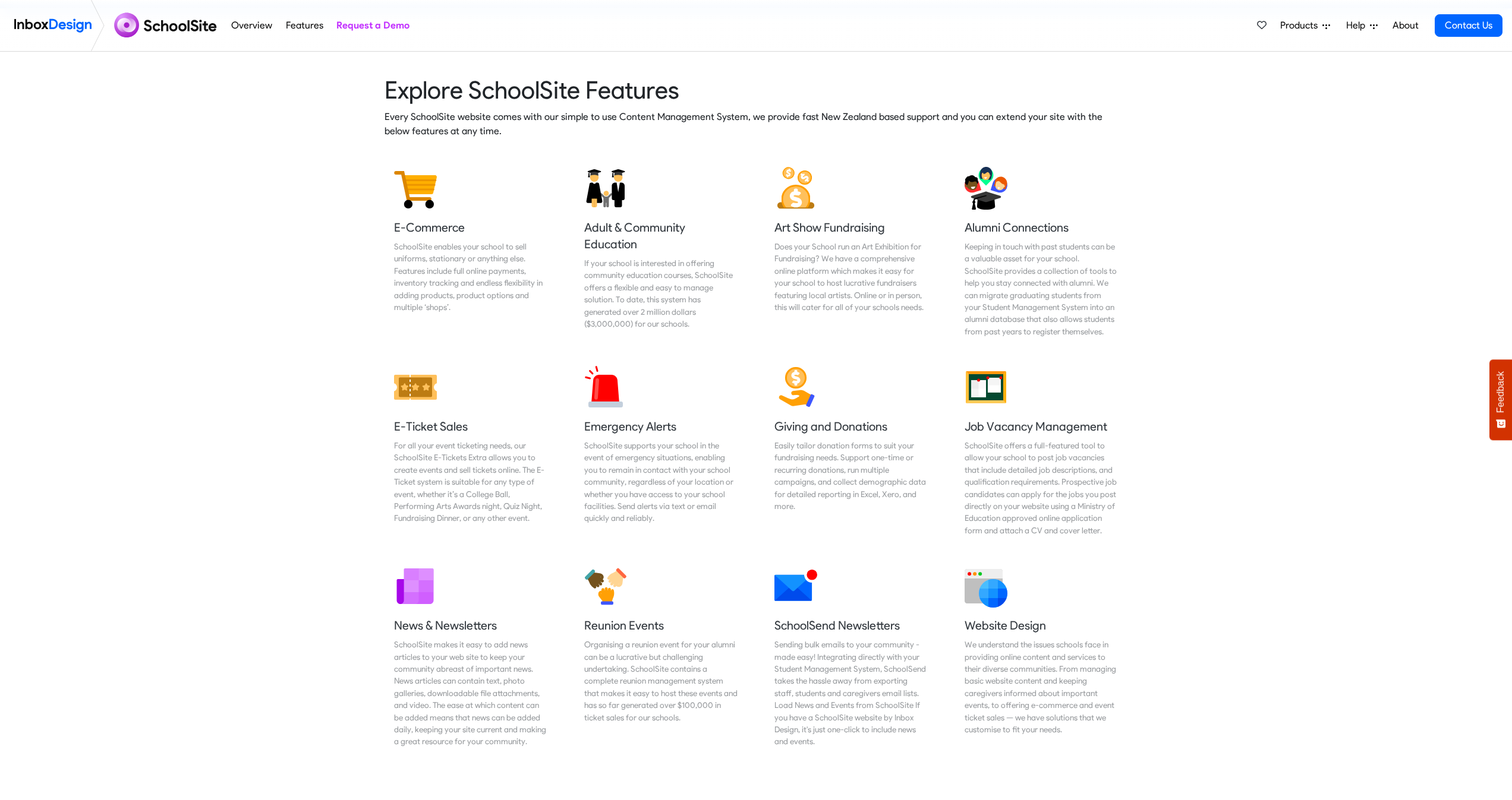
scroll to position [1469, 0]
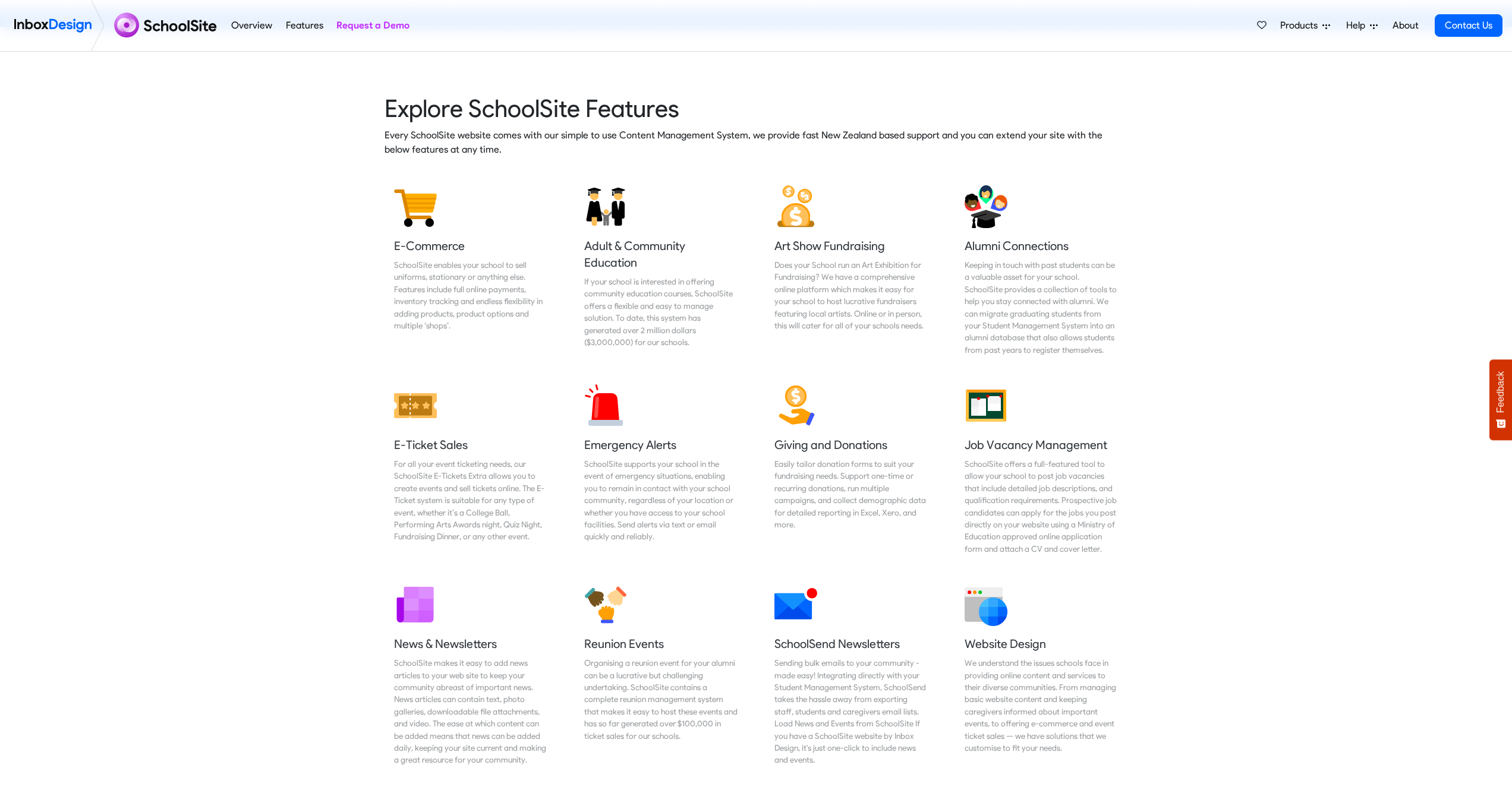
click at [1320, 25] on span "Products" at bounding box center [1302, 25] width 42 height 14
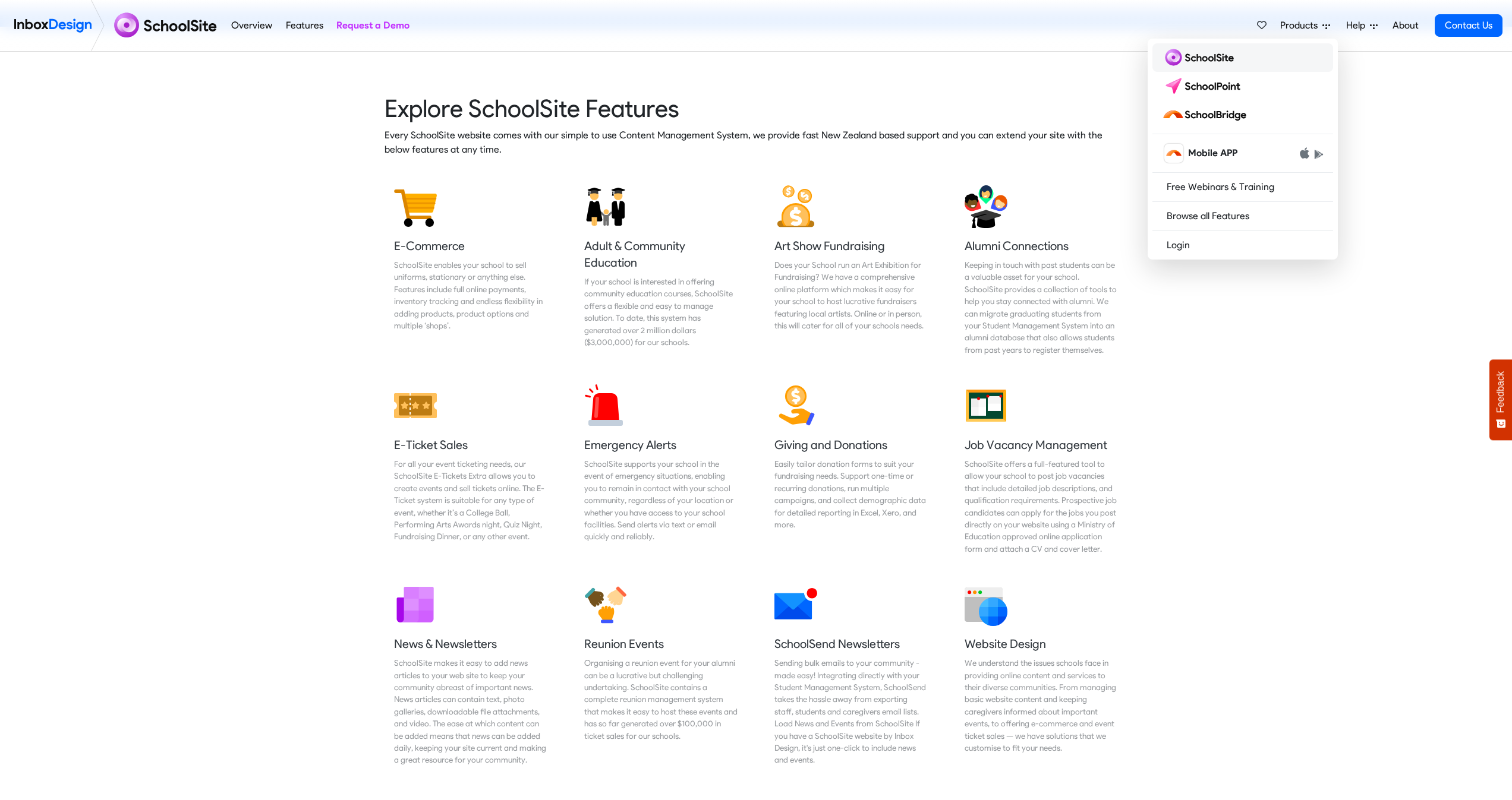
click at [1299, 70] on link at bounding box center [1243, 57] width 181 height 28
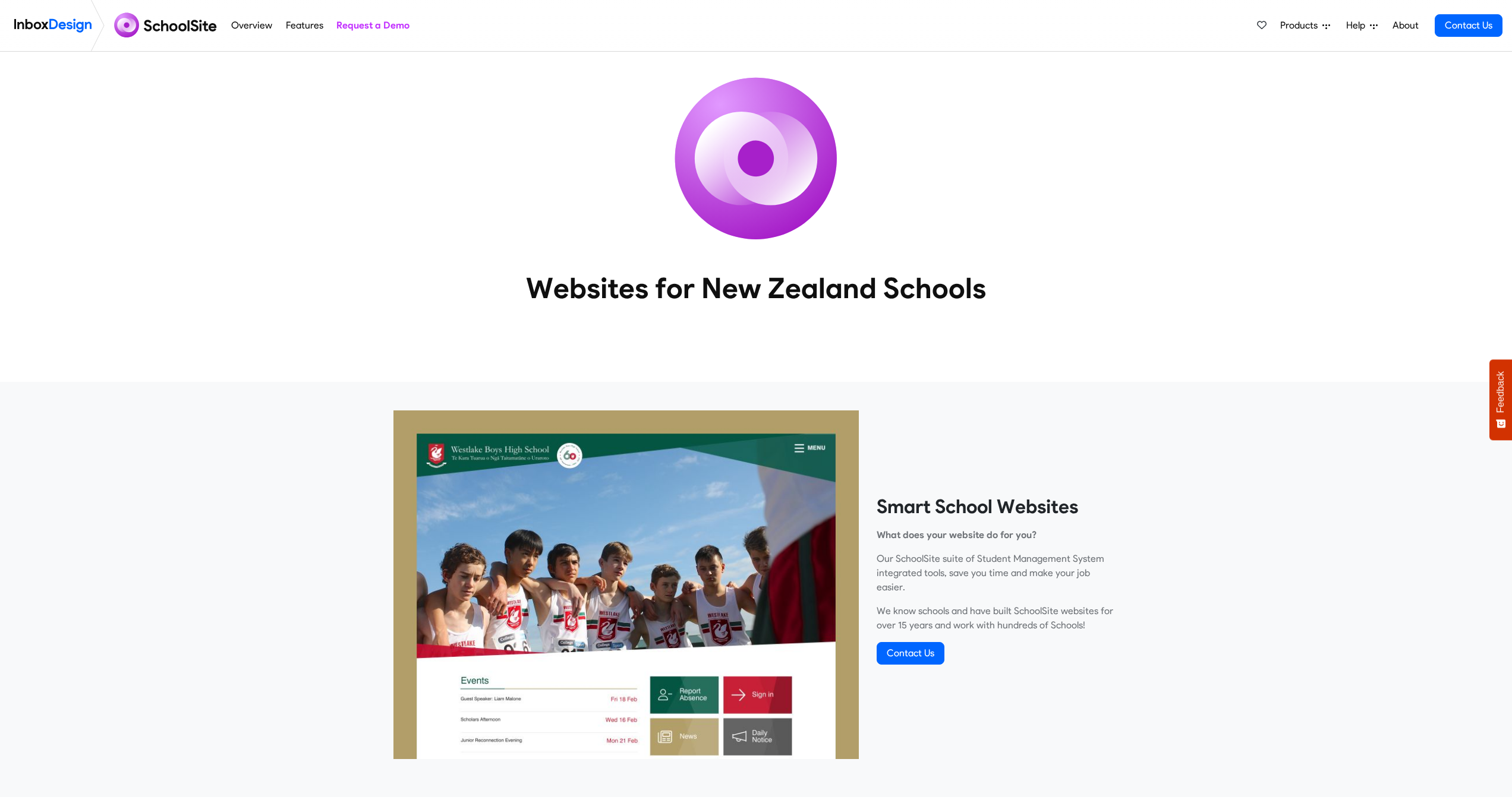
click at [1328, 24] on icon at bounding box center [1326, 26] width 8 height 8
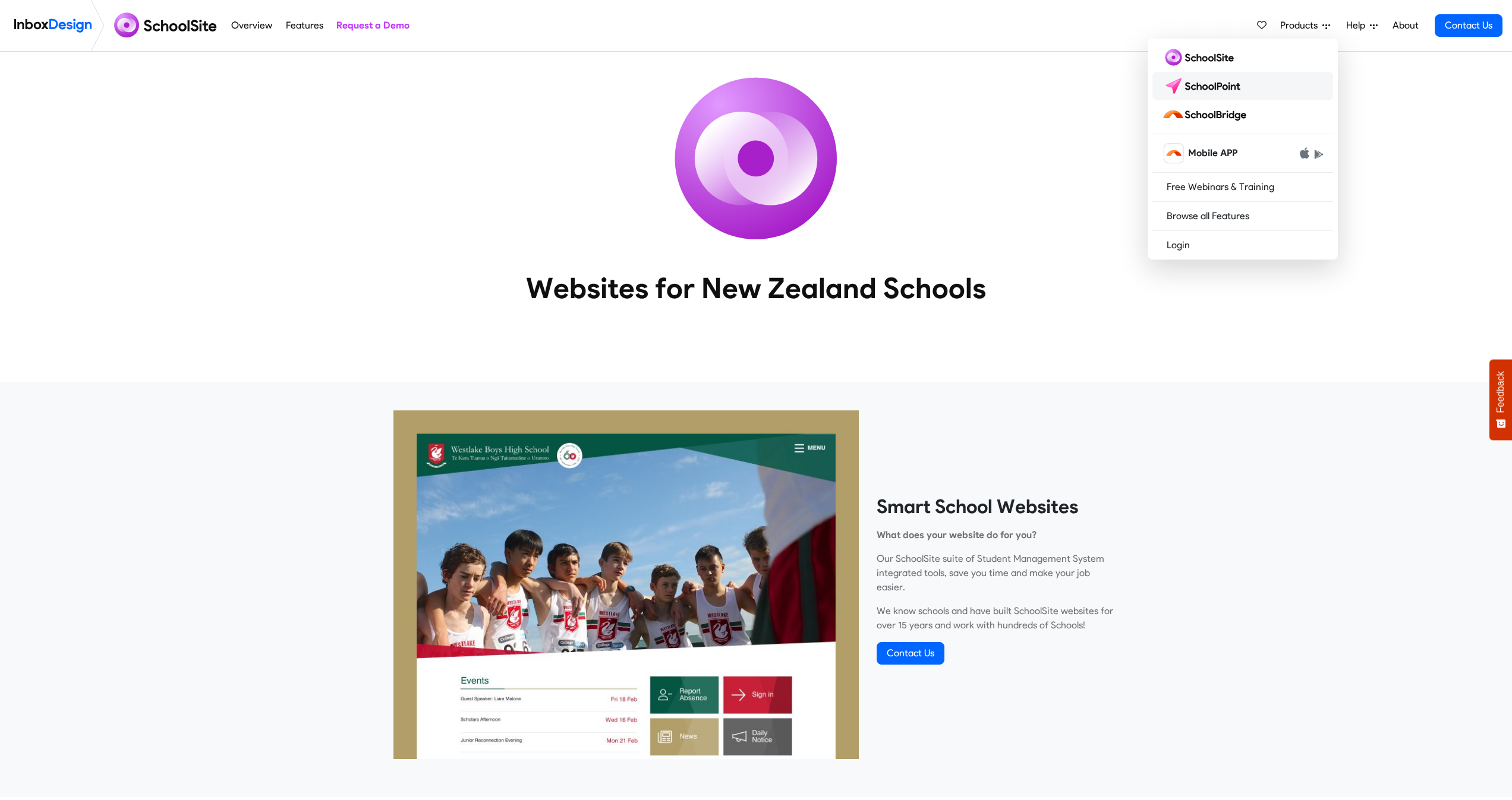
click at [1300, 98] on link at bounding box center [1243, 86] width 181 height 28
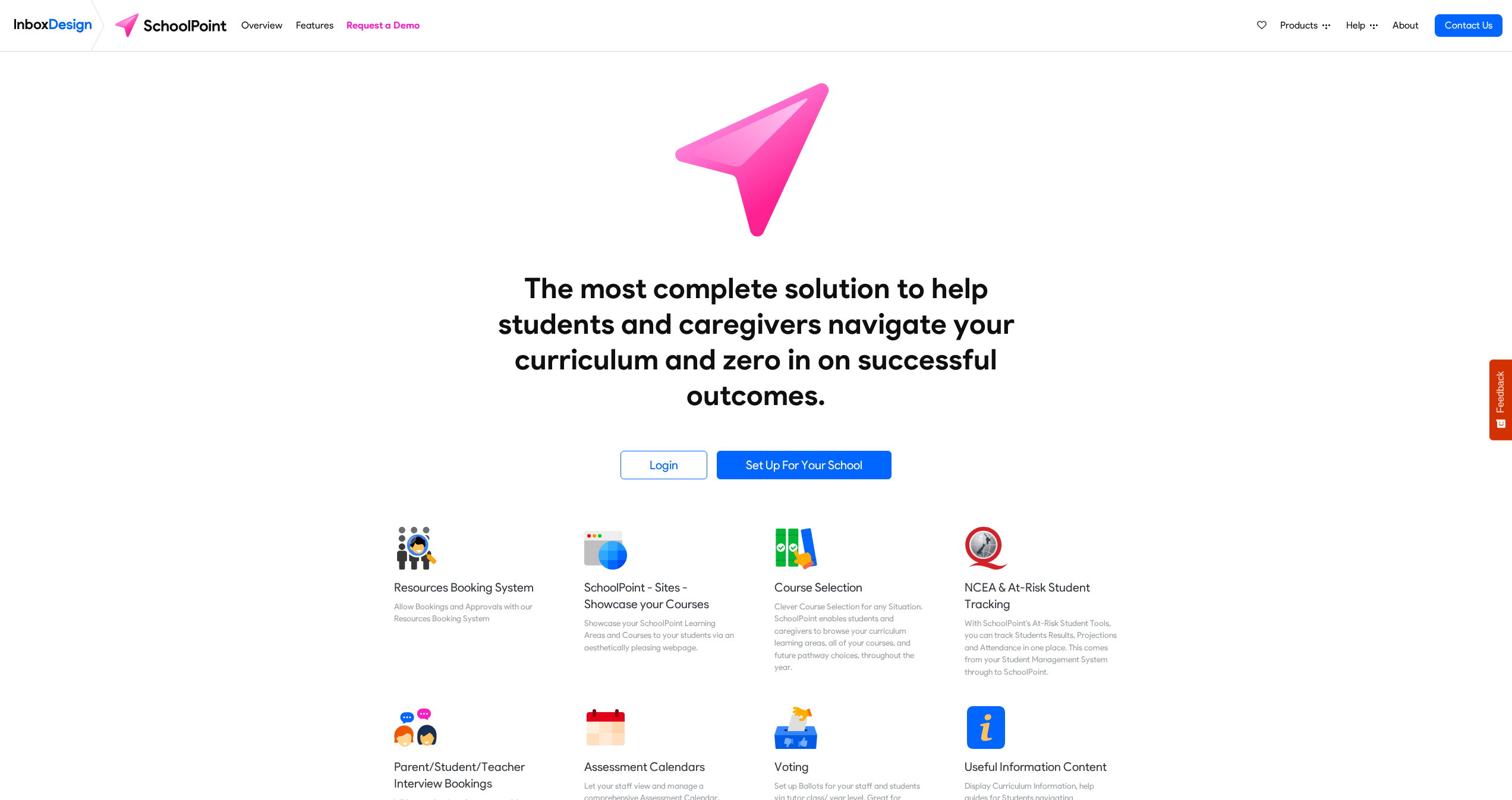
click at [91, 18] on img at bounding box center [52, 25] width 77 height 24
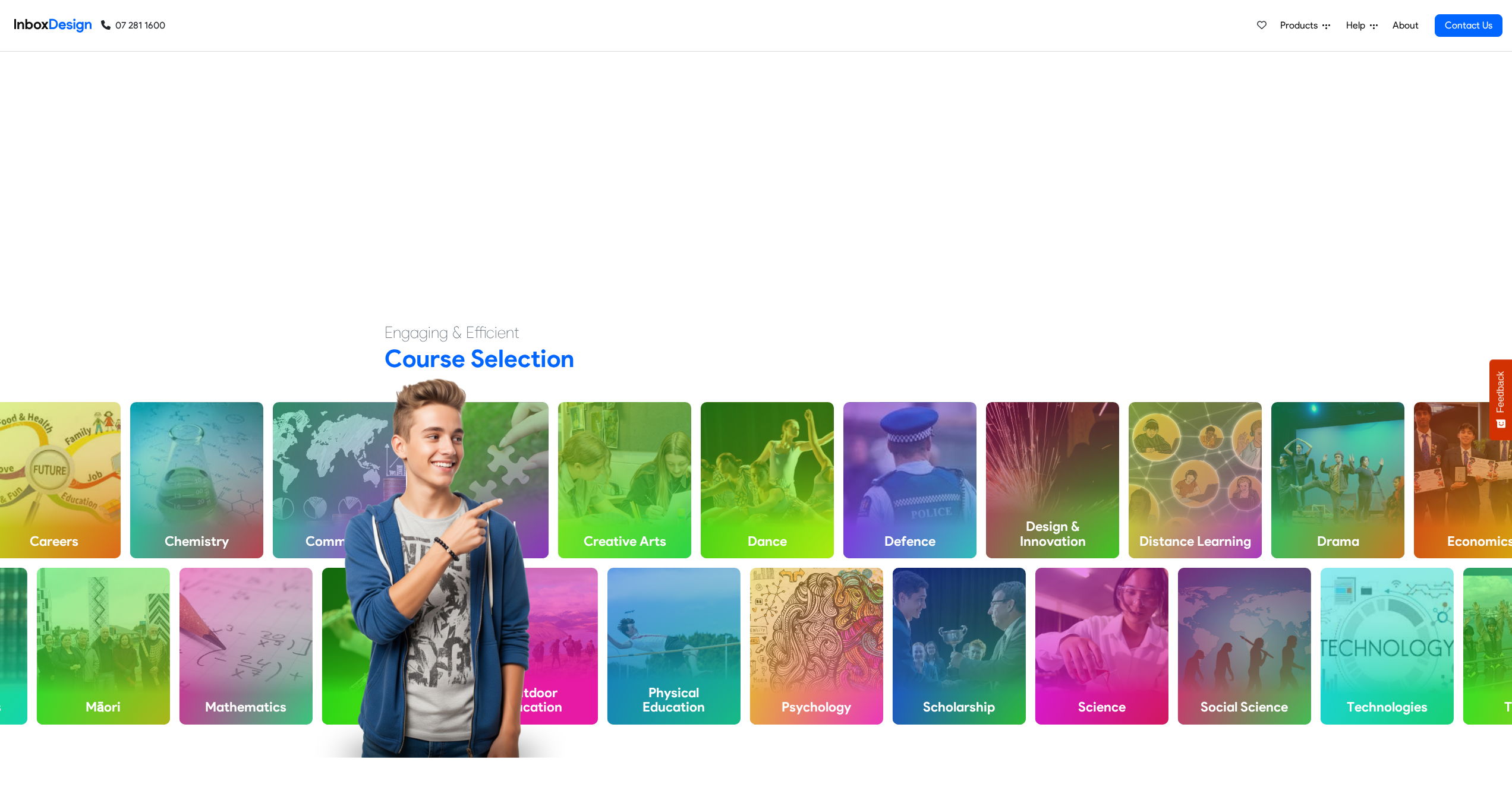
scroll to position [896, 0]
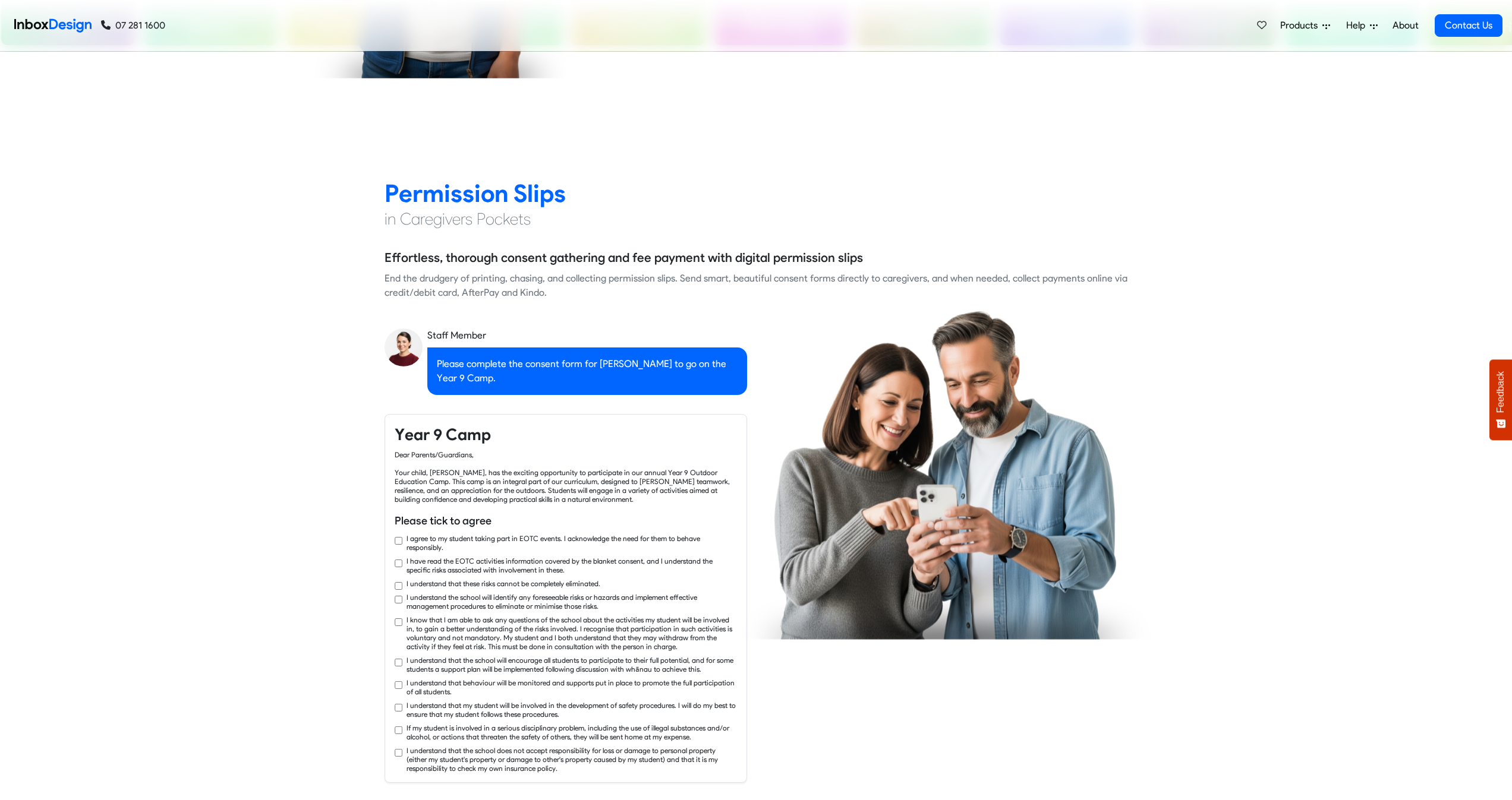
checkbox input "true"
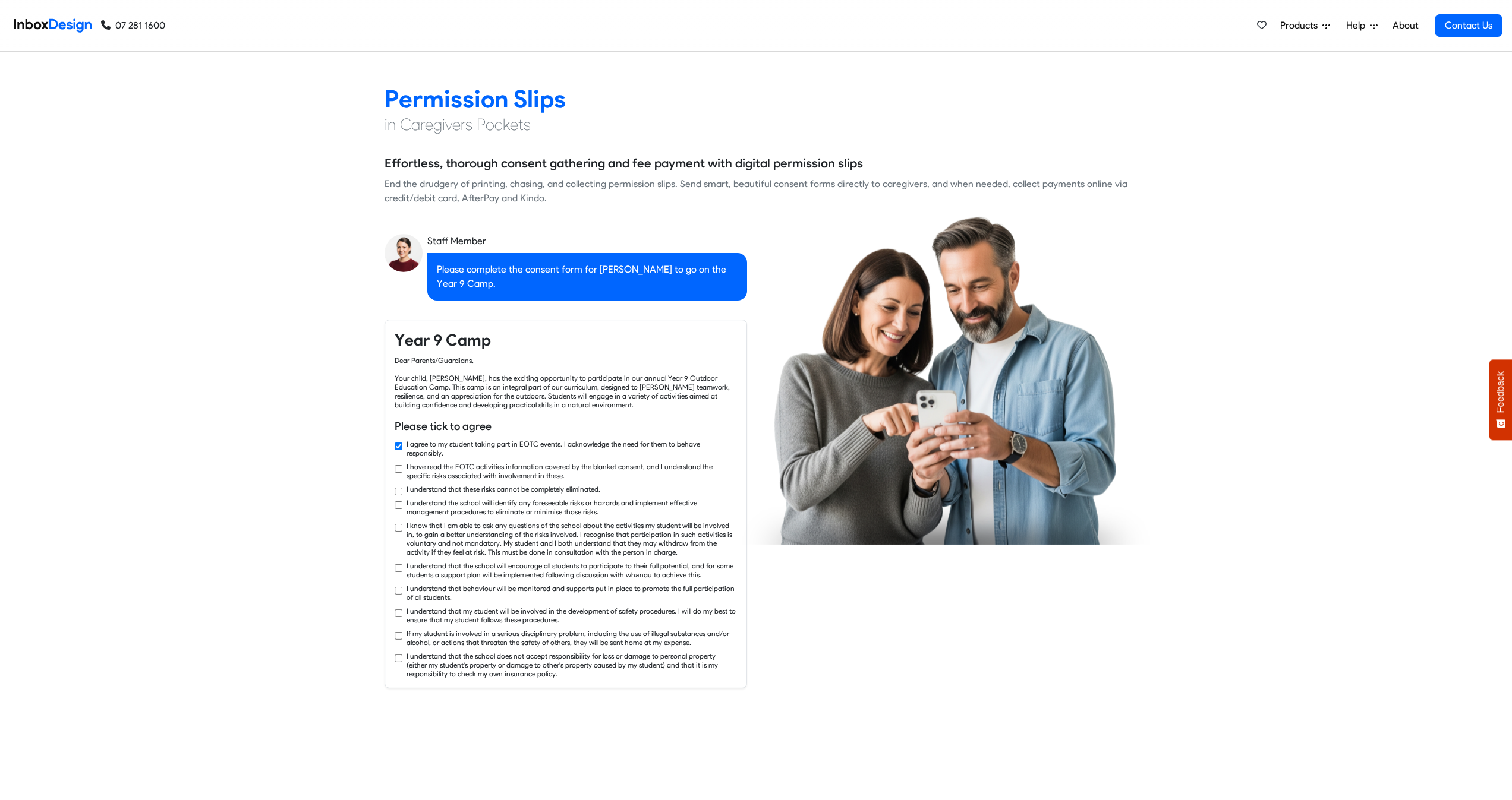
checkbox input "true"
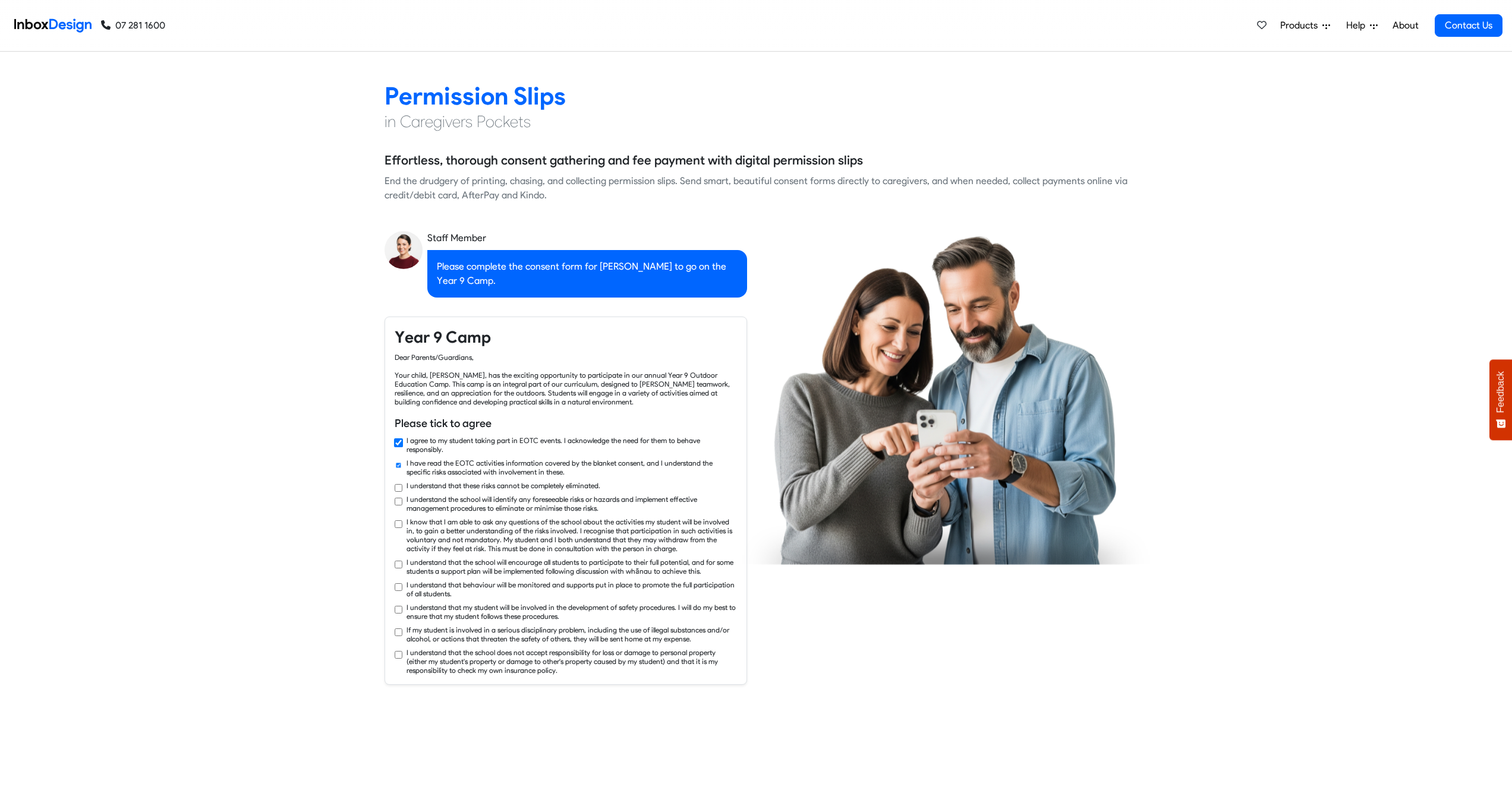
checkbox input "true"
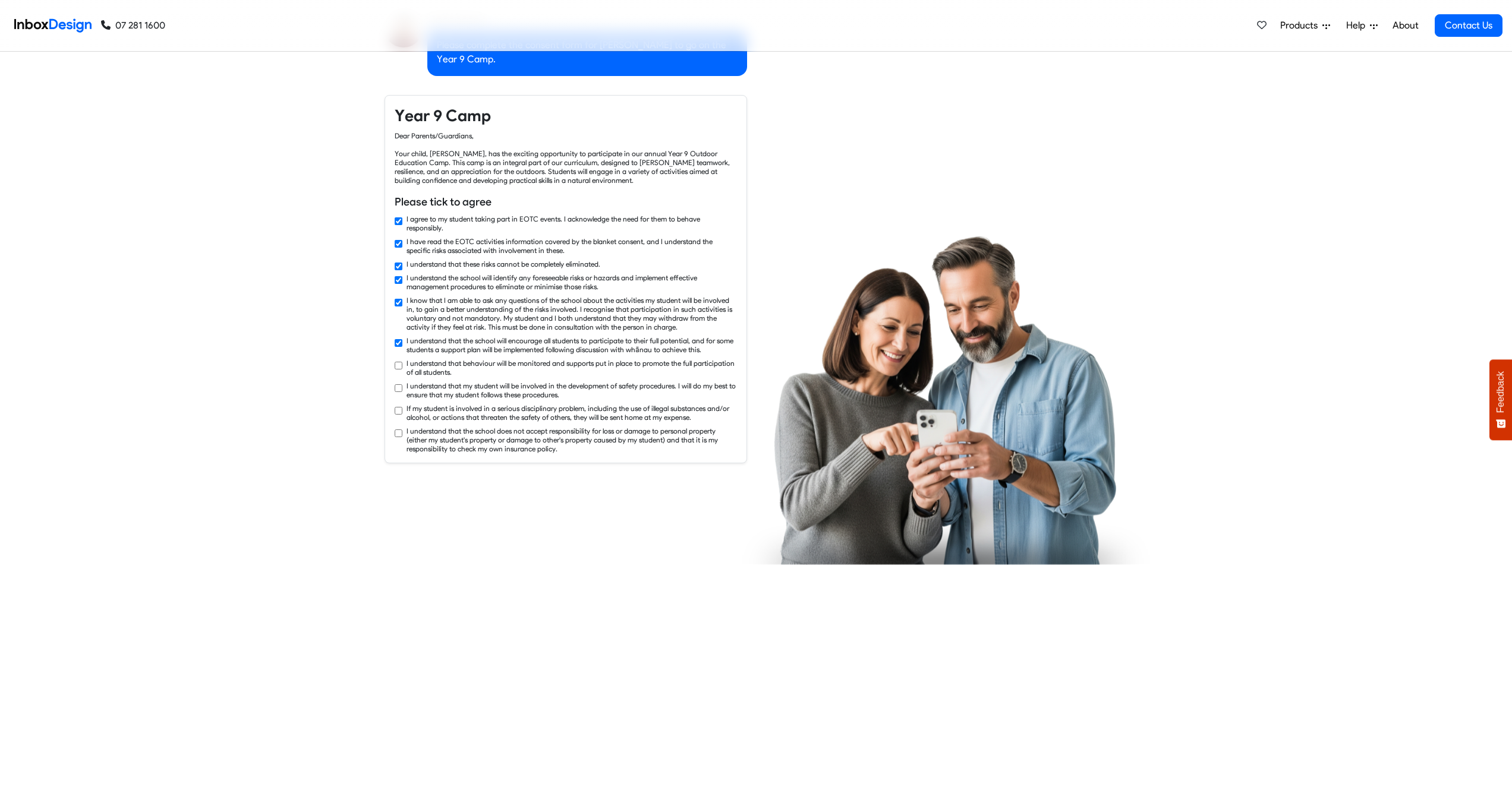
checkbox input "true"
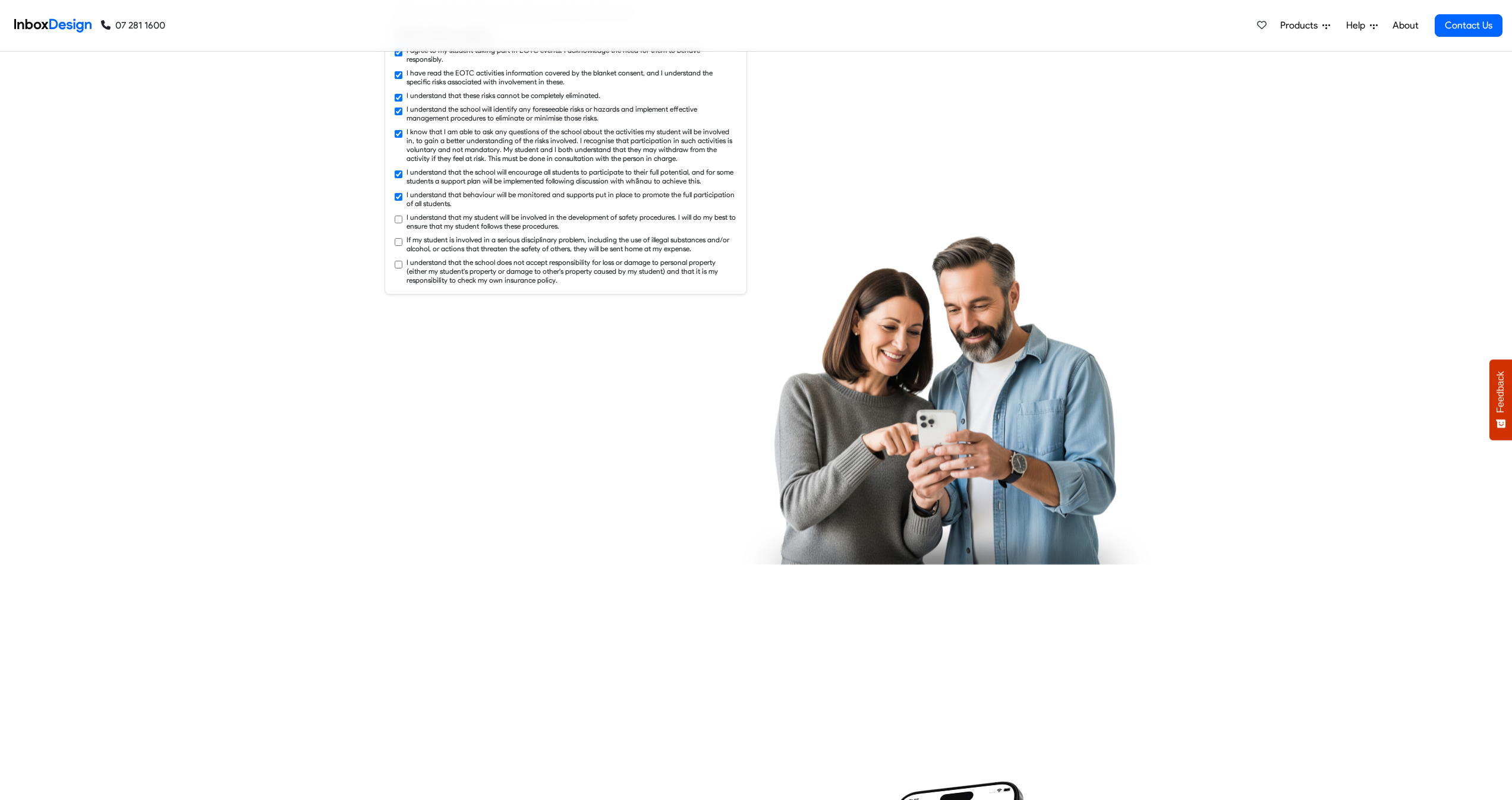
checkbox input "true"
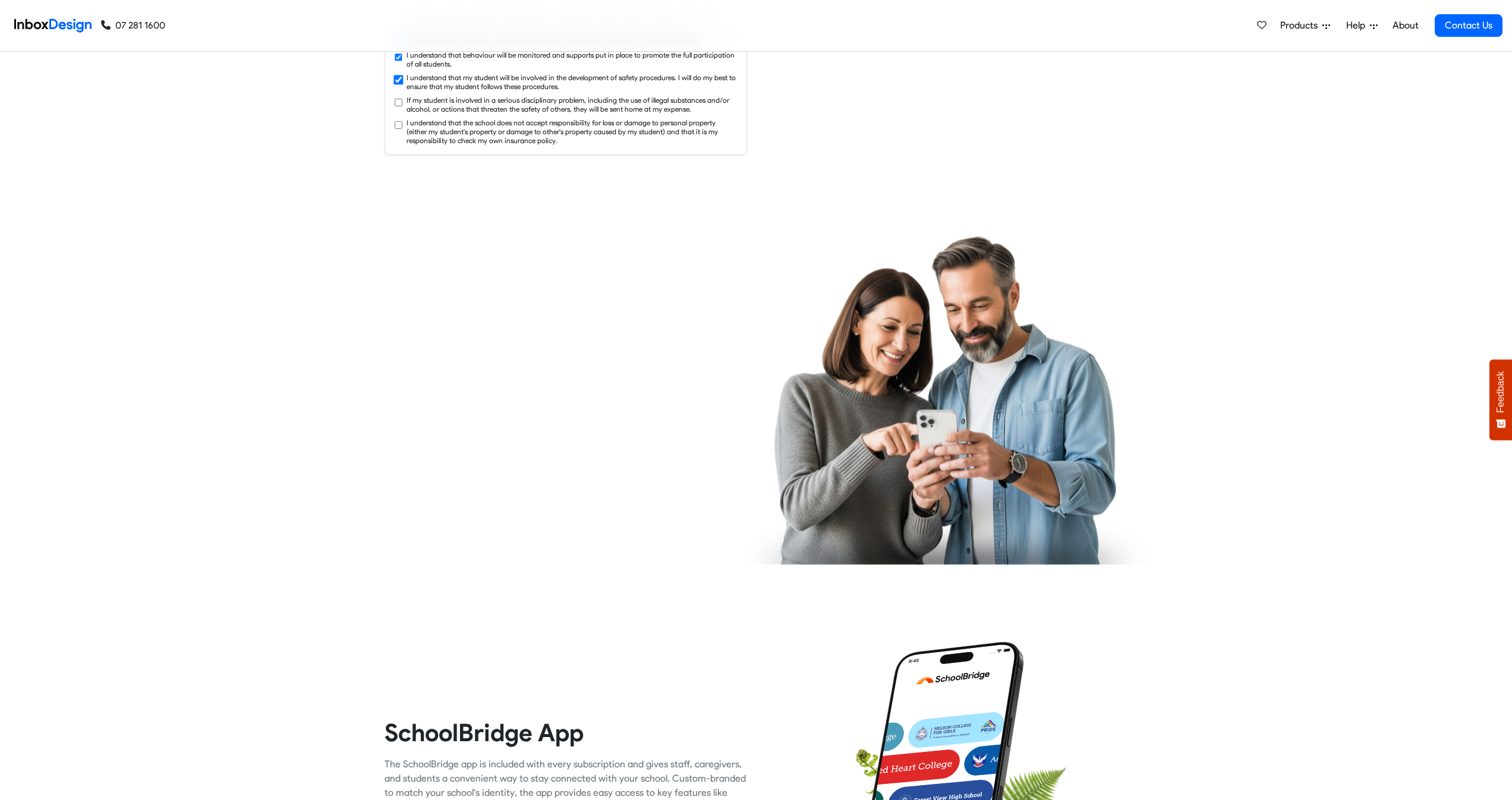
checkbox input "true"
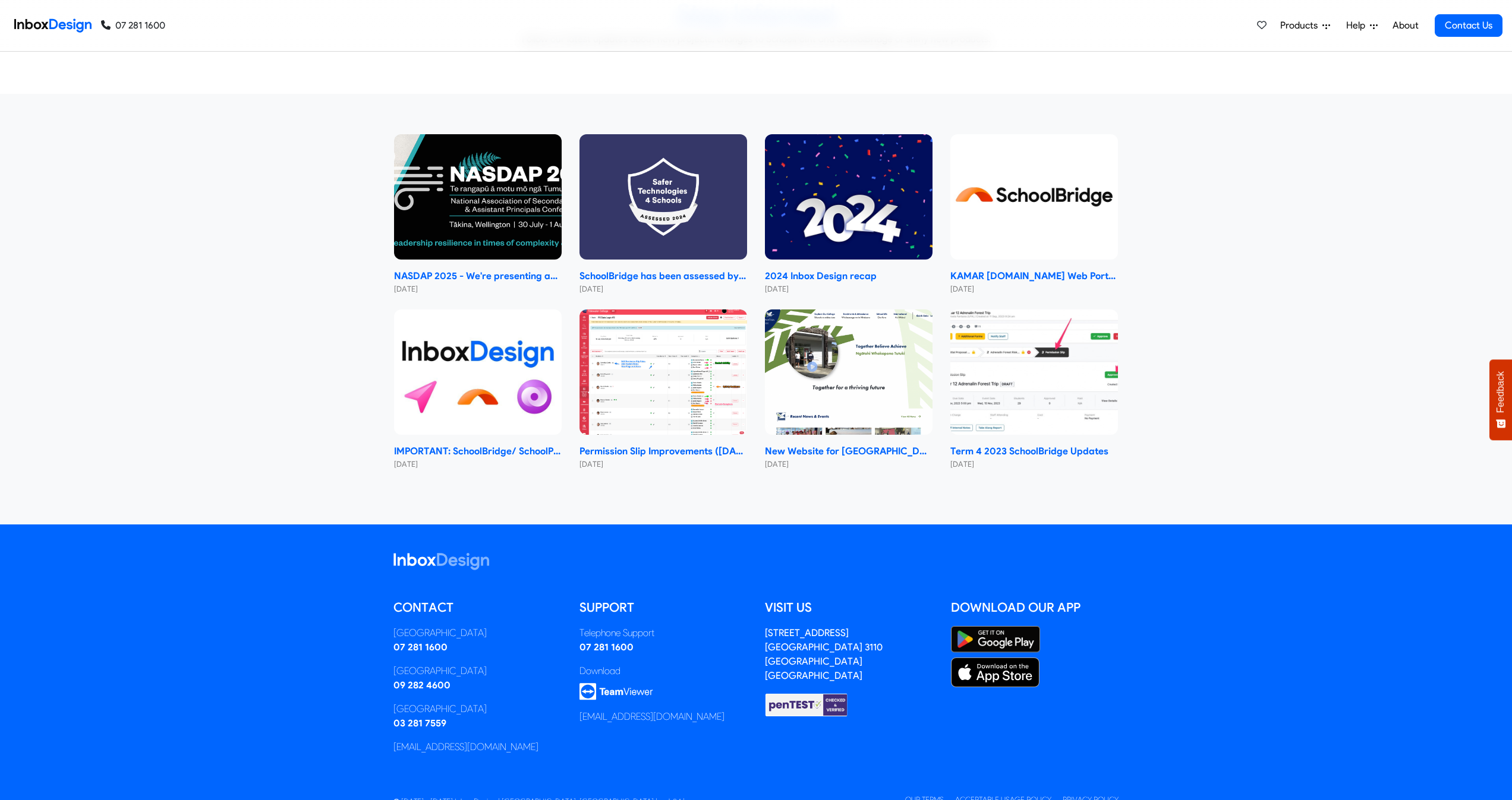
scroll to position [6562, 0]
click at [981, 658] on img at bounding box center [995, 673] width 89 height 30
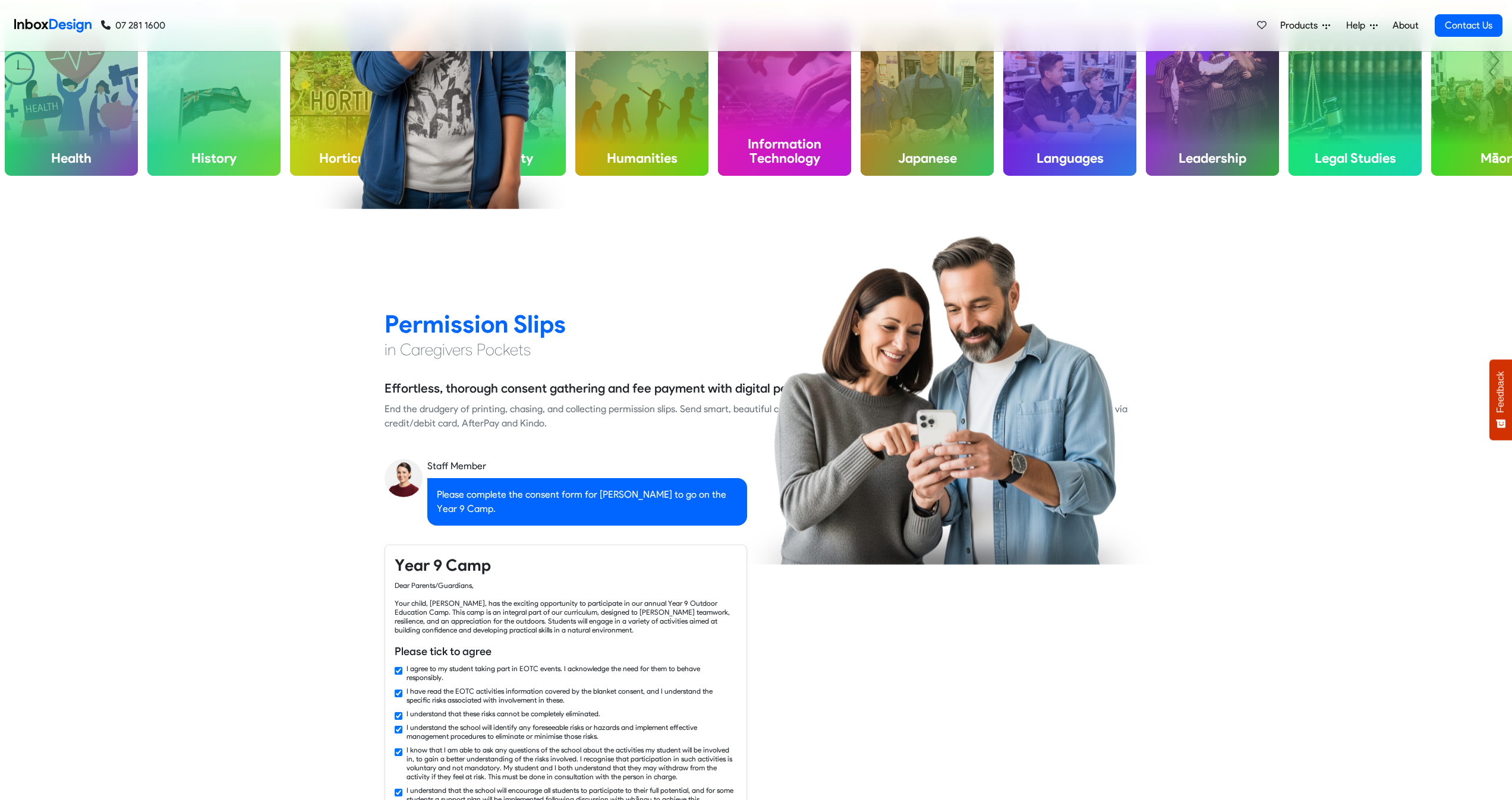
checkbox input "false"
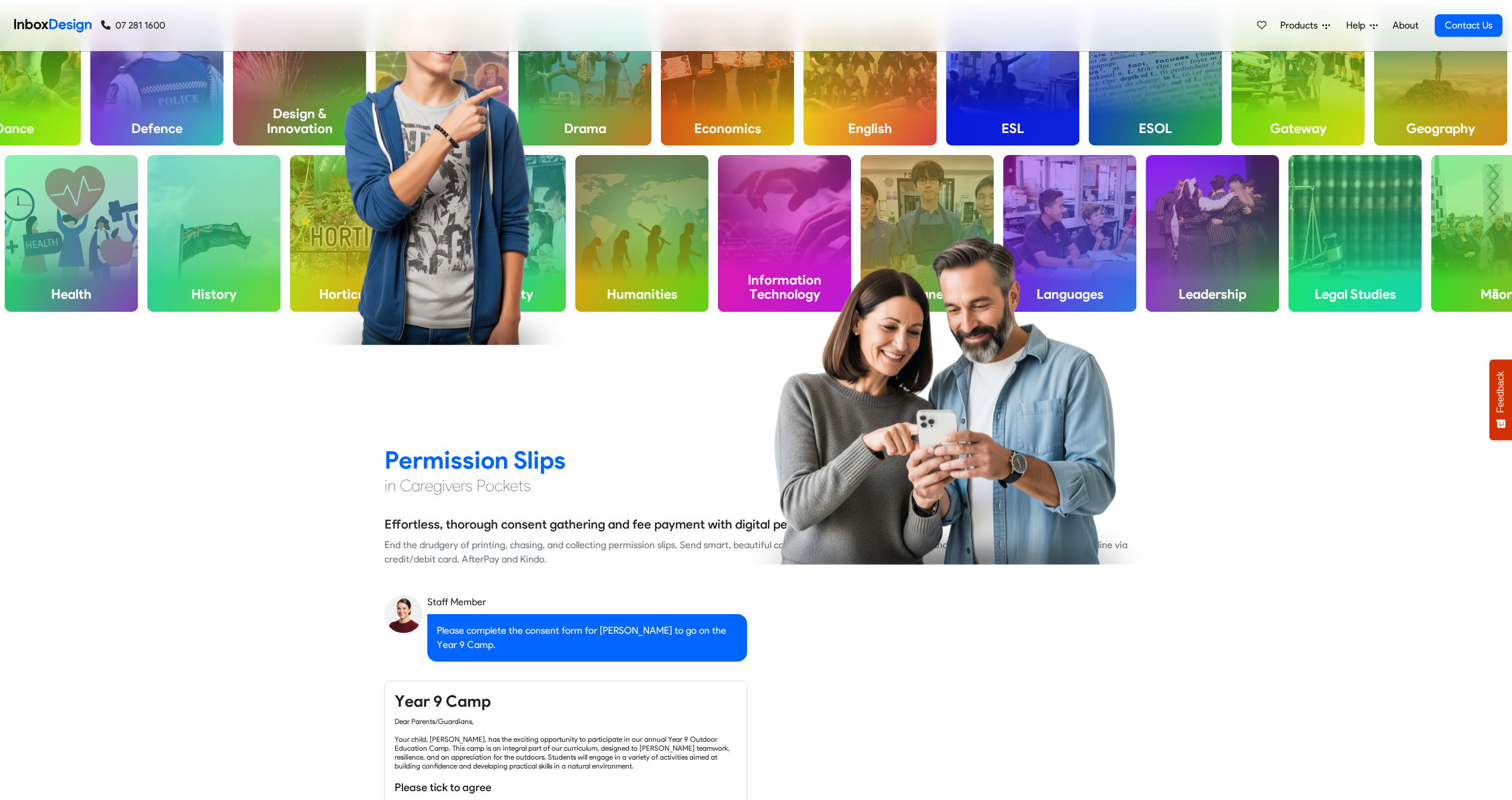
checkbox input "false"
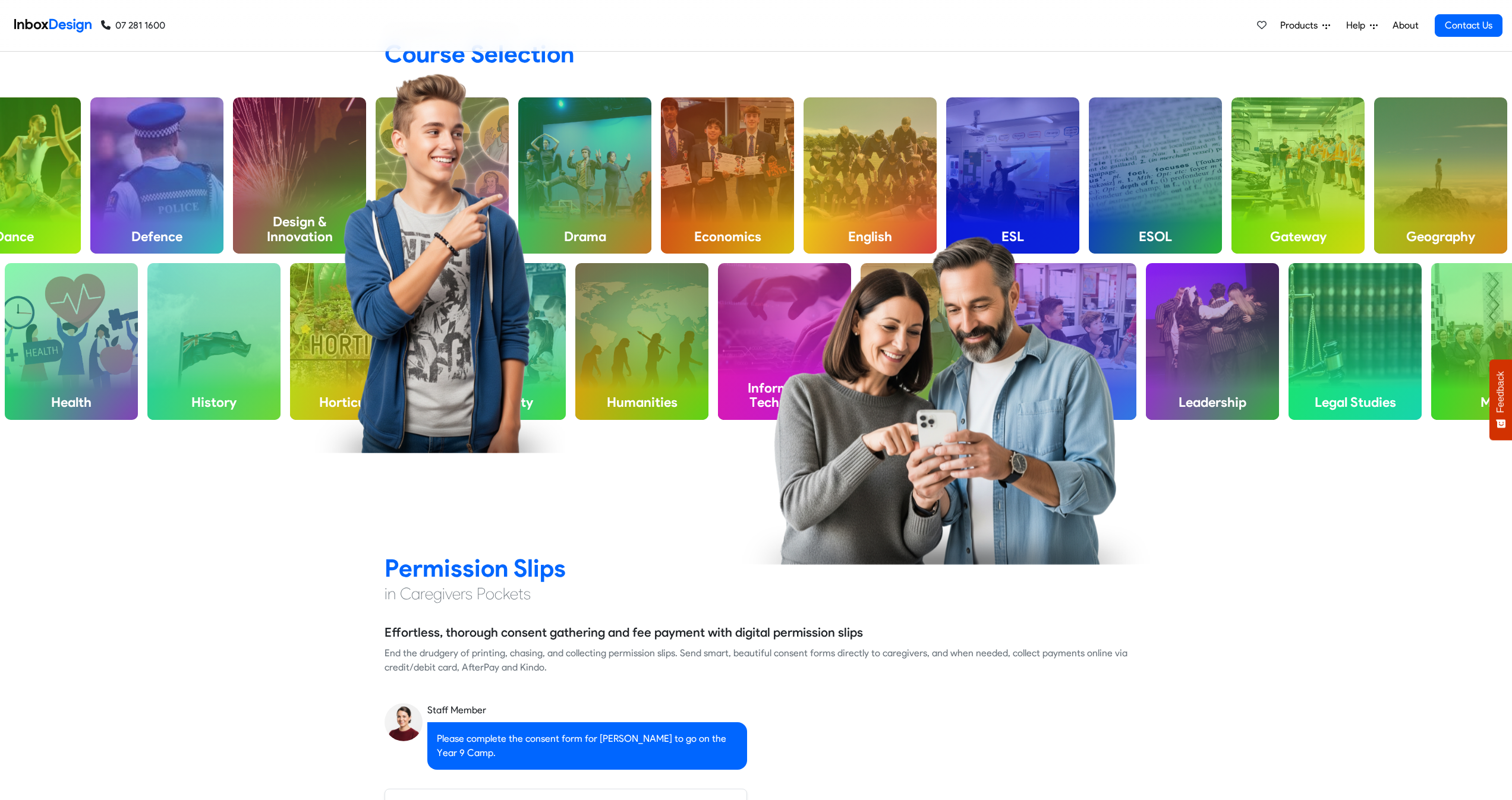
checkbox input "false"
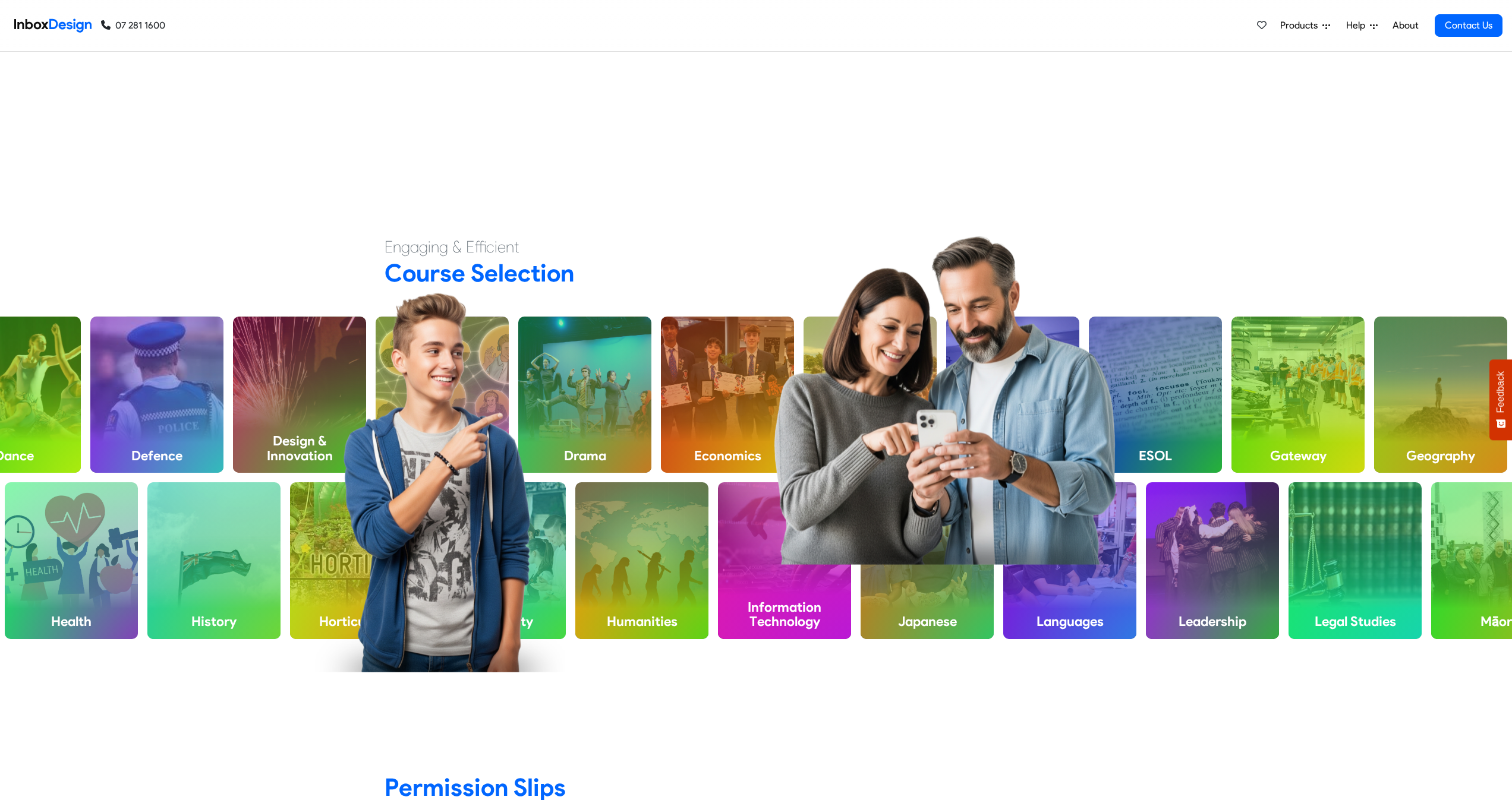
checkbox input "false"
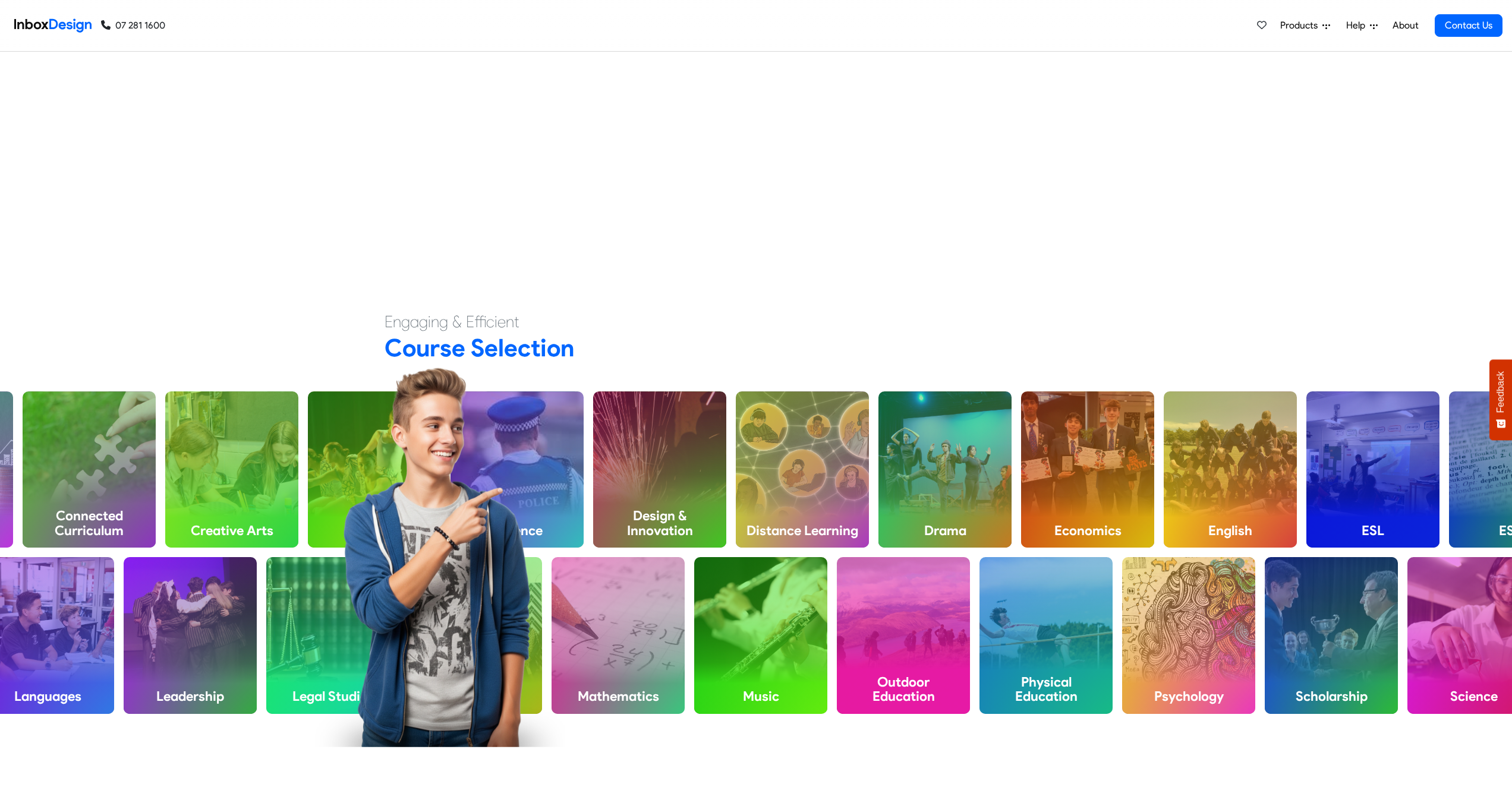
checkbox input "false"
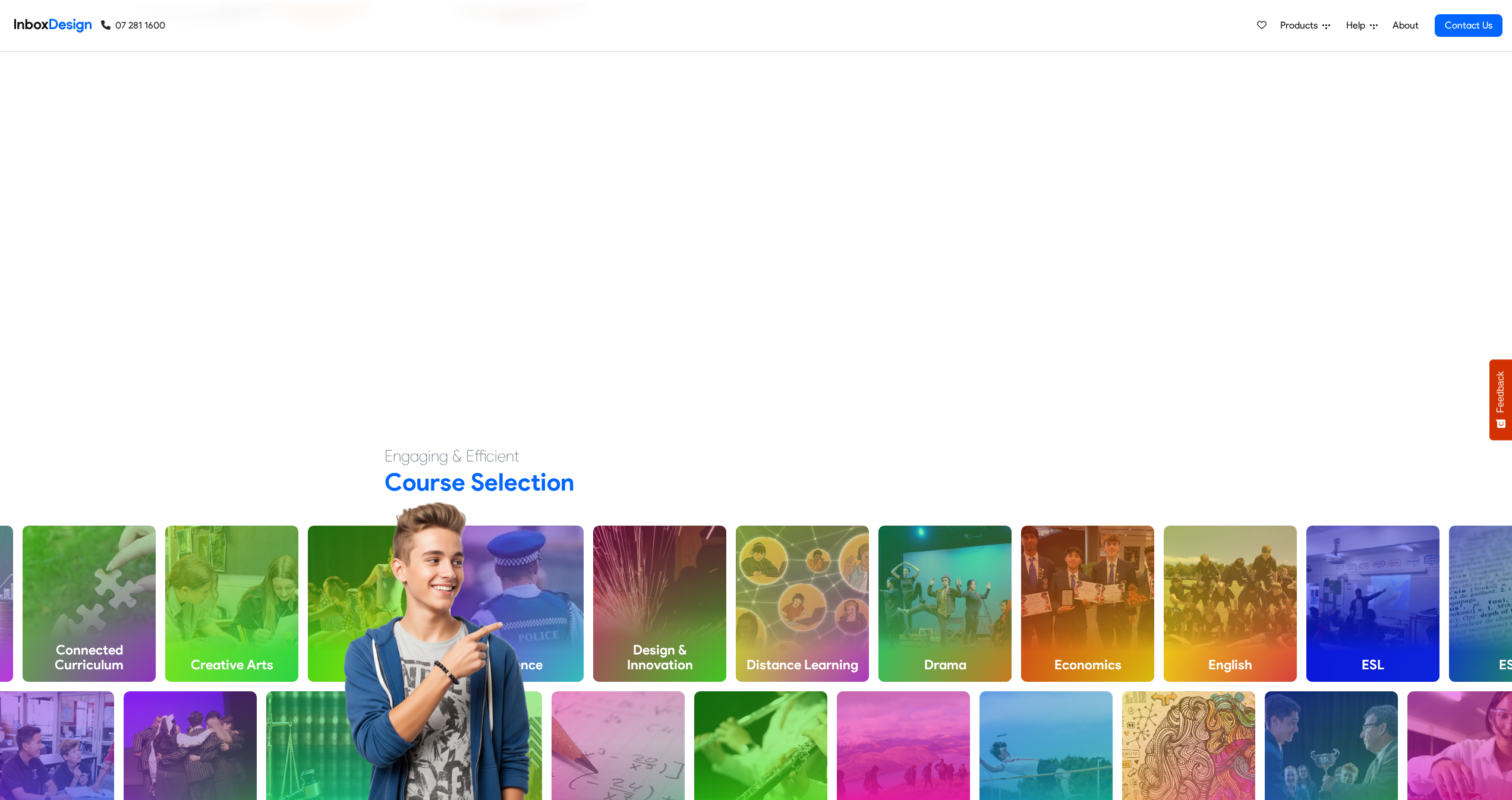
checkbox input "false"
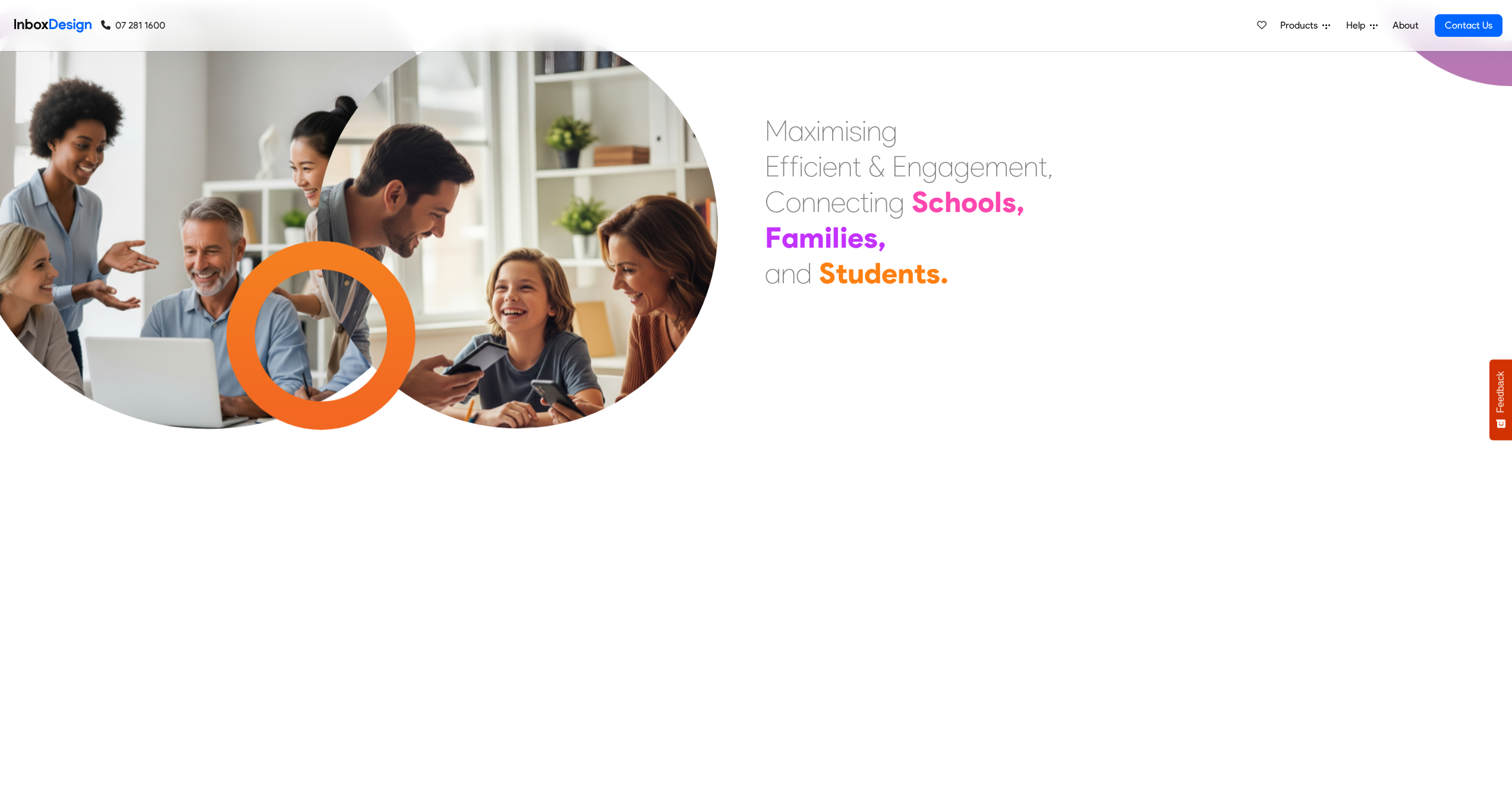
checkbox input "false"
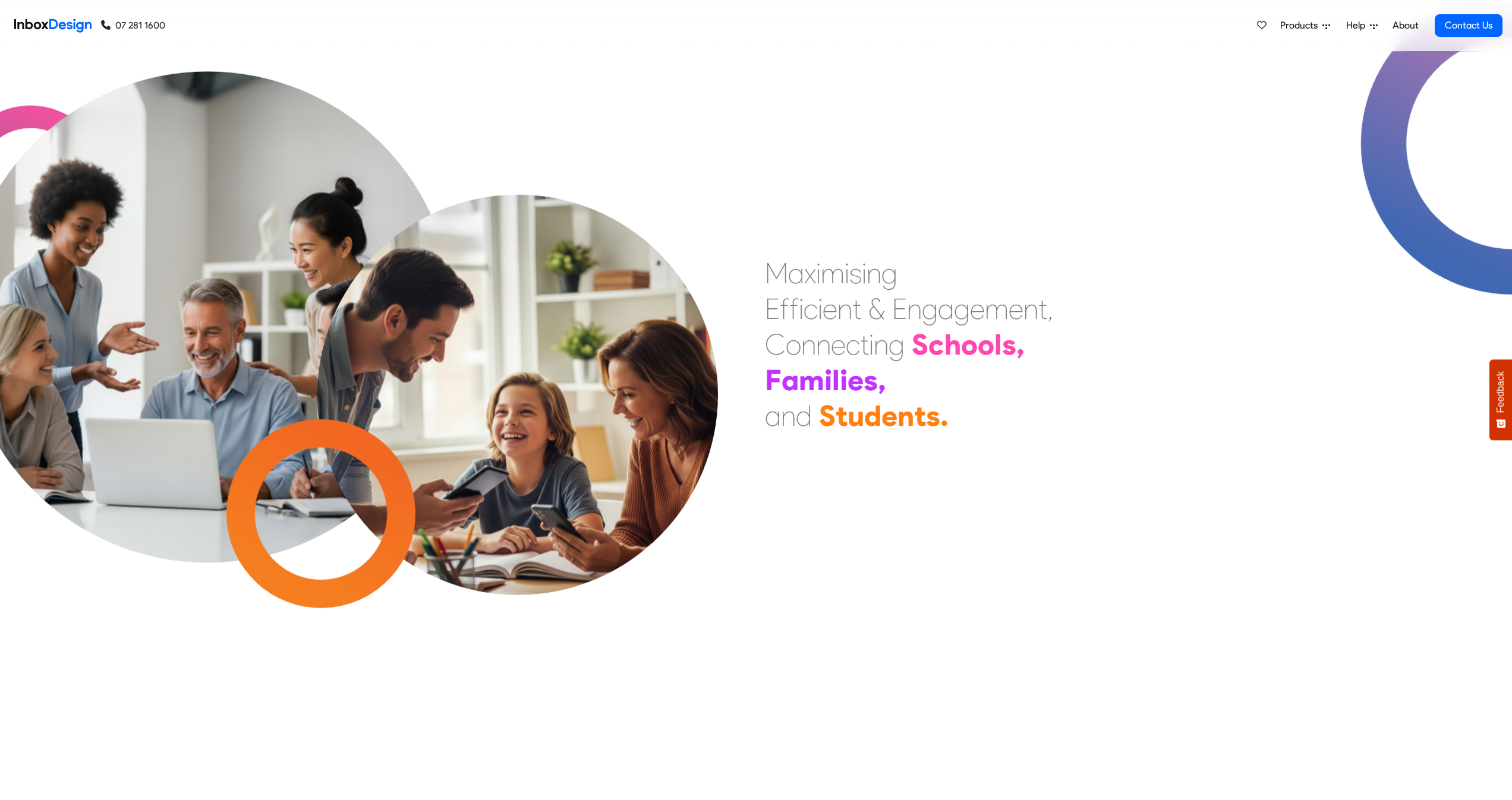
checkbox input "false"
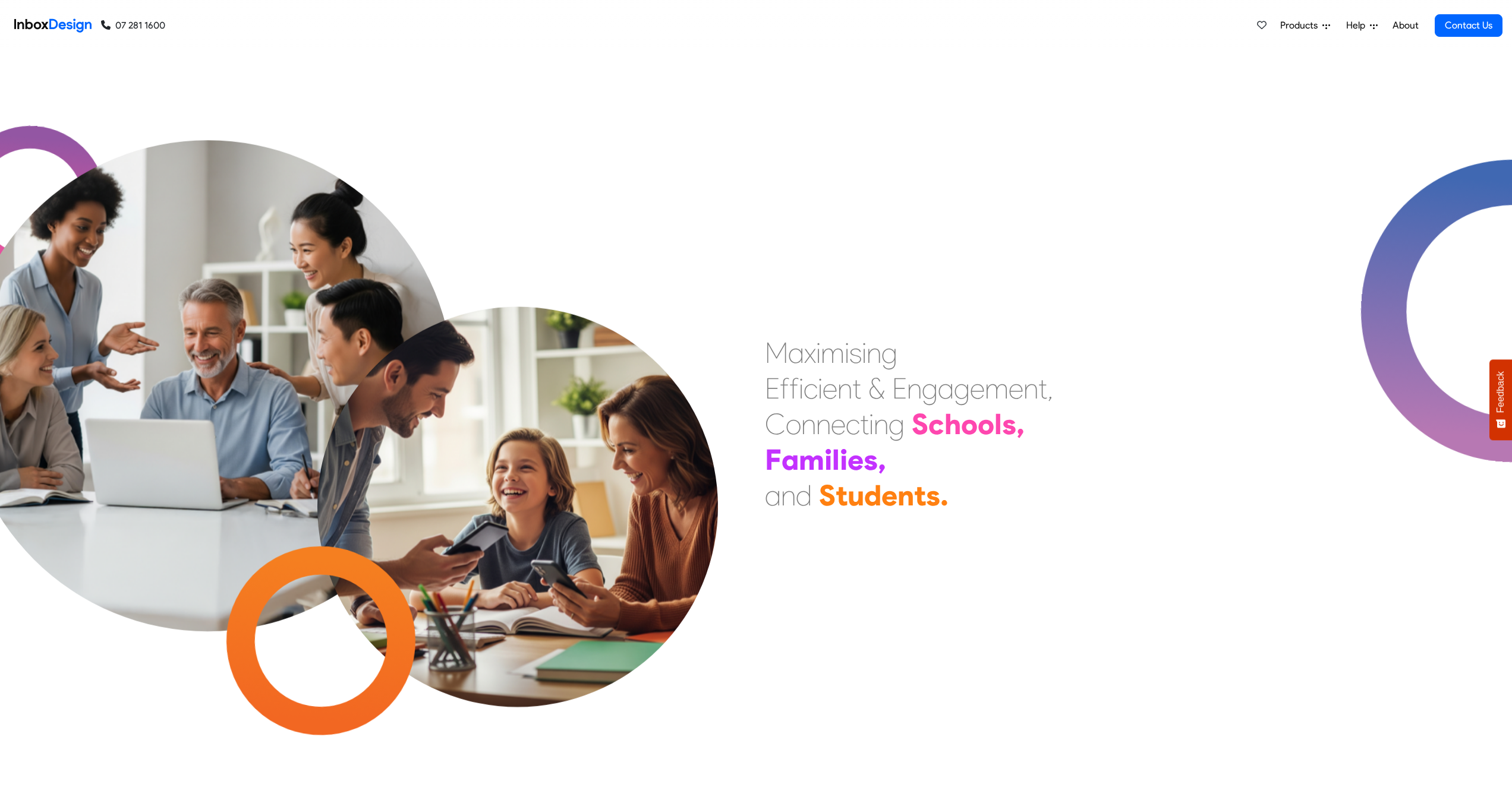
scroll to position [0, 0]
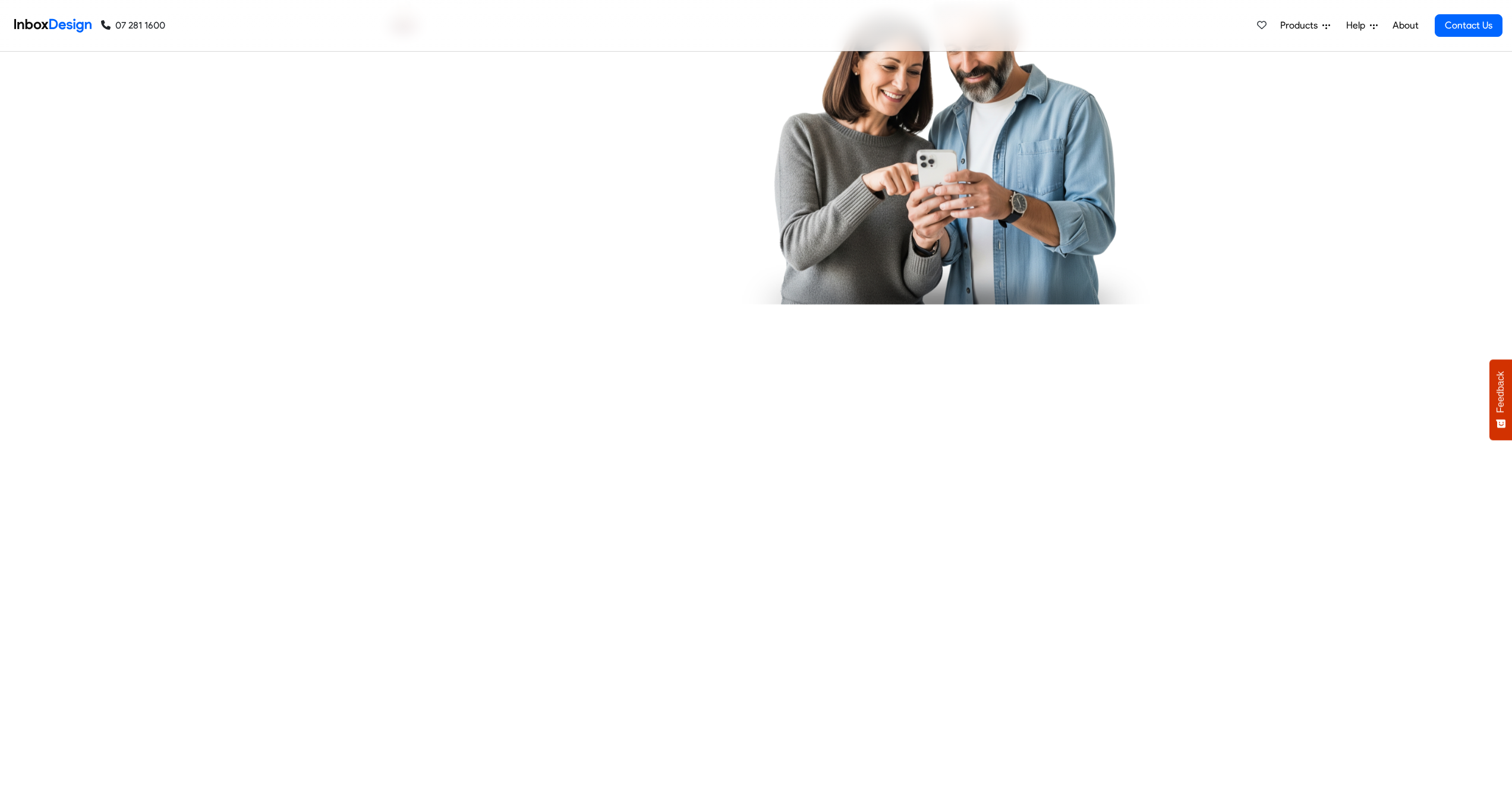
checkbox input "true"
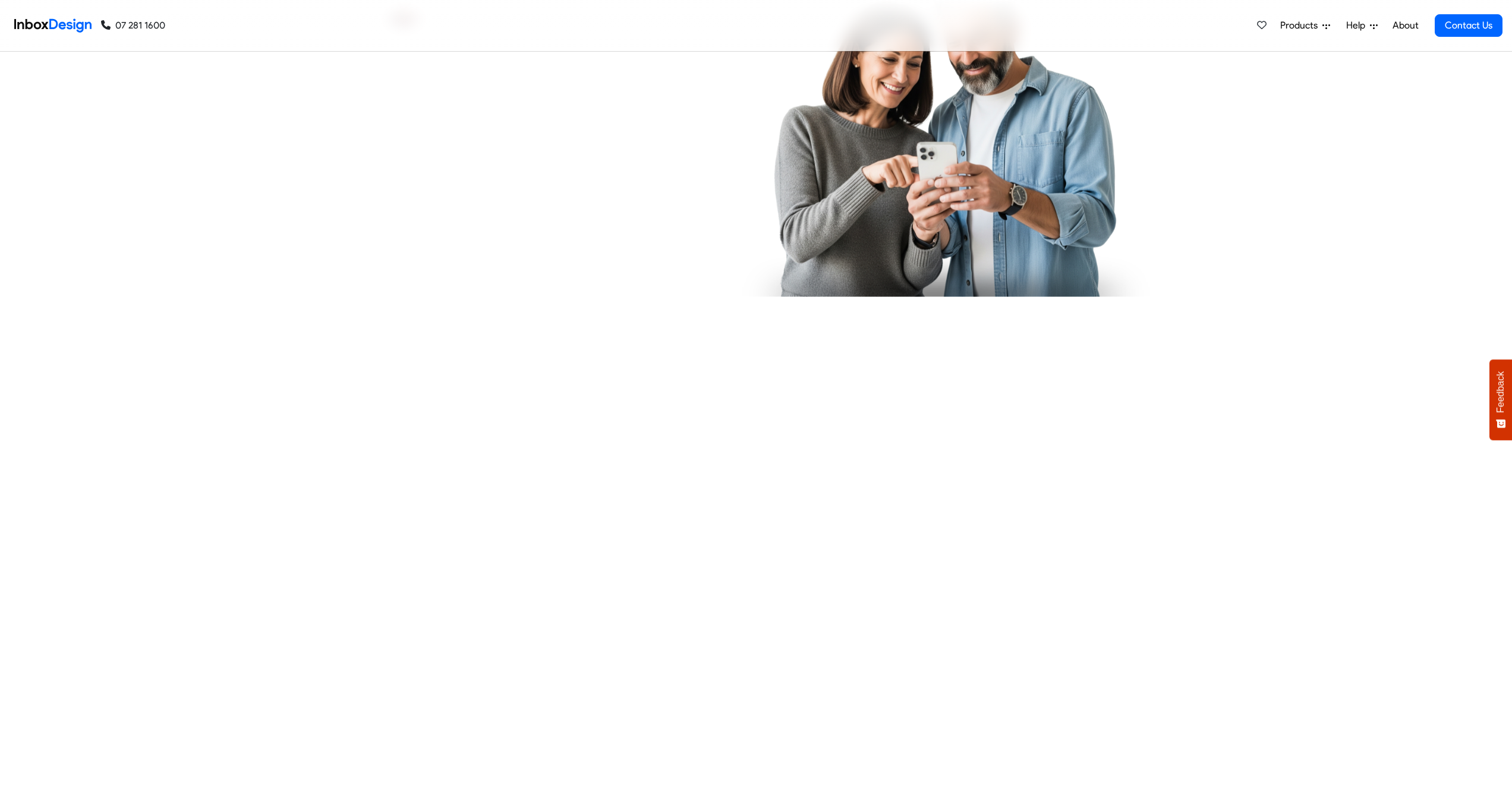
checkbox input "true"
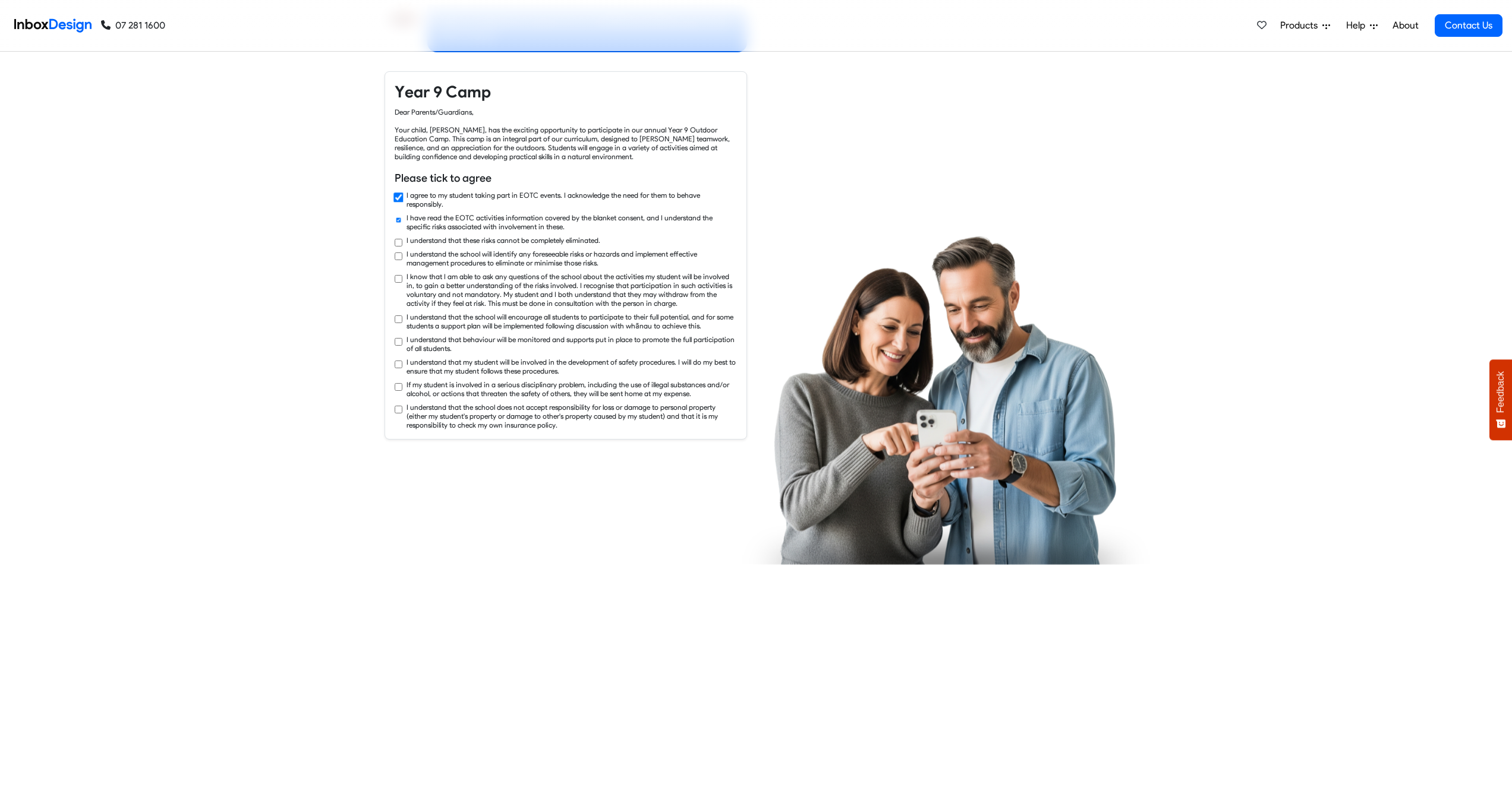
checkbox input "true"
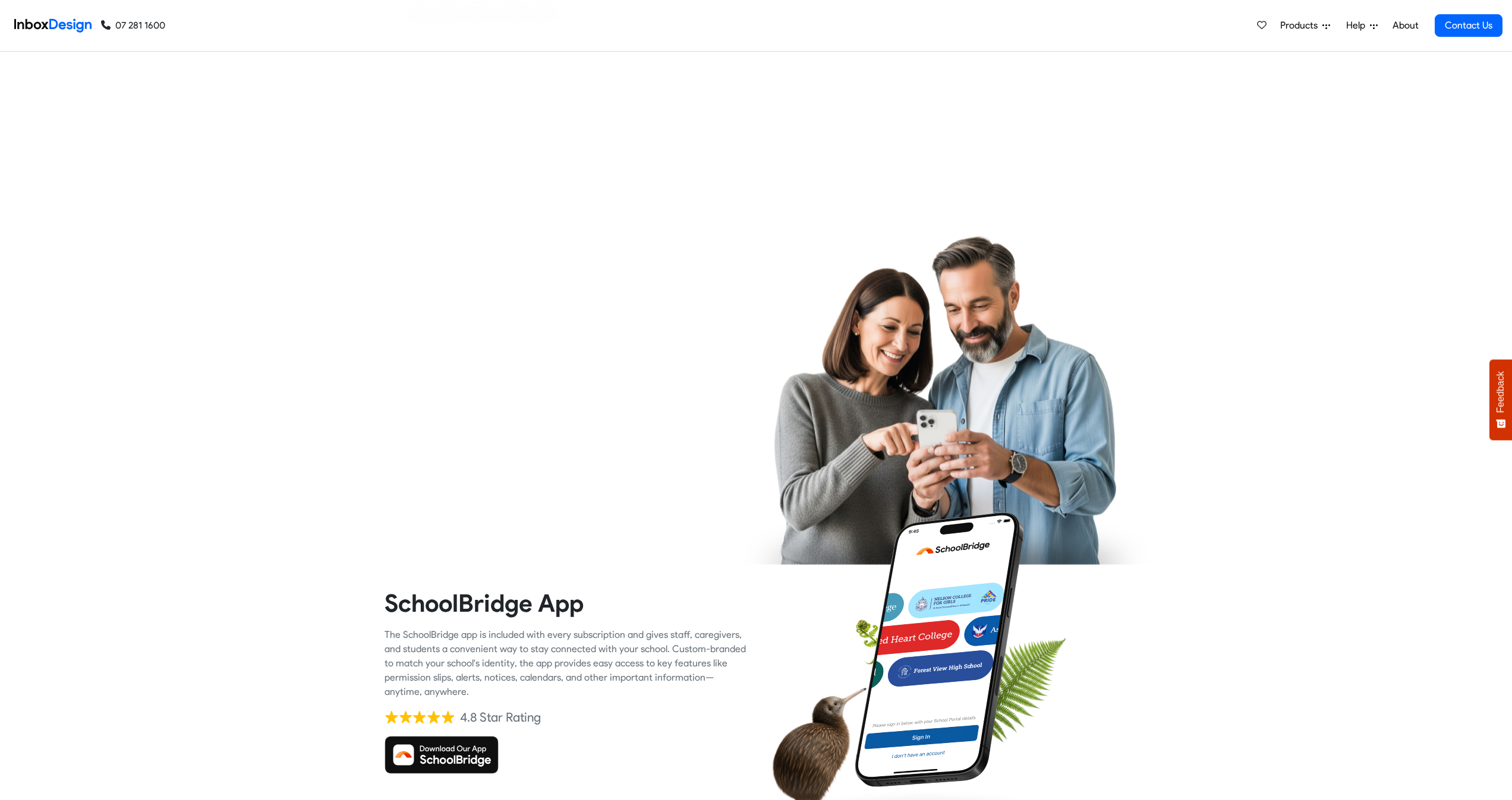
checkbox input "true"
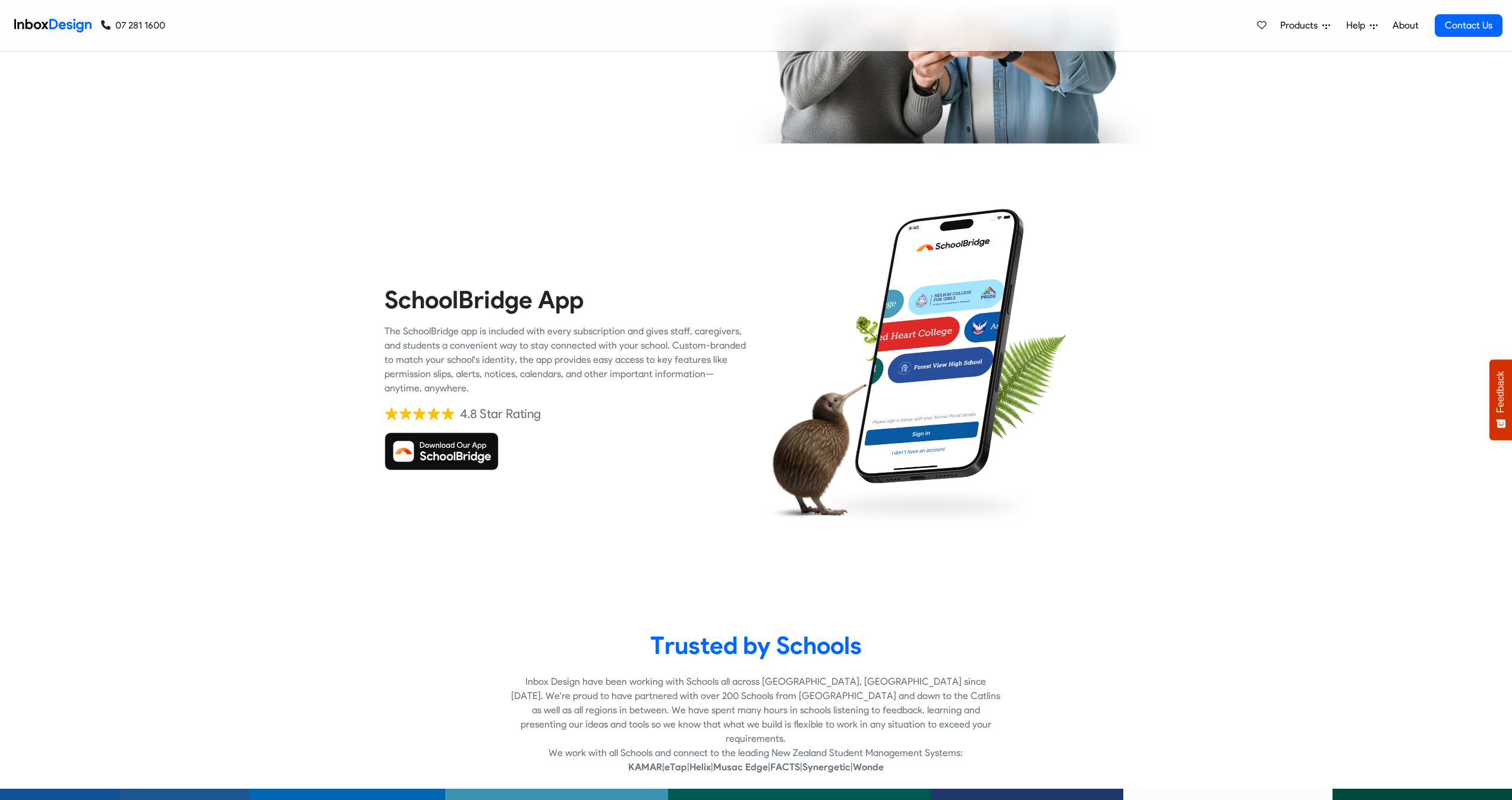
checkbox input "true"
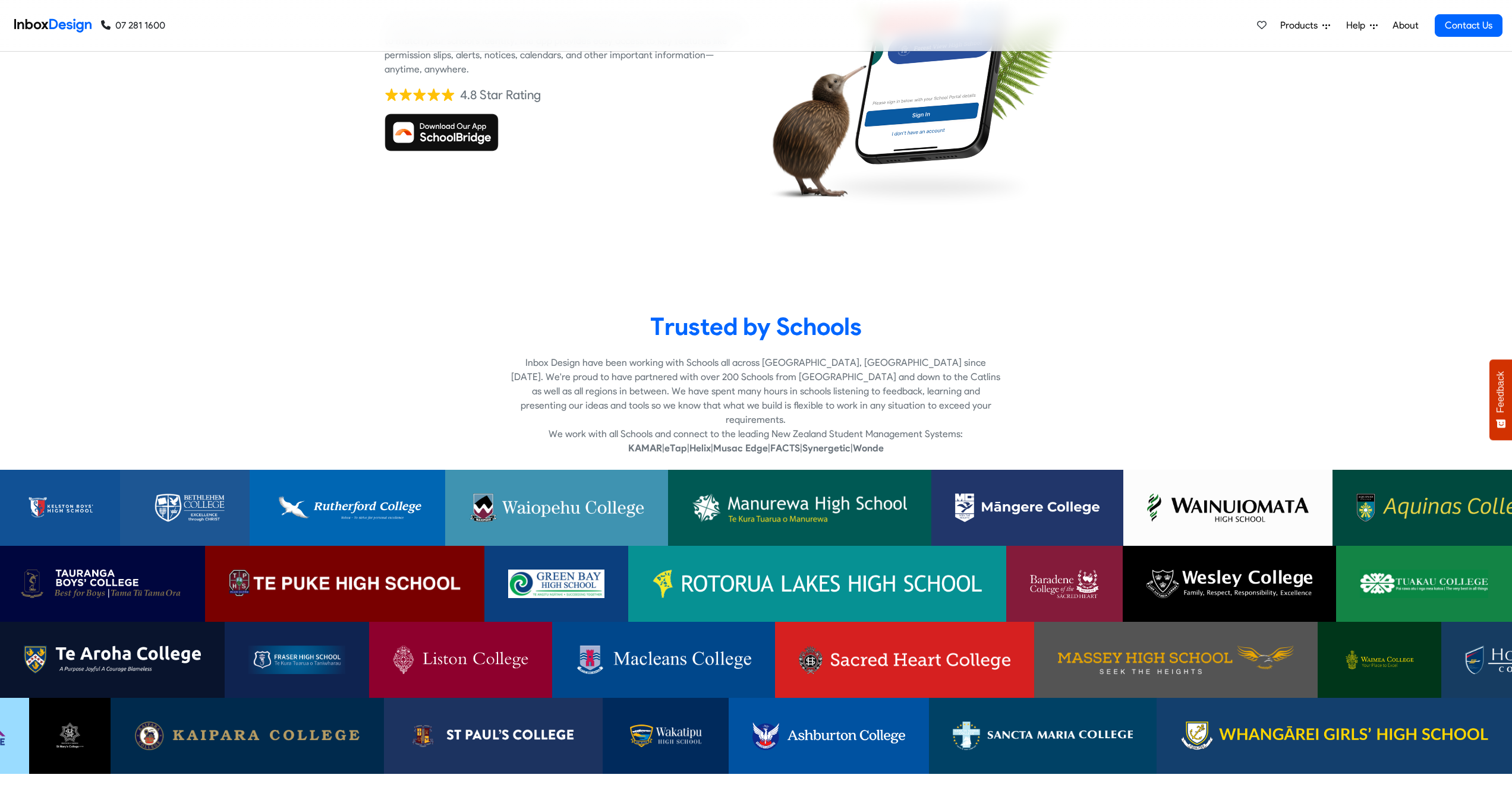
checkbox input "true"
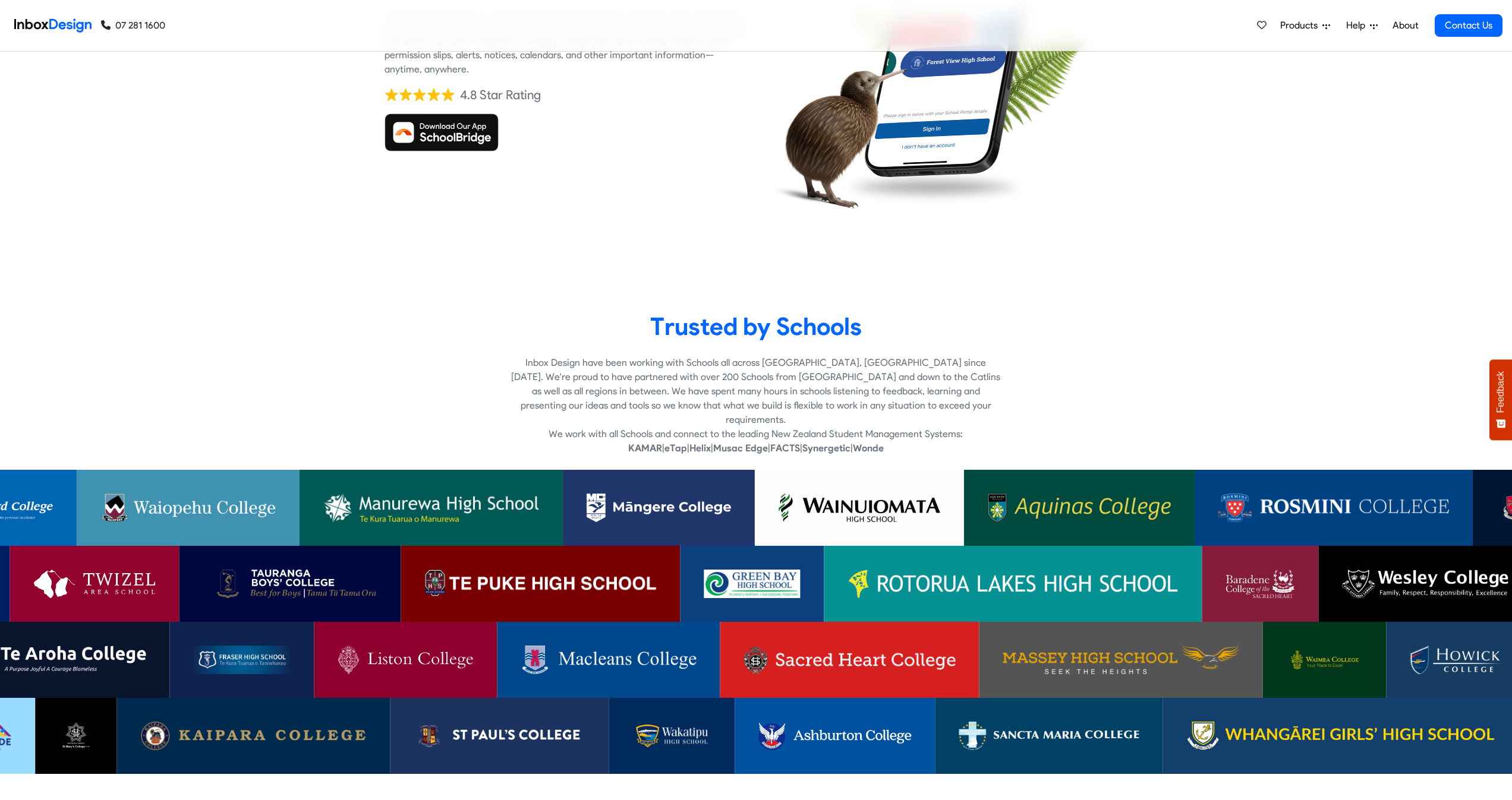
checkbox input "true"
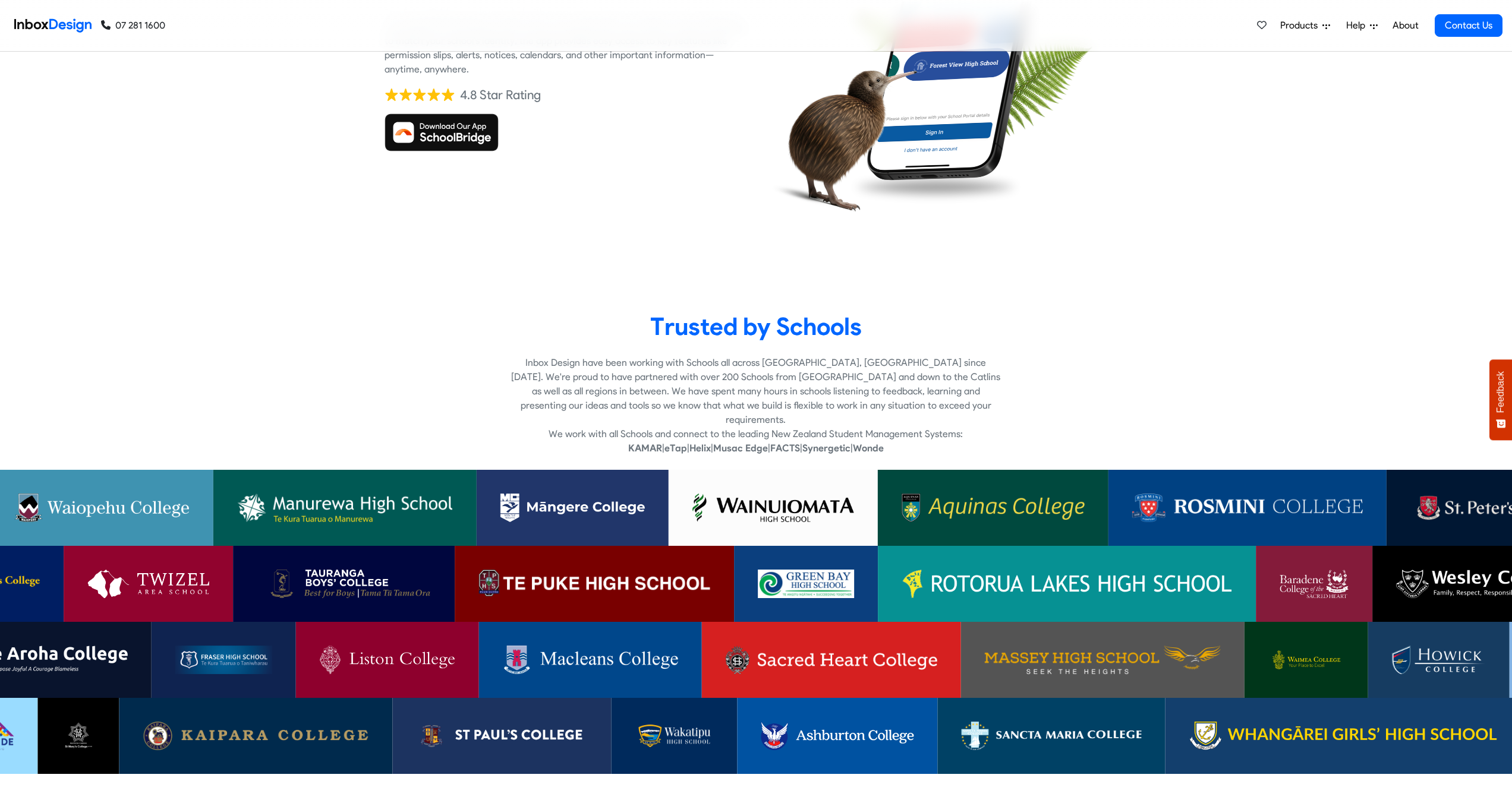
checkbox input "true"
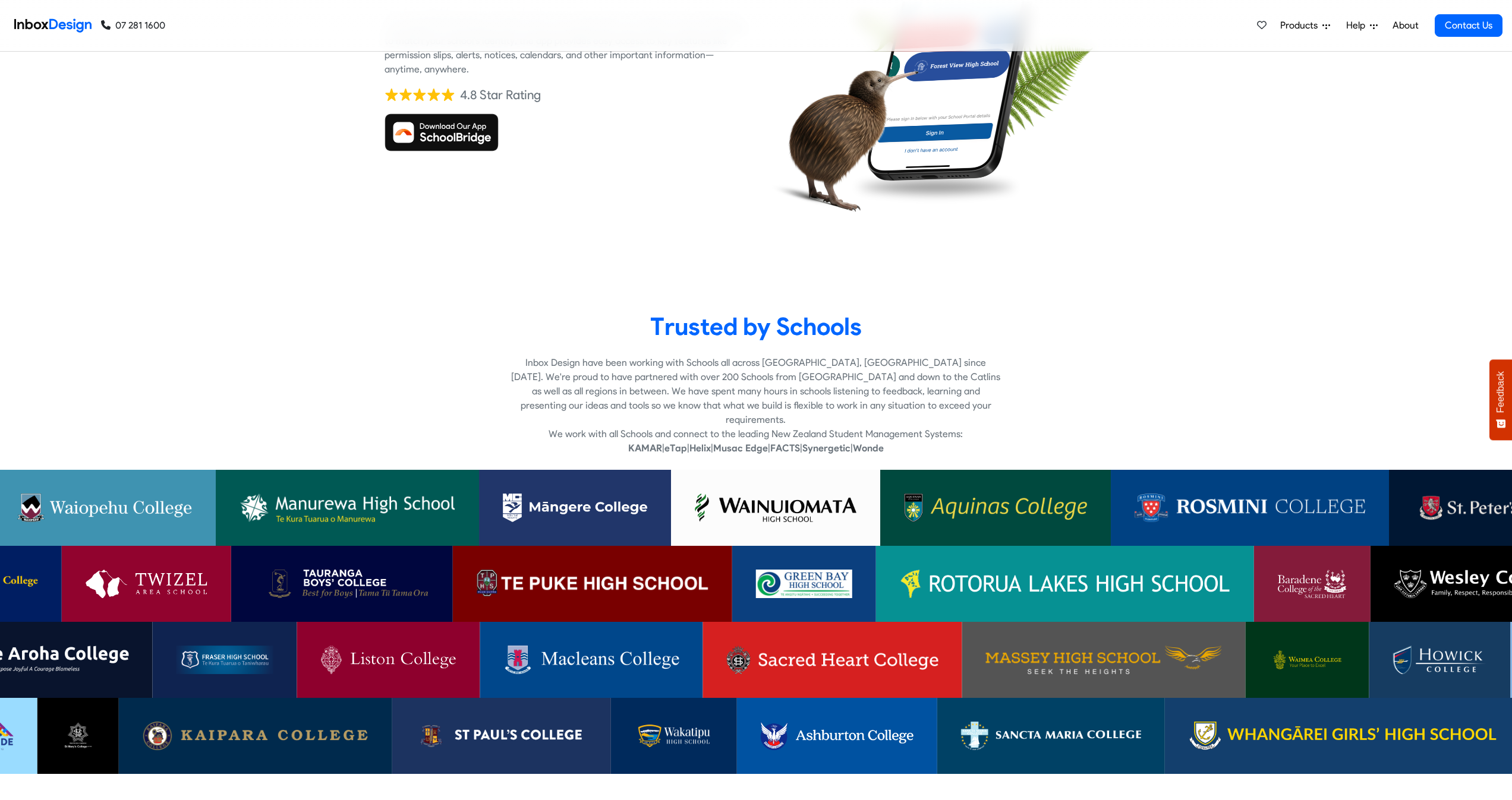
scroll to position [2674, 0]
